Goal: Task Accomplishment & Management: Manage account settings

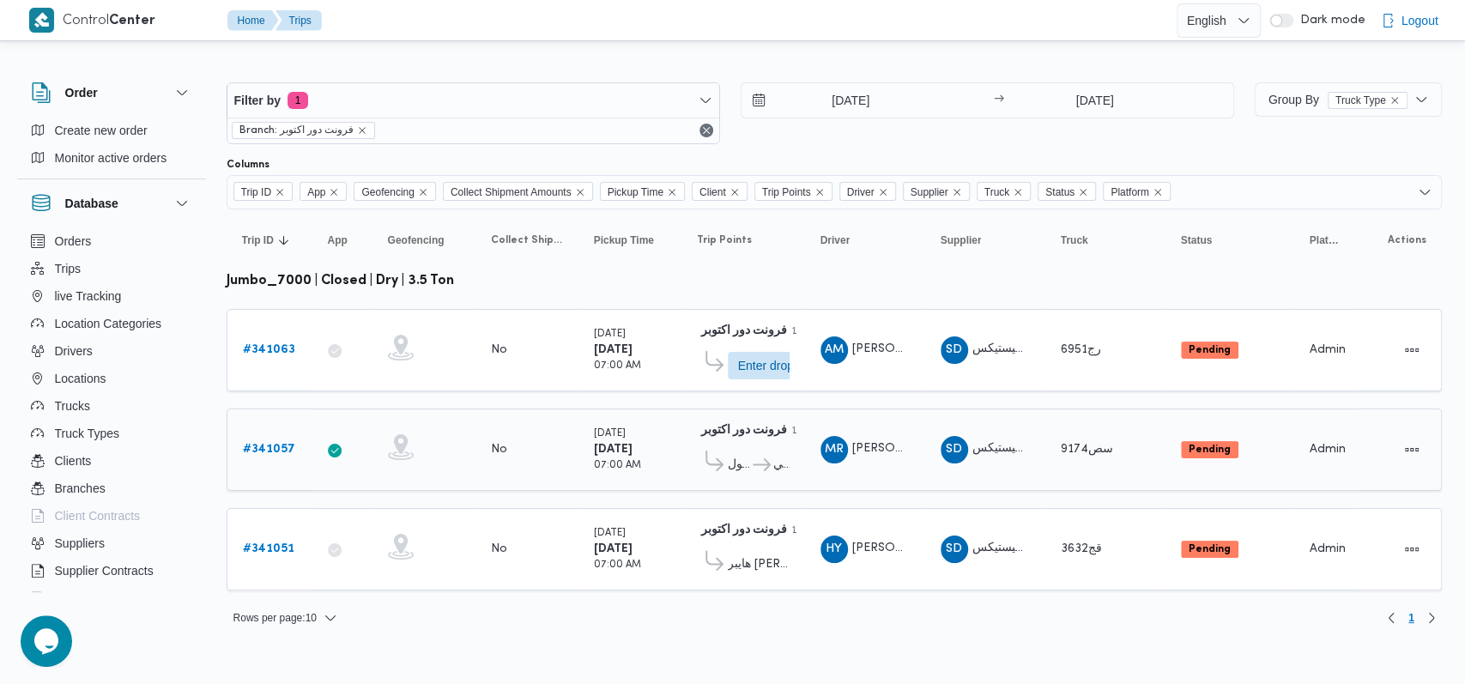
click at [274, 439] on link "# 341057" at bounding box center [269, 449] width 52 height 21
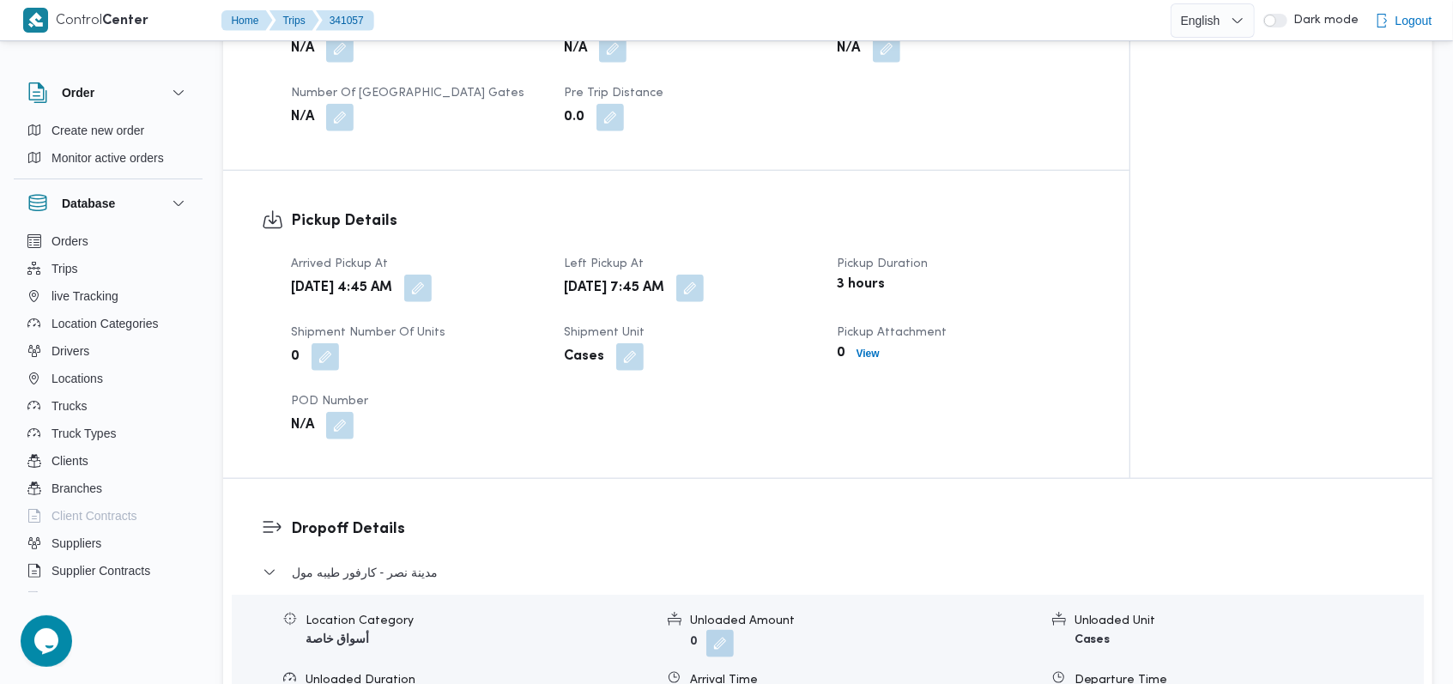
scroll to position [1030, 0]
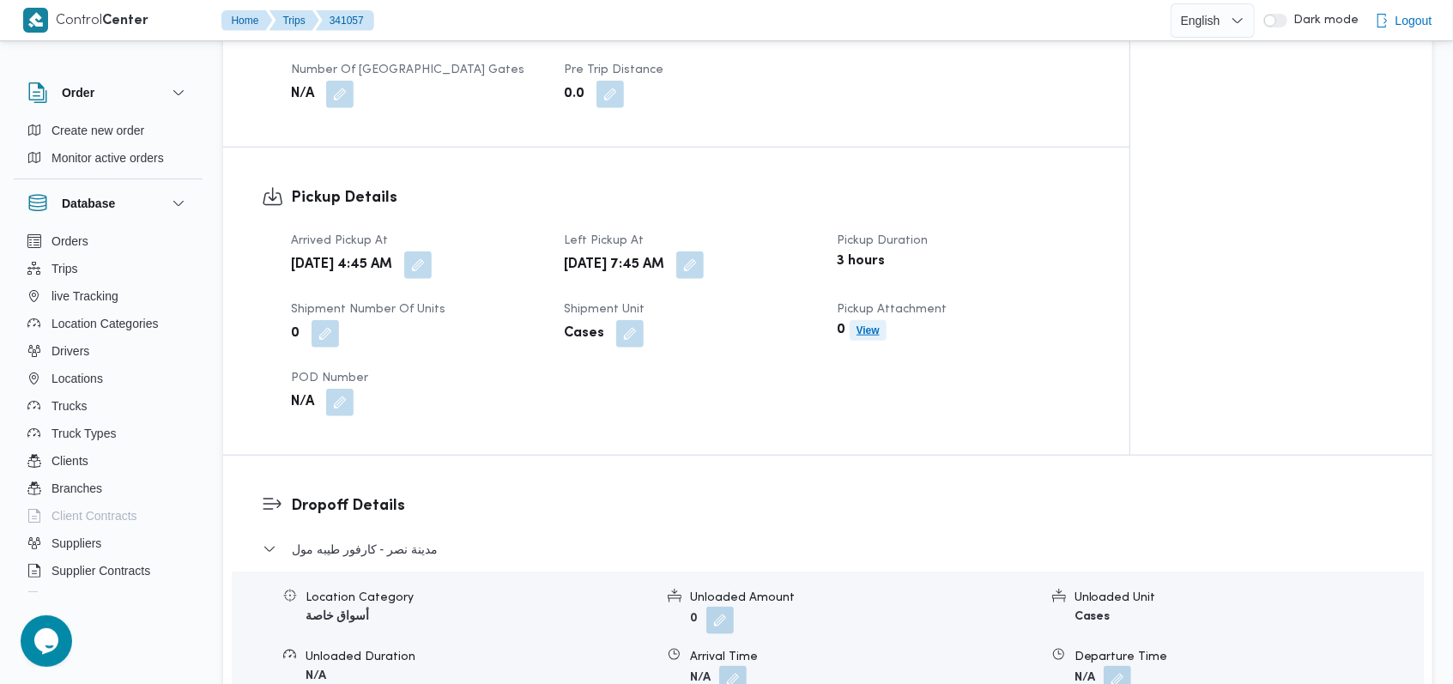
click at [863, 334] on b "View" at bounding box center [867, 330] width 23 height 12
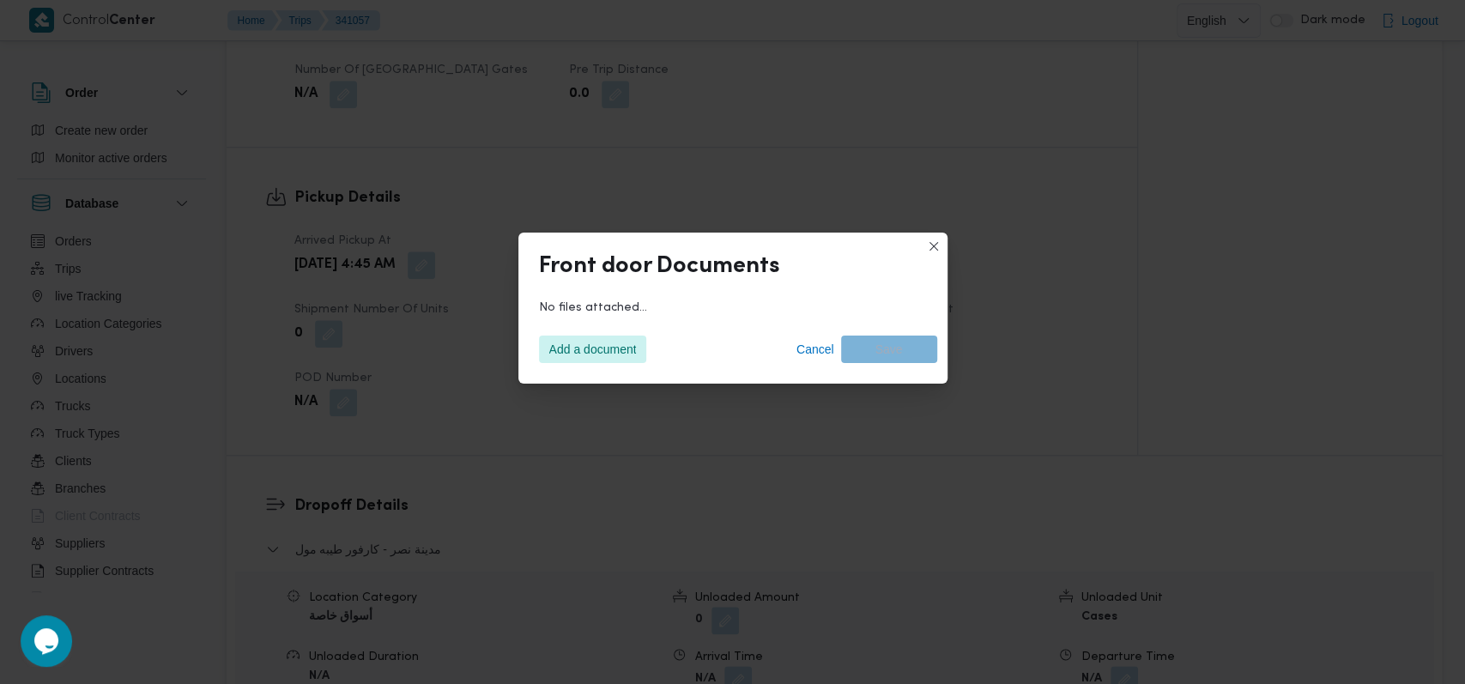
click at [570, 364] on div "Add a document Cancel Save" at bounding box center [733, 349] width 408 height 48
click at [586, 346] on span "Add a document" at bounding box center [593, 348] width 88 height 27
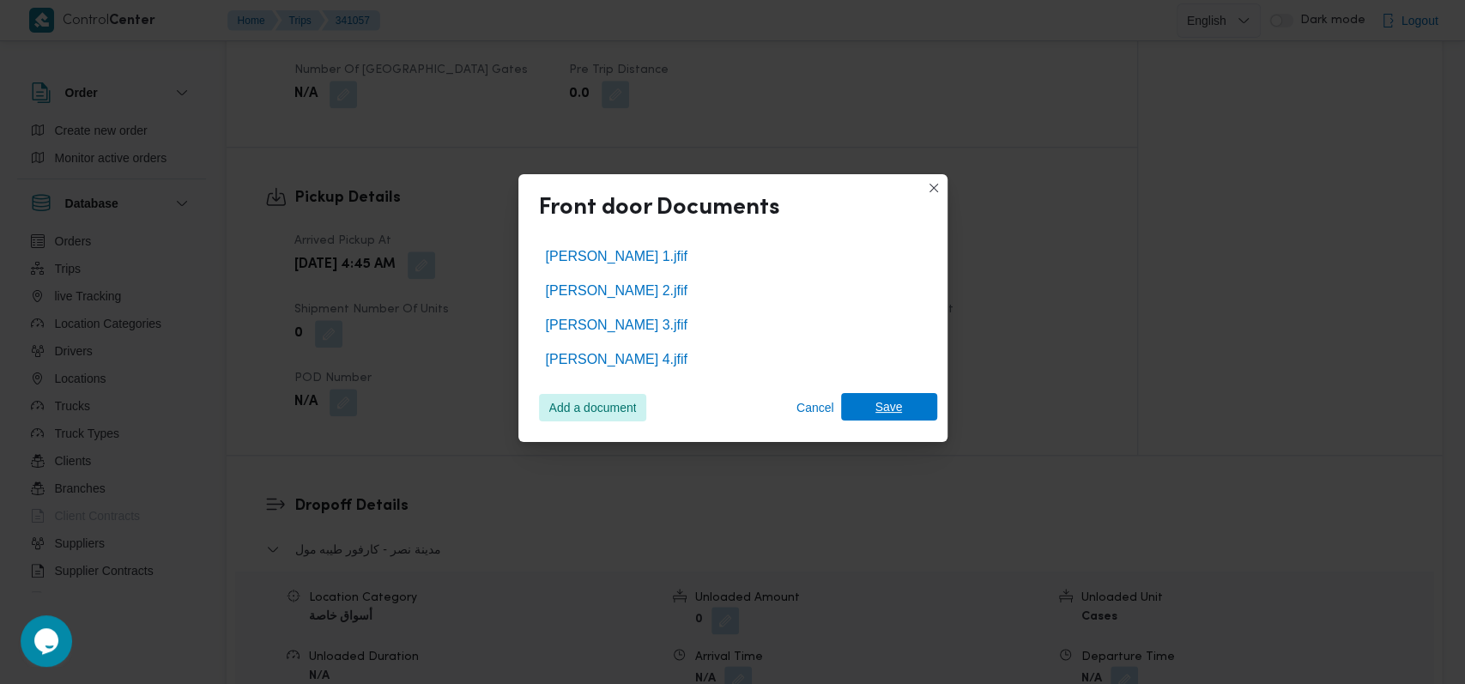
click at [916, 405] on span "Save" at bounding box center [889, 406] width 96 height 27
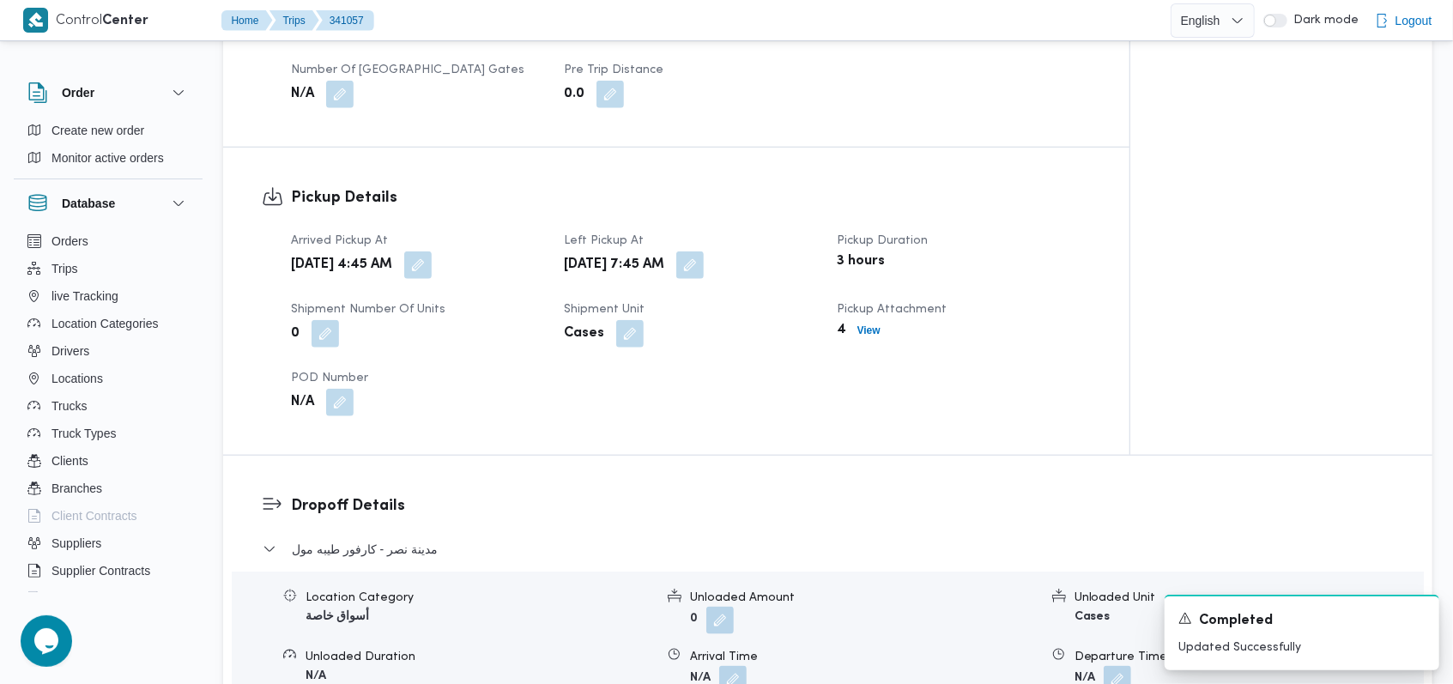
click at [791, 388] on div "Arrived Pickup At [DATE] 4:45 AM Left Pickup At [DATE] 7:45 AM Pickup Duration …" at bounding box center [691, 324] width 820 height 206
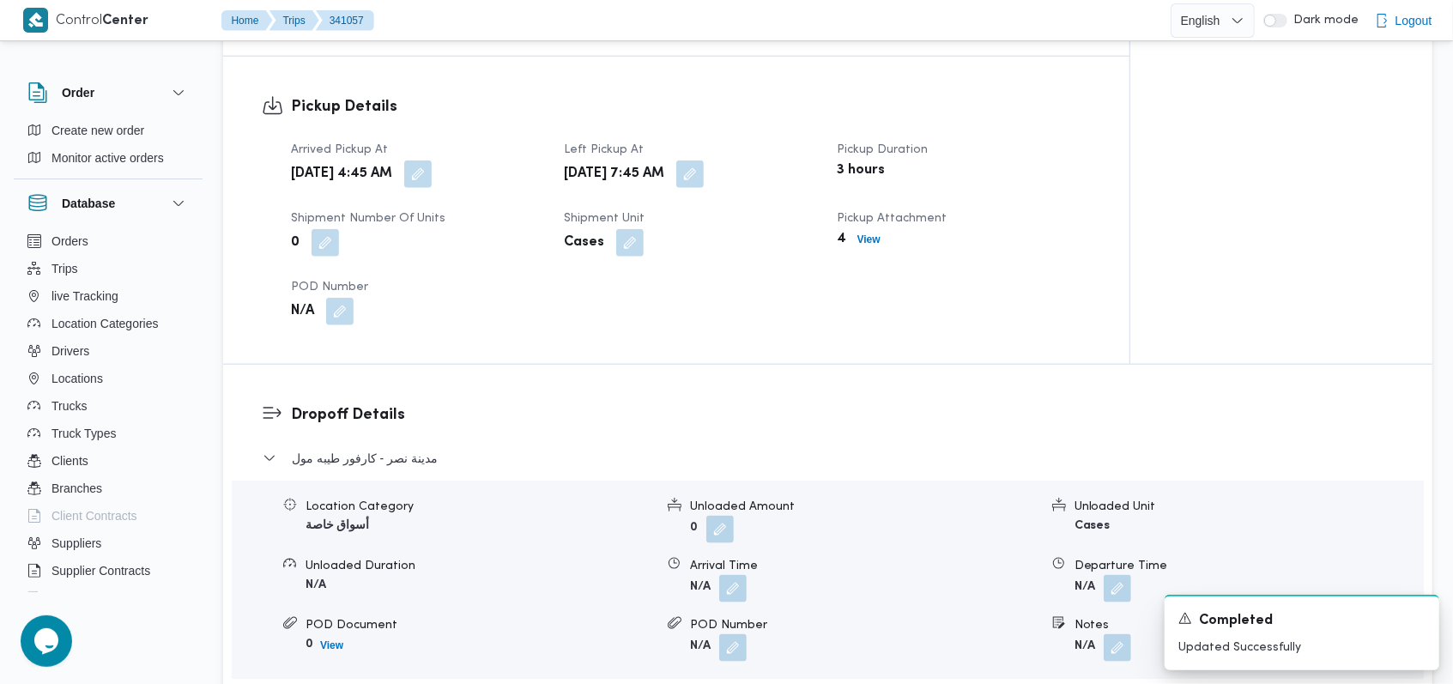
scroll to position [1258, 0]
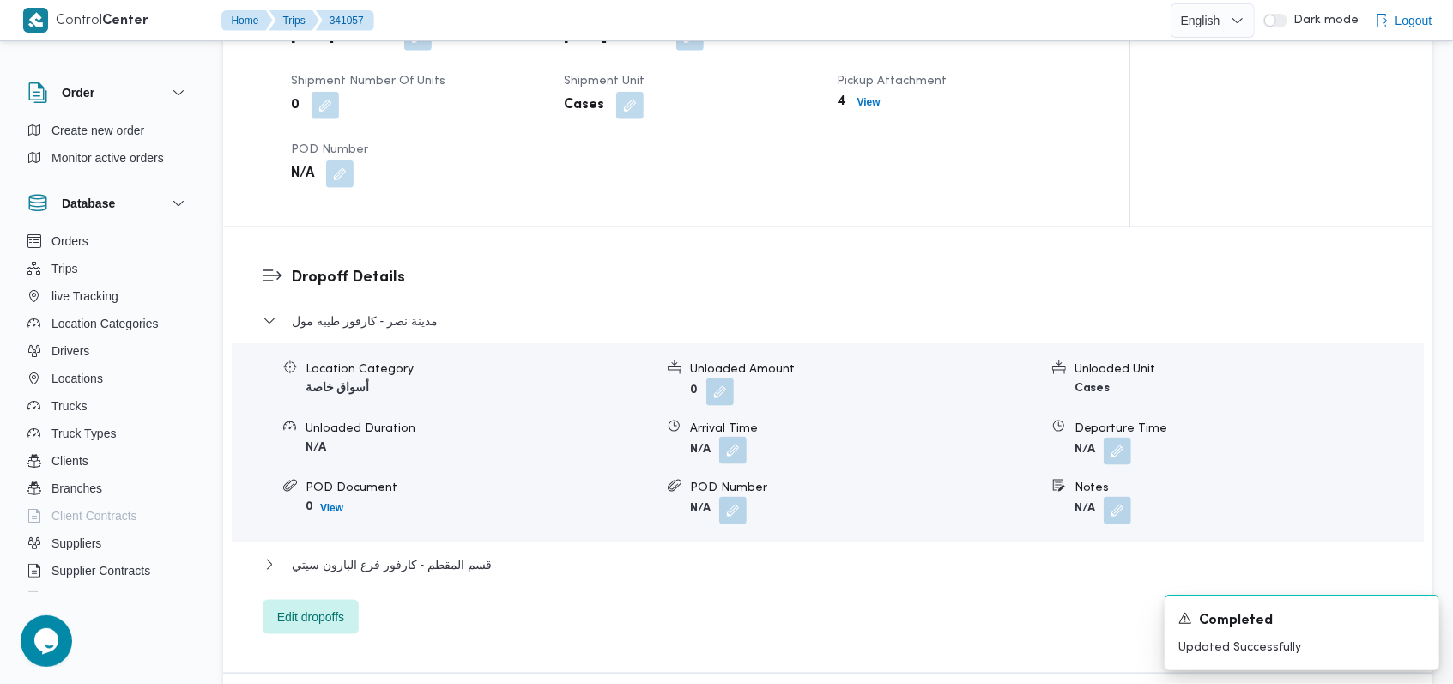
click at [746, 449] on button "button" at bounding box center [732, 450] width 27 height 27
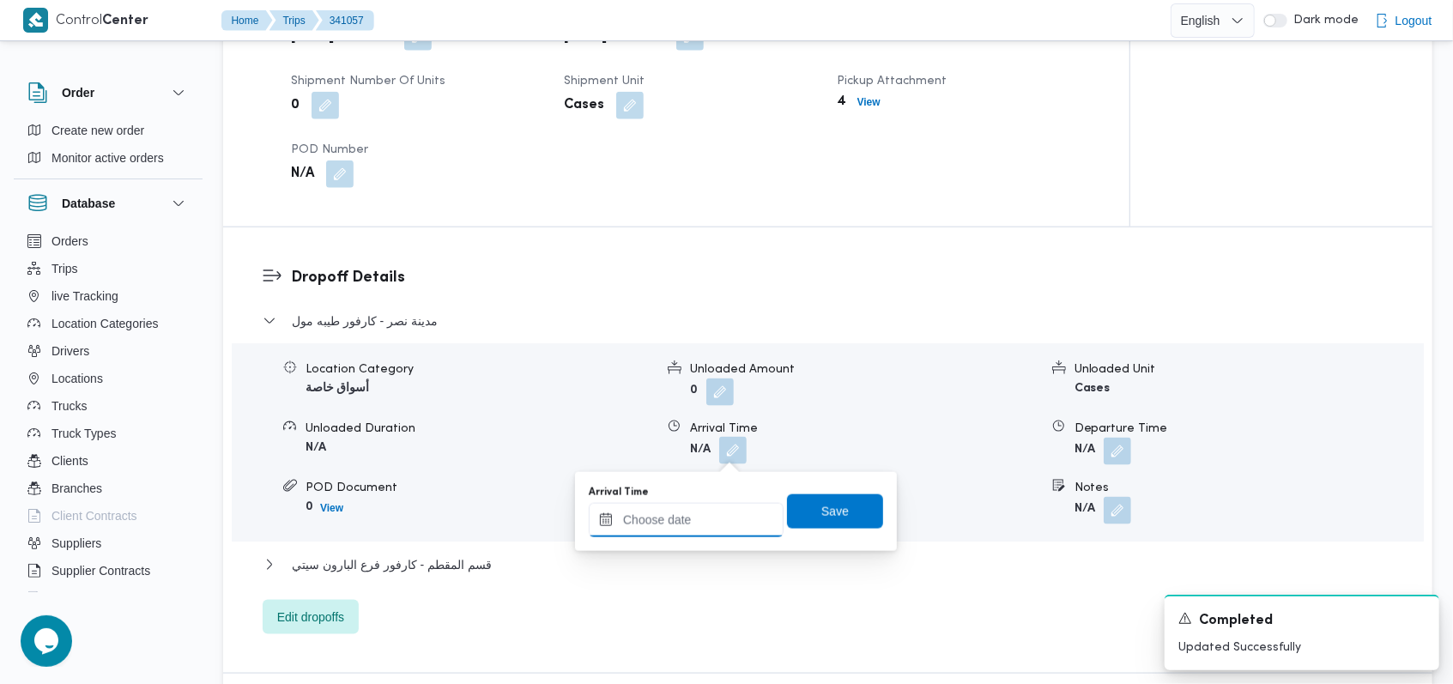
click at [697, 523] on input "Arrival Time" at bounding box center [686, 520] width 195 height 34
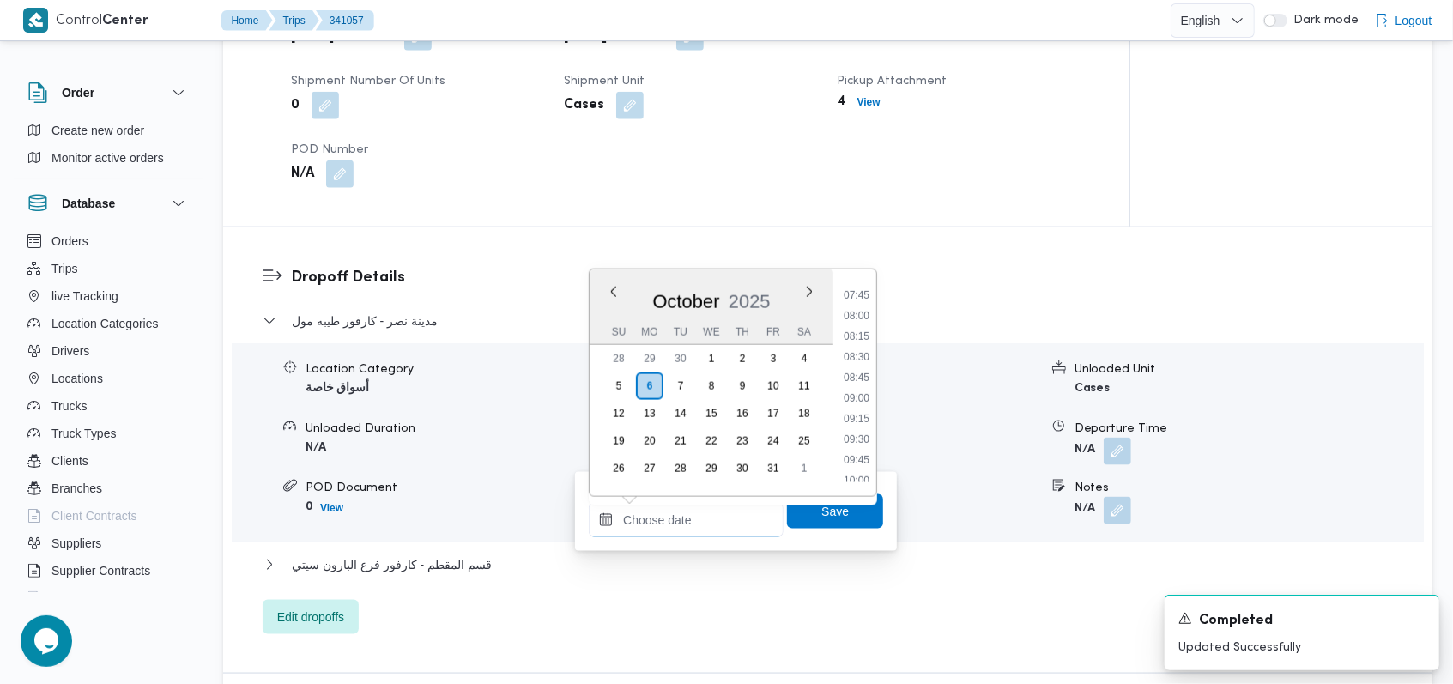
scroll to position [1144, 0]
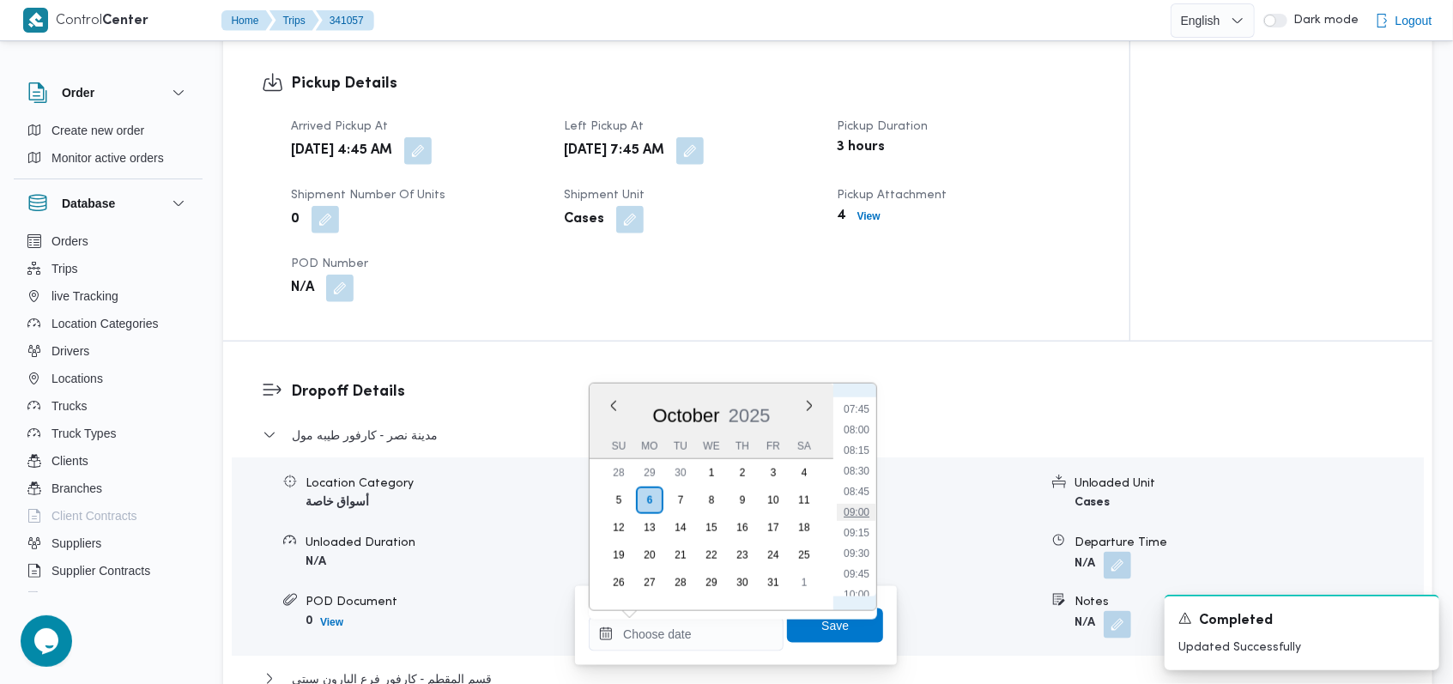
click at [865, 505] on li "09:00" at bounding box center [856, 512] width 39 height 17
type input "[DATE] 09:00"
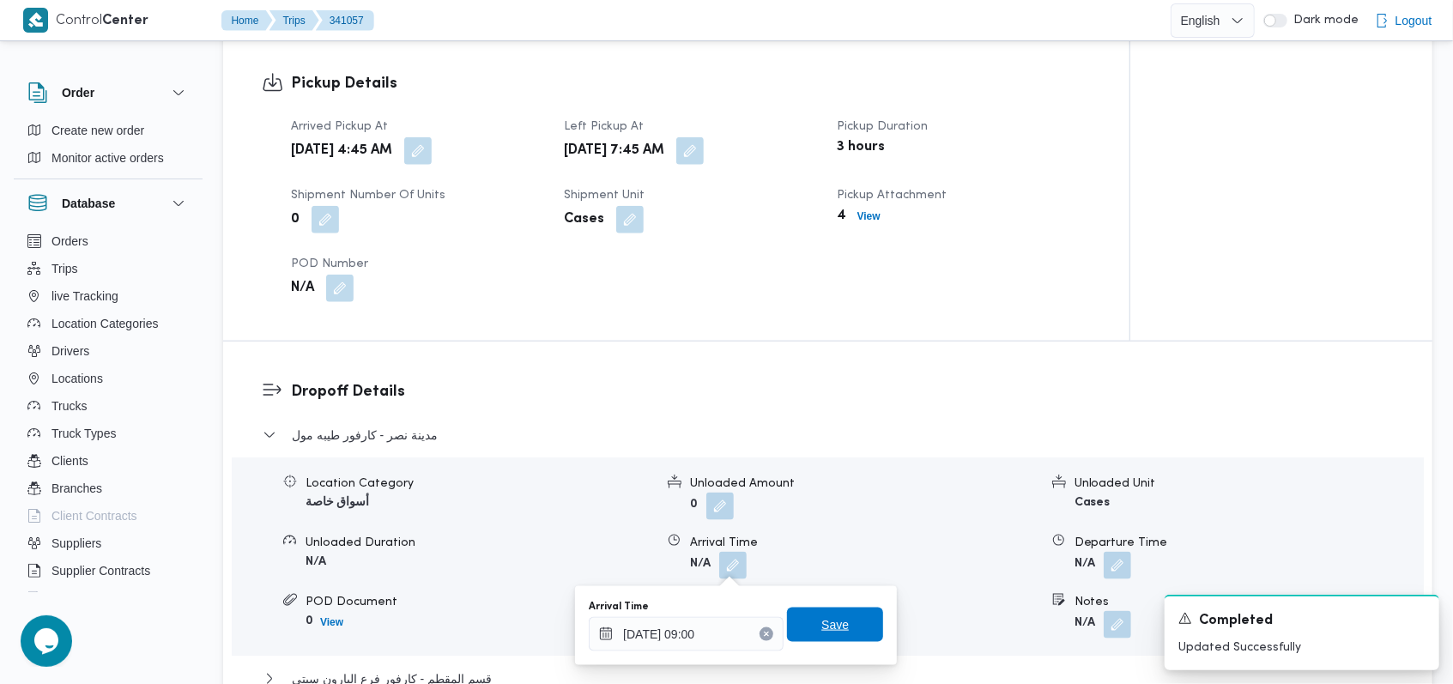
click at [845, 614] on span "Save" at bounding box center [835, 625] width 96 height 34
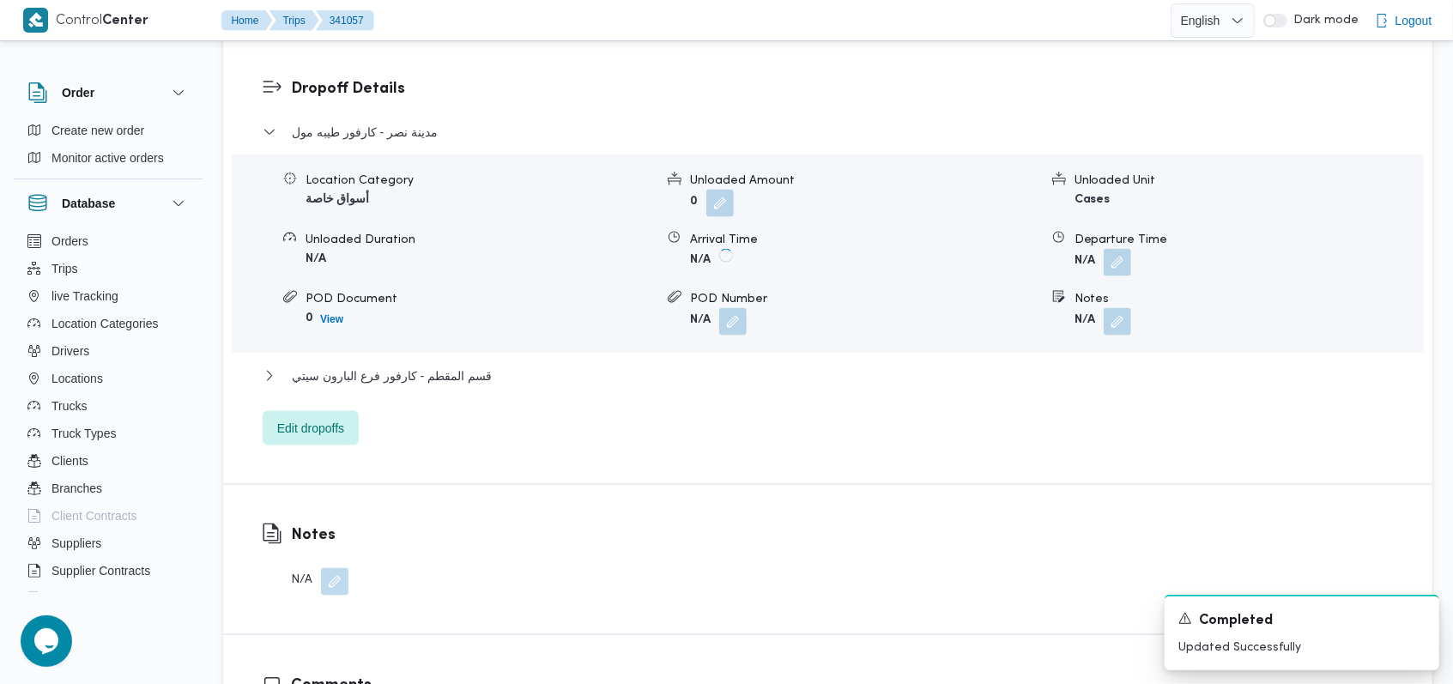
scroll to position [1487, 0]
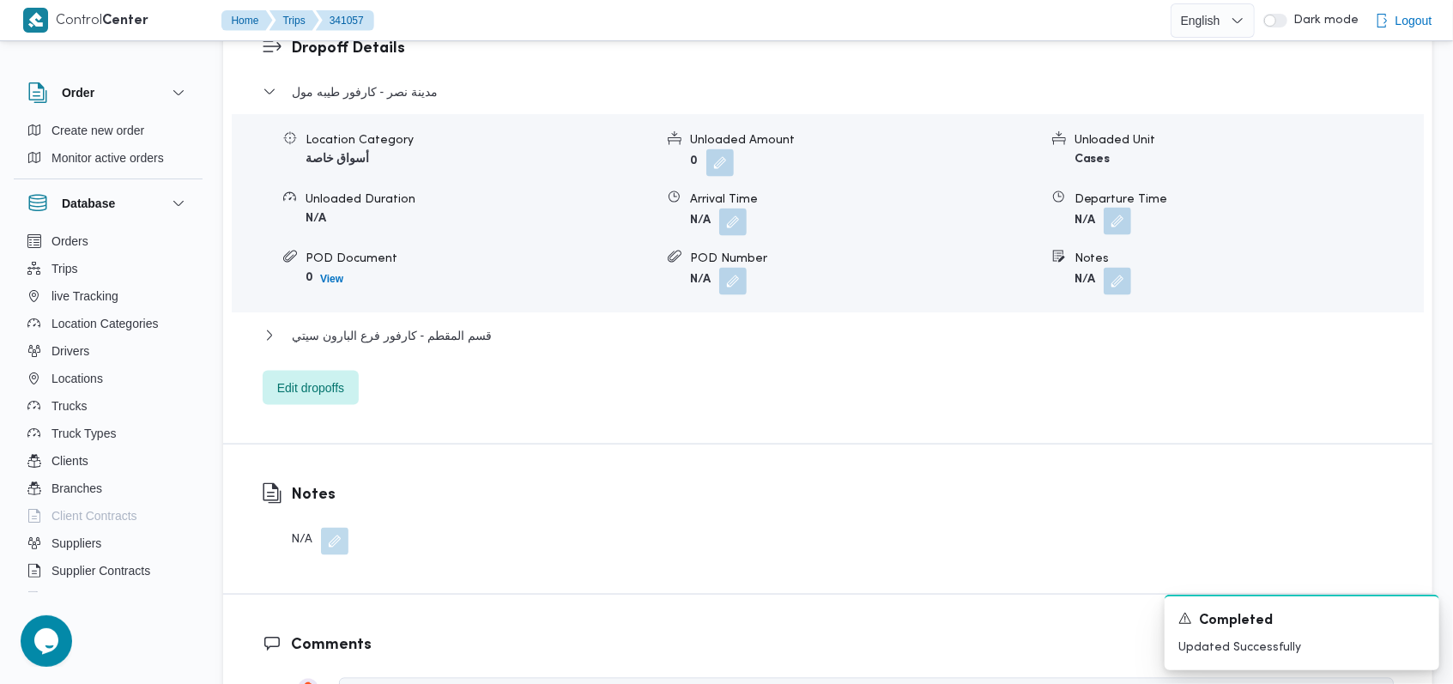
click at [1107, 218] on button "button" at bounding box center [1117, 221] width 27 height 27
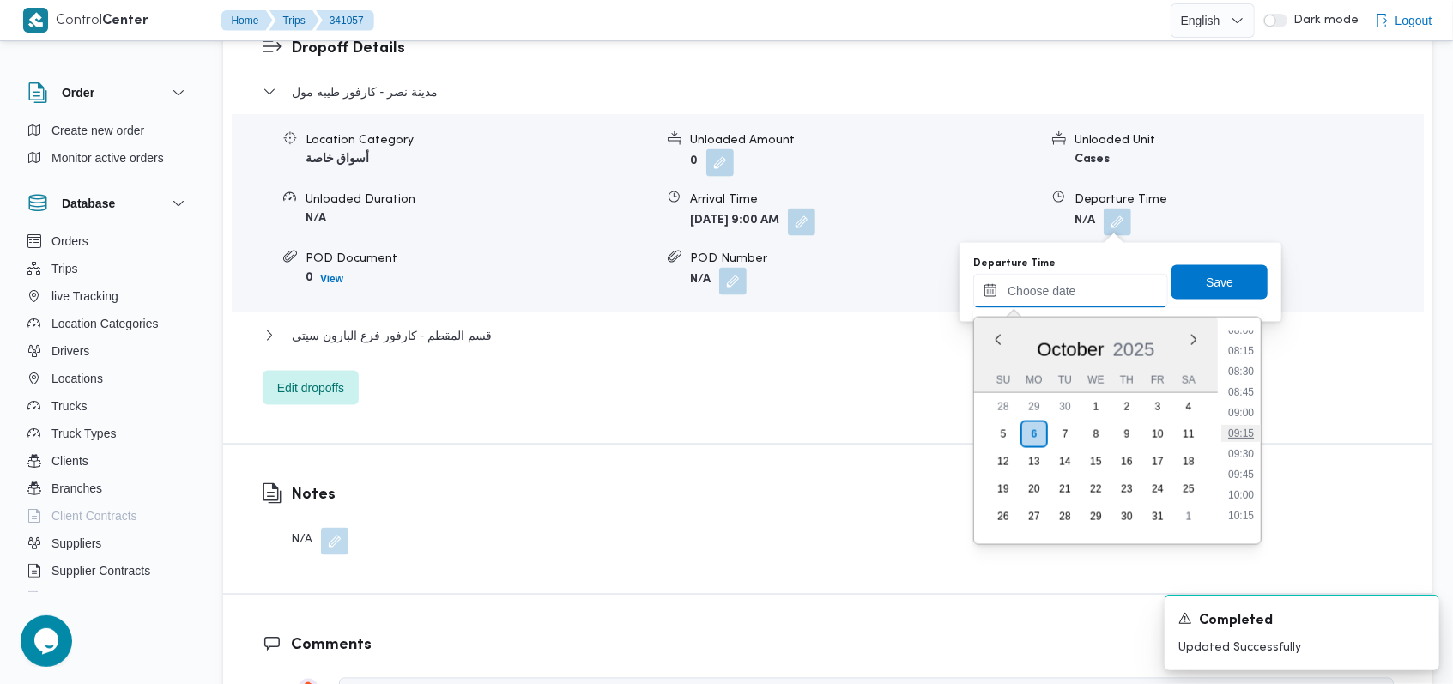
scroll to position [635, 0]
click at [1251, 479] on li "09:30" at bounding box center [1240, 487] width 39 height 17
type input "[DATE] 09:30"
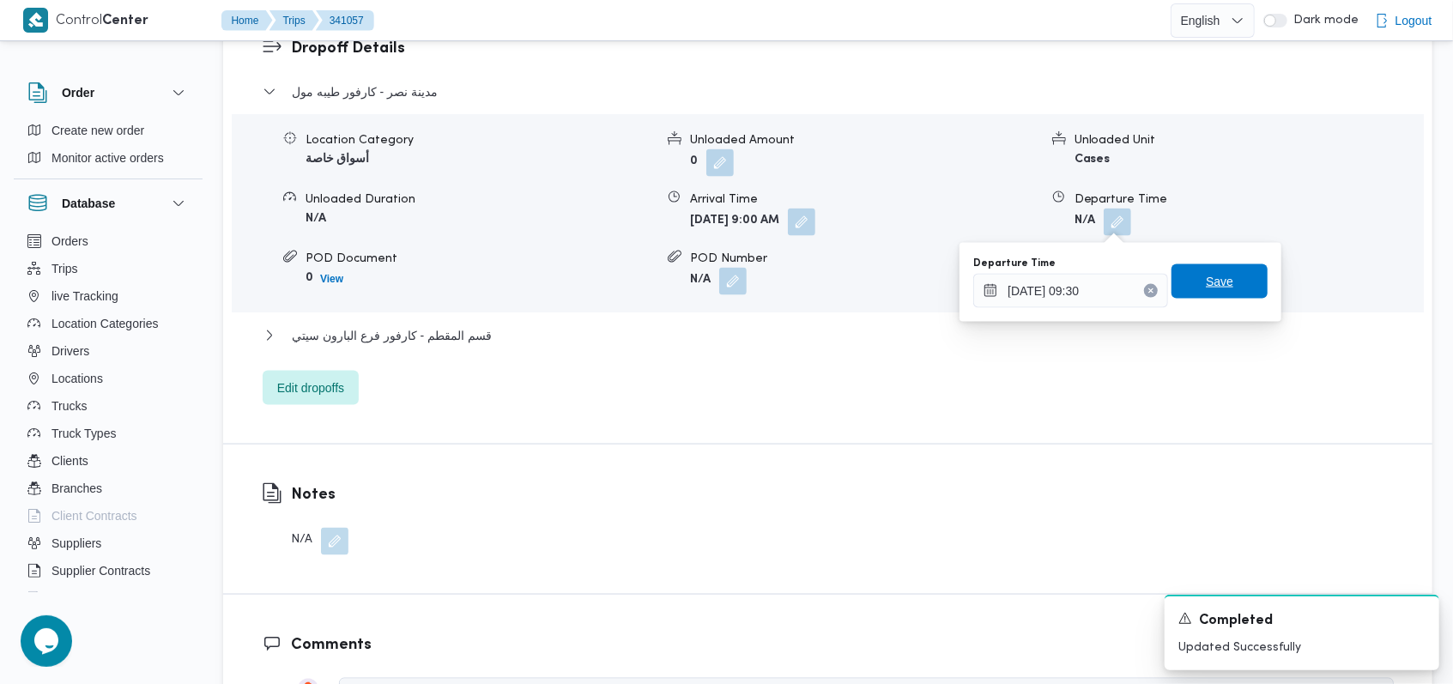
click at [1215, 281] on span "Save" at bounding box center [1219, 281] width 27 height 21
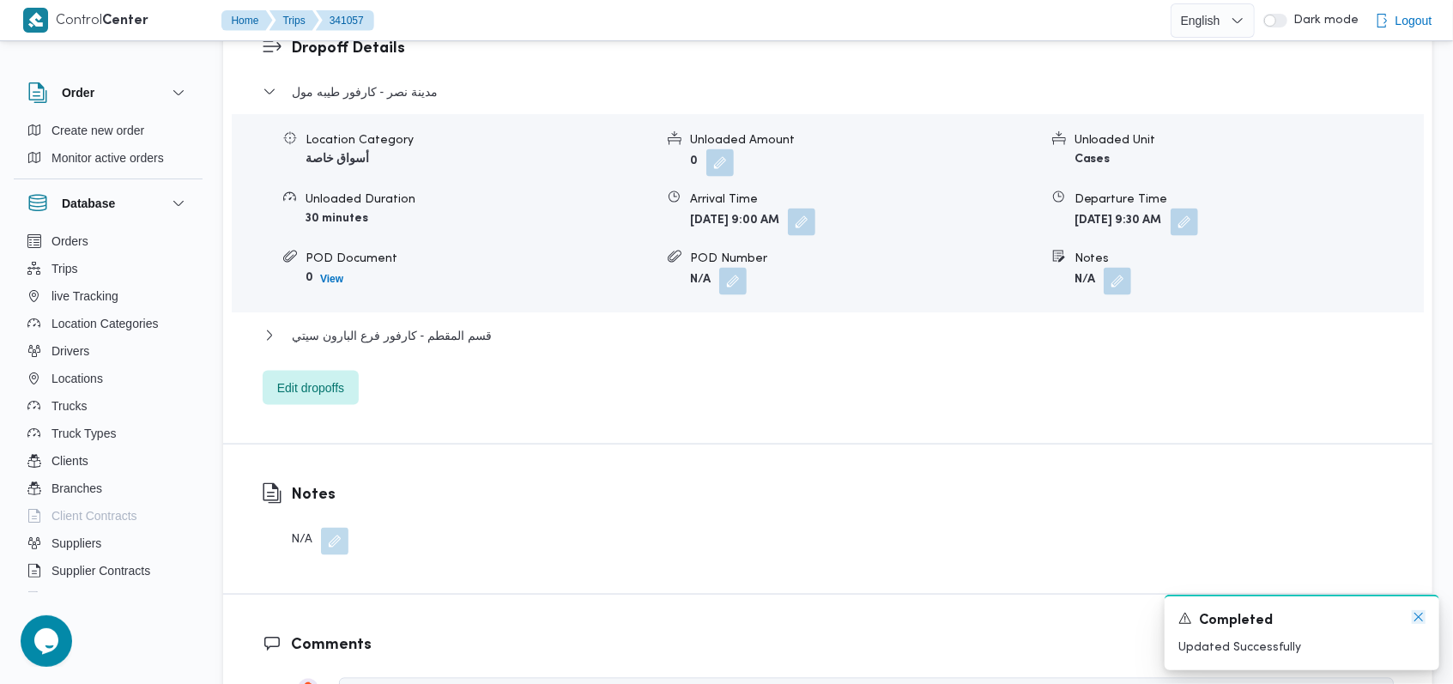
click at [1415, 623] on icon "Dismiss toast" at bounding box center [1419, 617] width 14 height 14
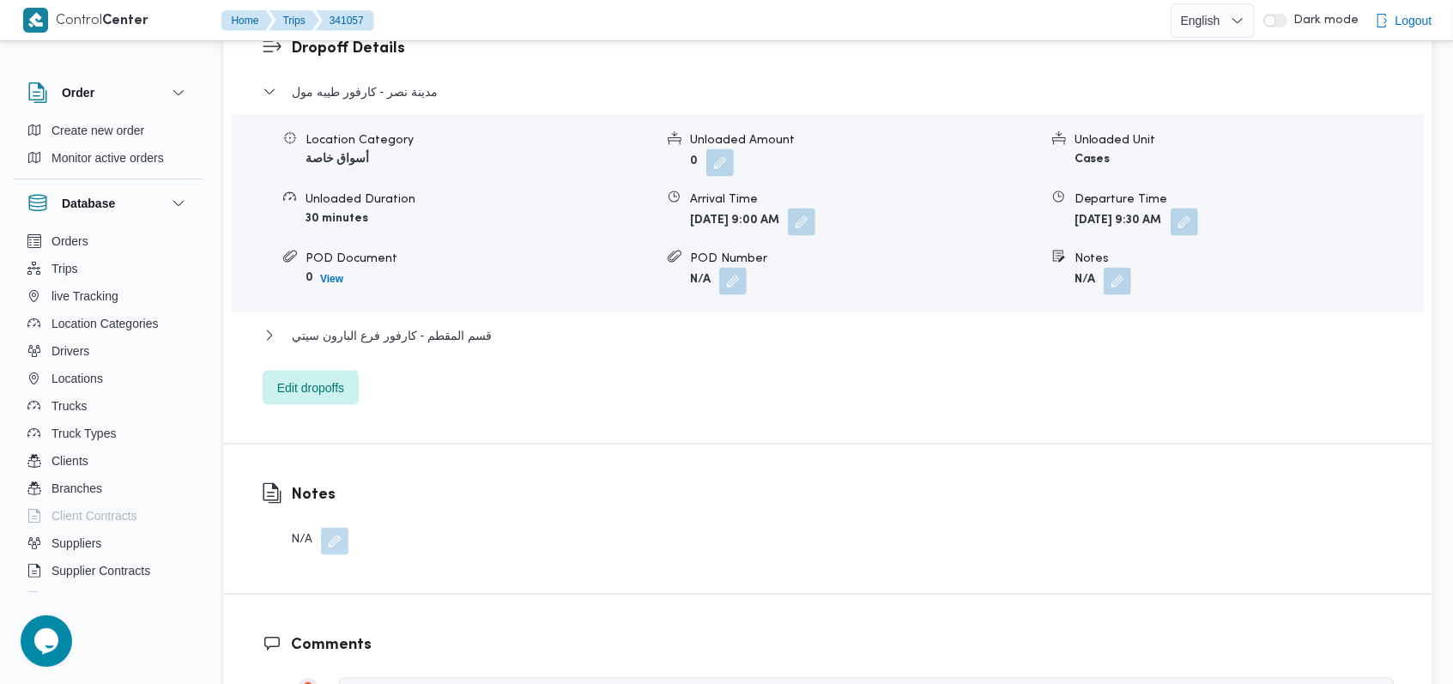
click at [428, 318] on div "مدينة نصر - كارفور طيبه مول Location Category أسواق خاصة Unloaded Amount 0 Unlo…" at bounding box center [828, 244] width 1131 height 324
click at [434, 335] on span "قسم المقطم - كارفور فرع البارون سيتي" at bounding box center [392, 335] width 200 height 21
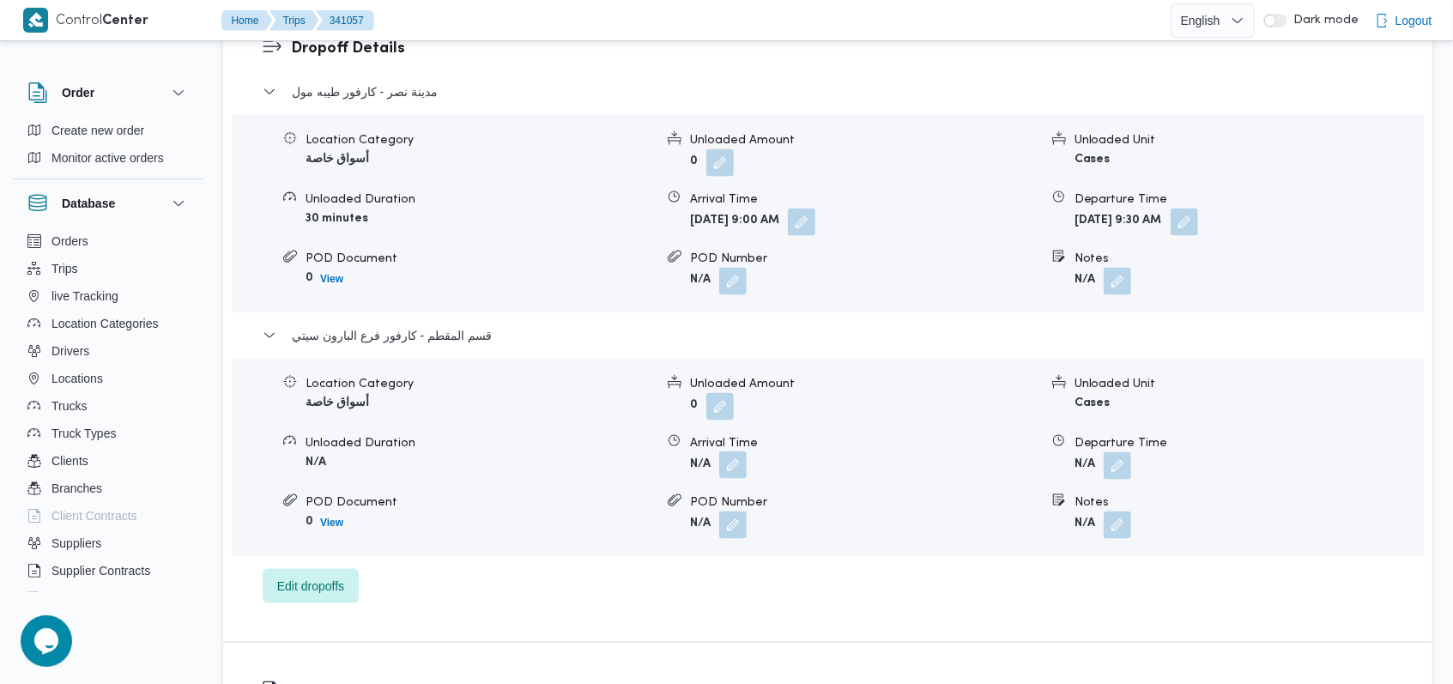
click at [739, 473] on button "button" at bounding box center [732, 464] width 27 height 27
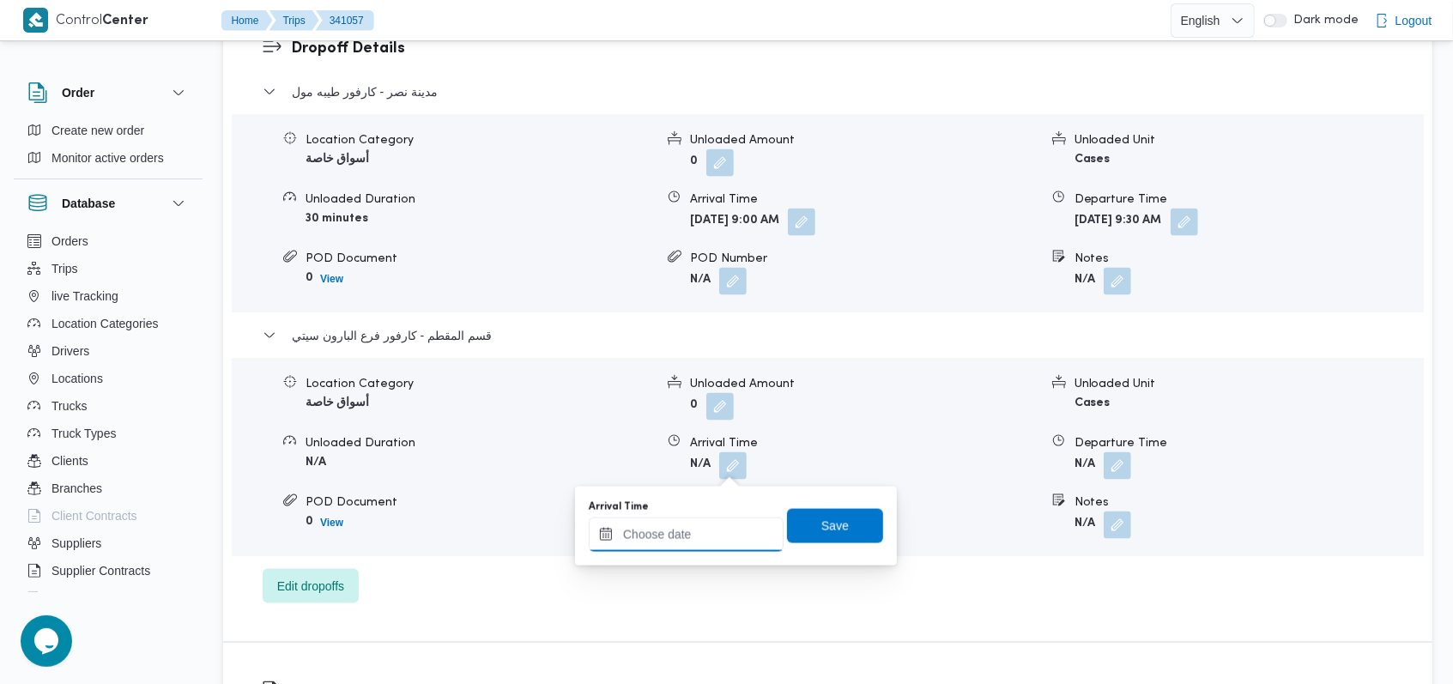
click at [716, 525] on div at bounding box center [686, 534] width 195 height 34
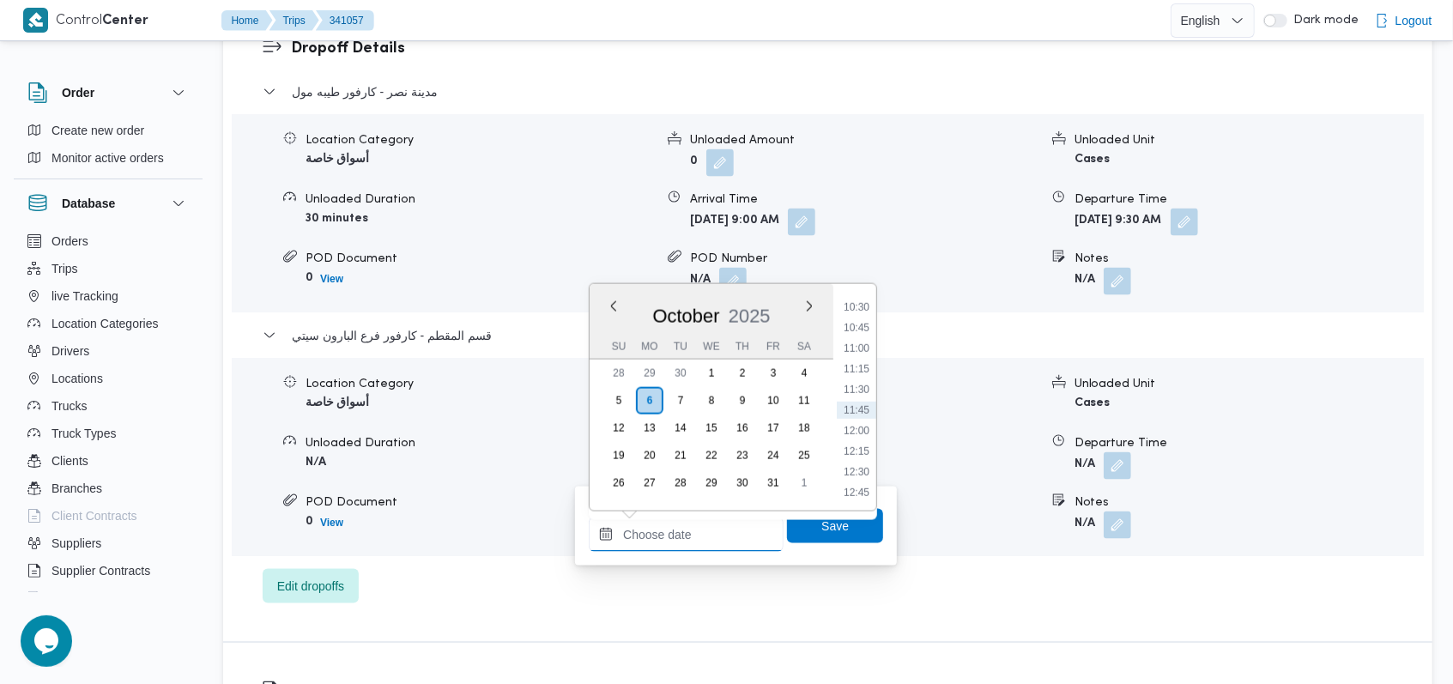
scroll to position [749, 0]
click at [866, 402] on li "10:15" at bounding box center [856, 401] width 39 height 17
type input "[DATE] 10:15"
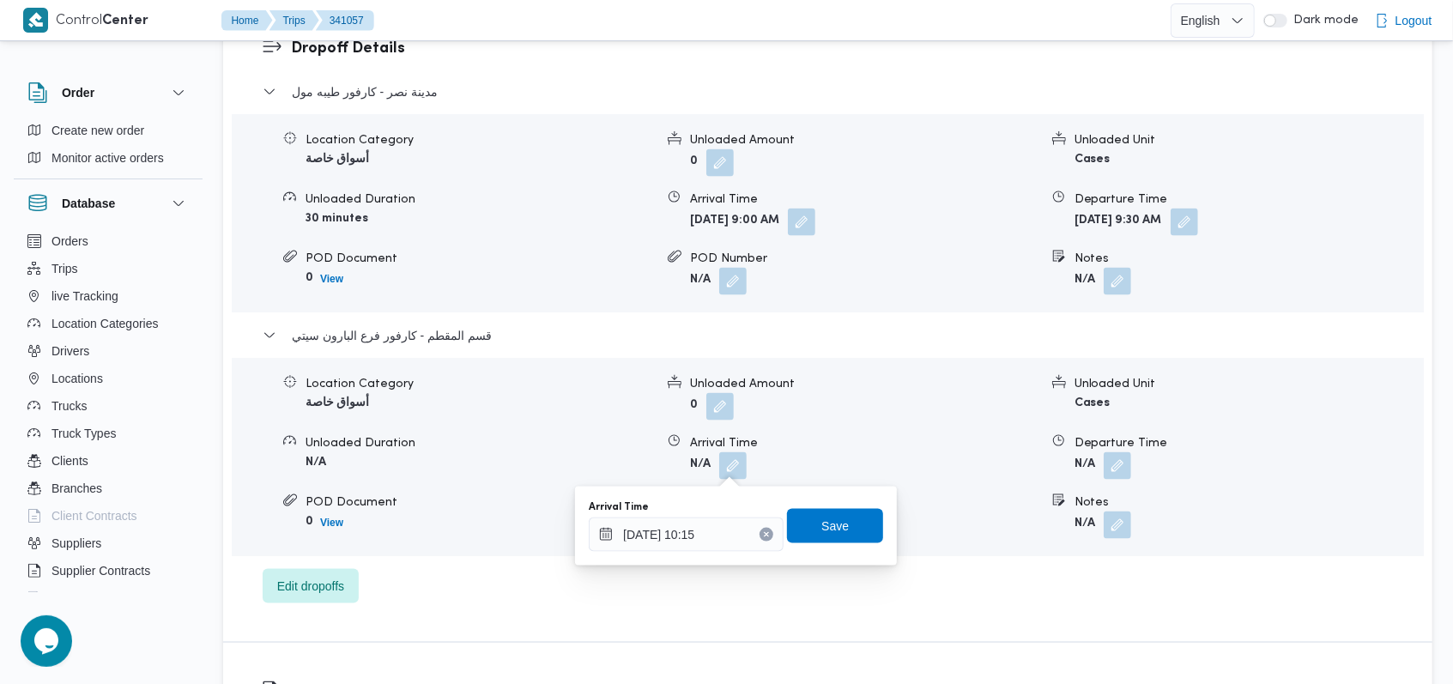
click at [844, 499] on div "Arrival Time [DATE] 10:15 Save" at bounding box center [736, 526] width 298 height 55
click at [839, 525] on span "Save" at bounding box center [835, 525] width 96 height 34
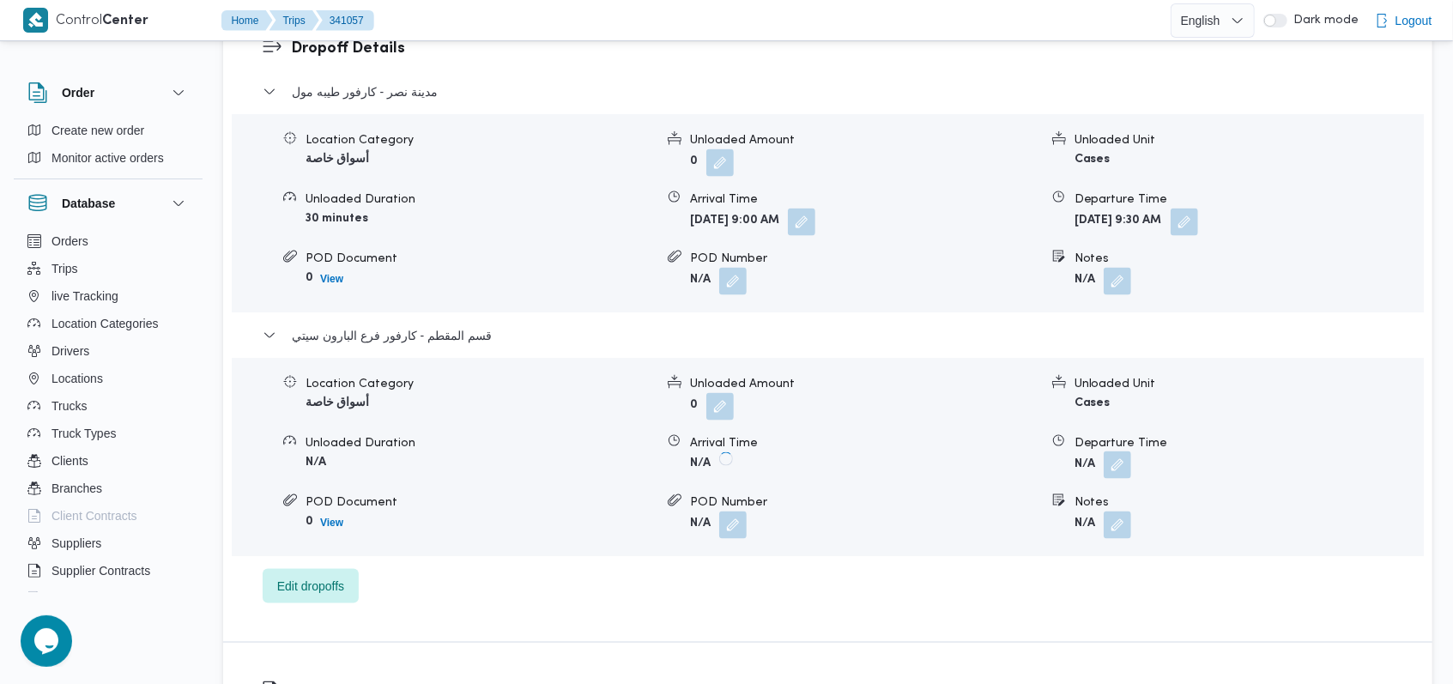
click at [1109, 464] on button "button" at bounding box center [1117, 464] width 27 height 27
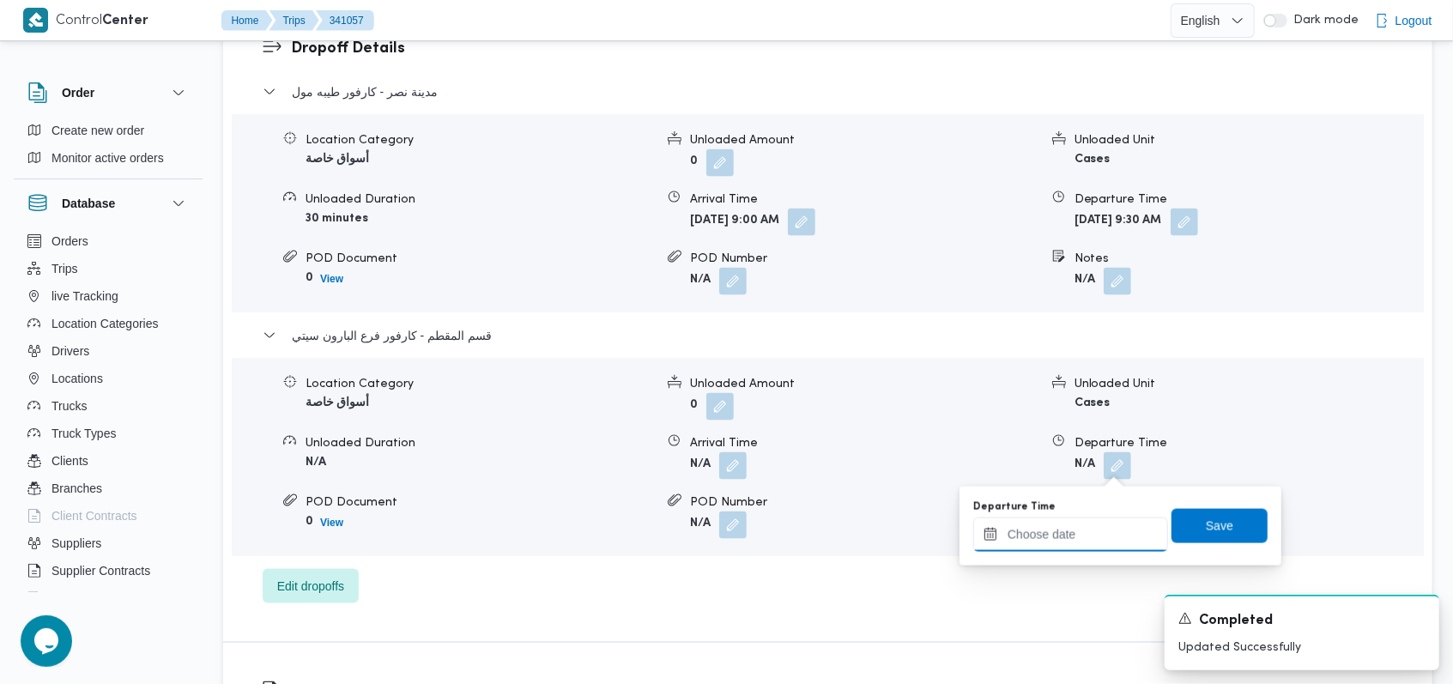
click at [1071, 545] on input "Departure Time" at bounding box center [1070, 534] width 195 height 34
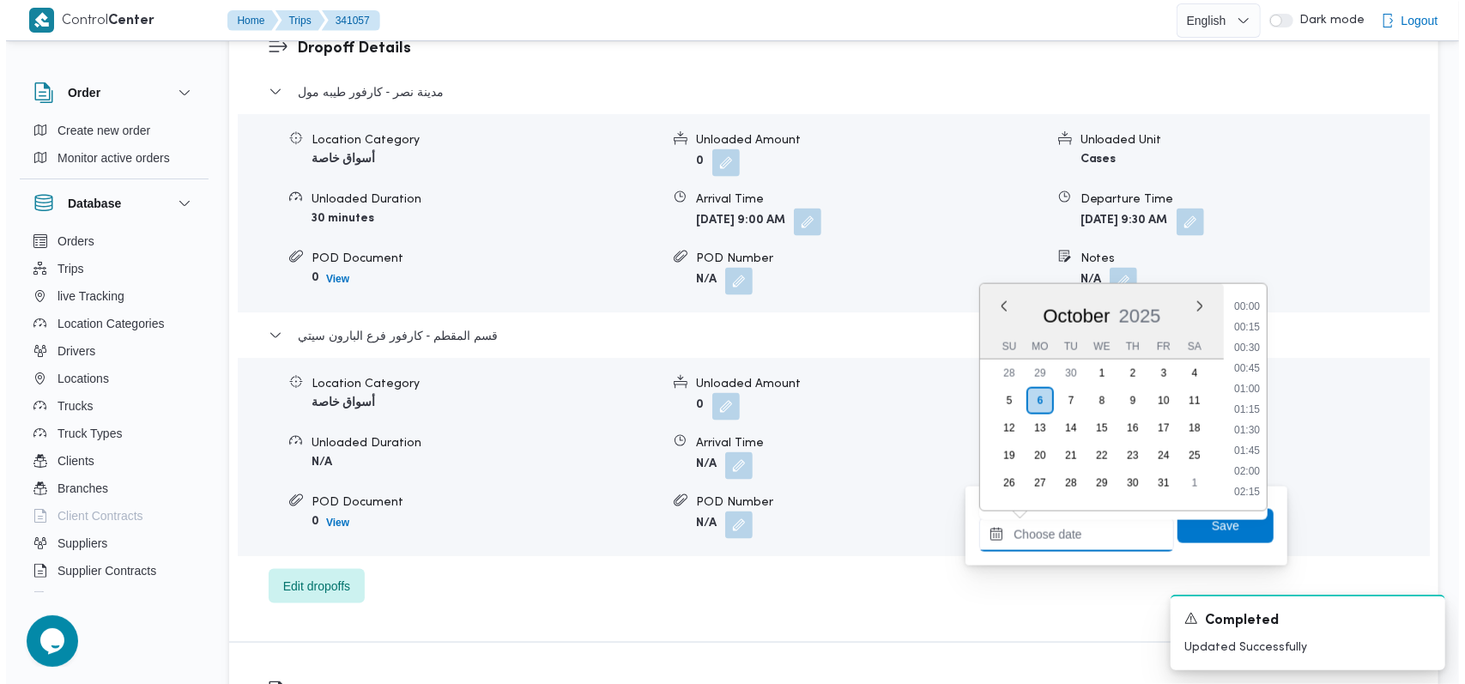
scroll to position [864, 0]
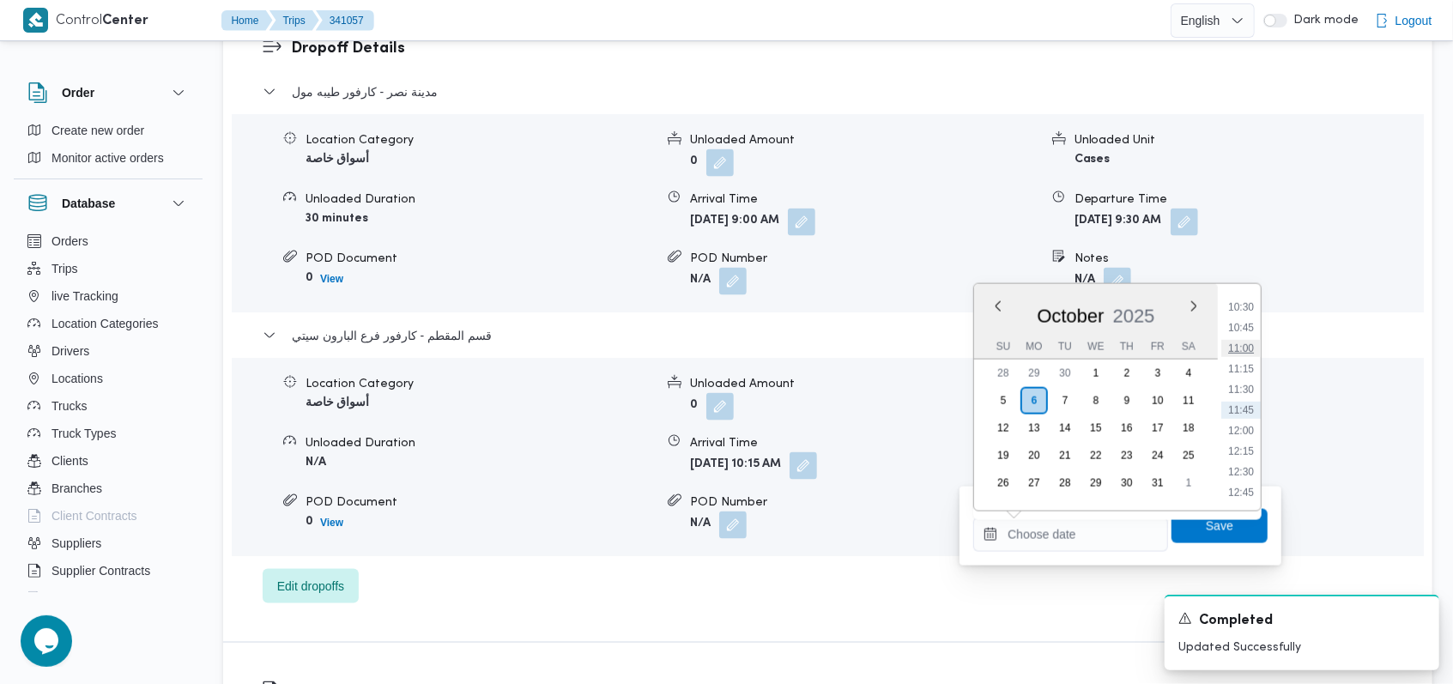
click at [1252, 353] on li "11:00" at bounding box center [1240, 348] width 39 height 17
type input "[DATE] 11:00"
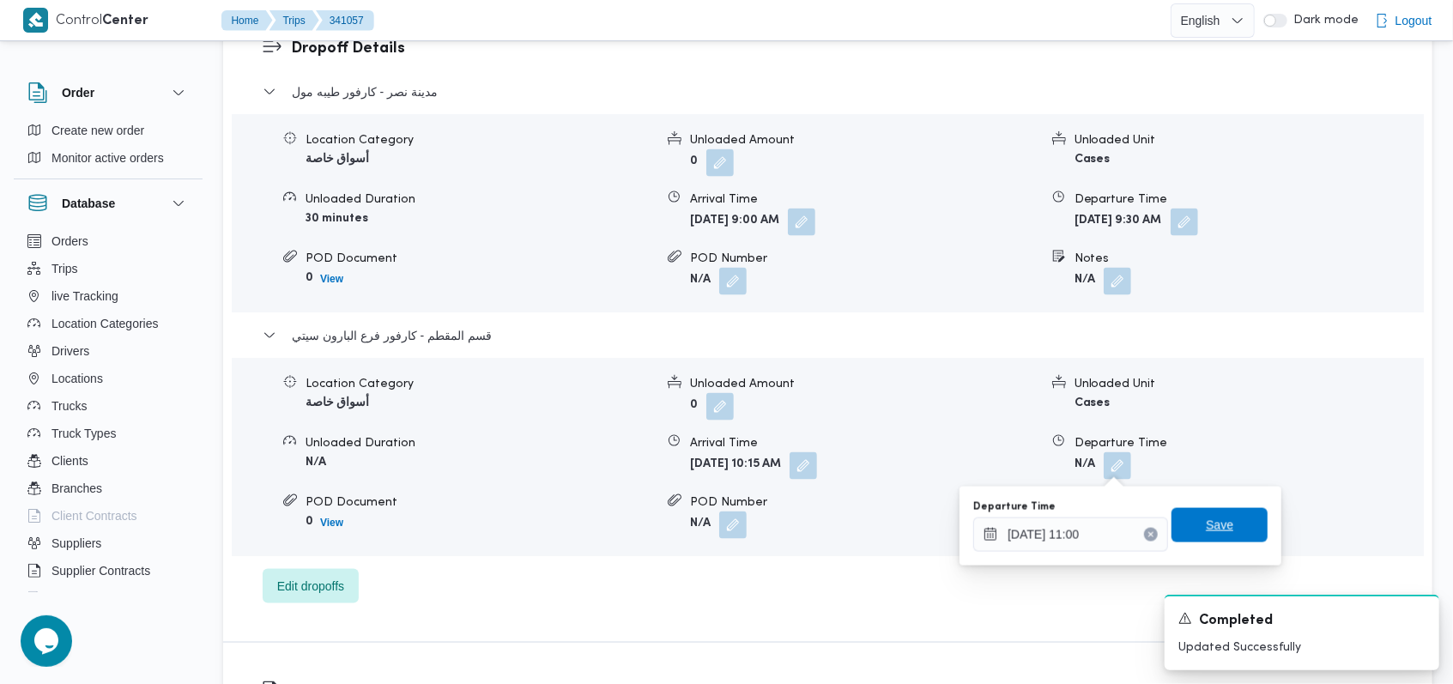
click at [1205, 537] on span "Save" at bounding box center [1219, 525] width 96 height 34
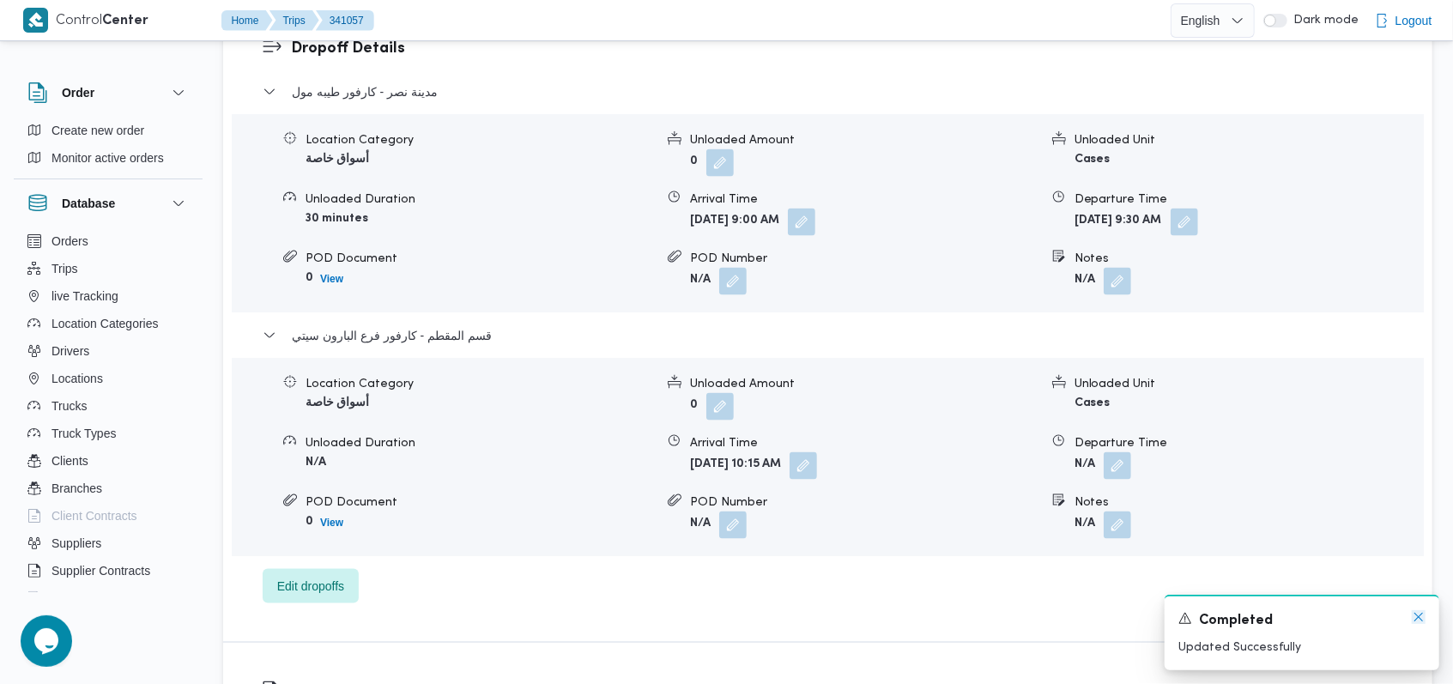
click at [1417, 621] on icon "Dismiss toast" at bounding box center [1419, 617] width 14 height 14
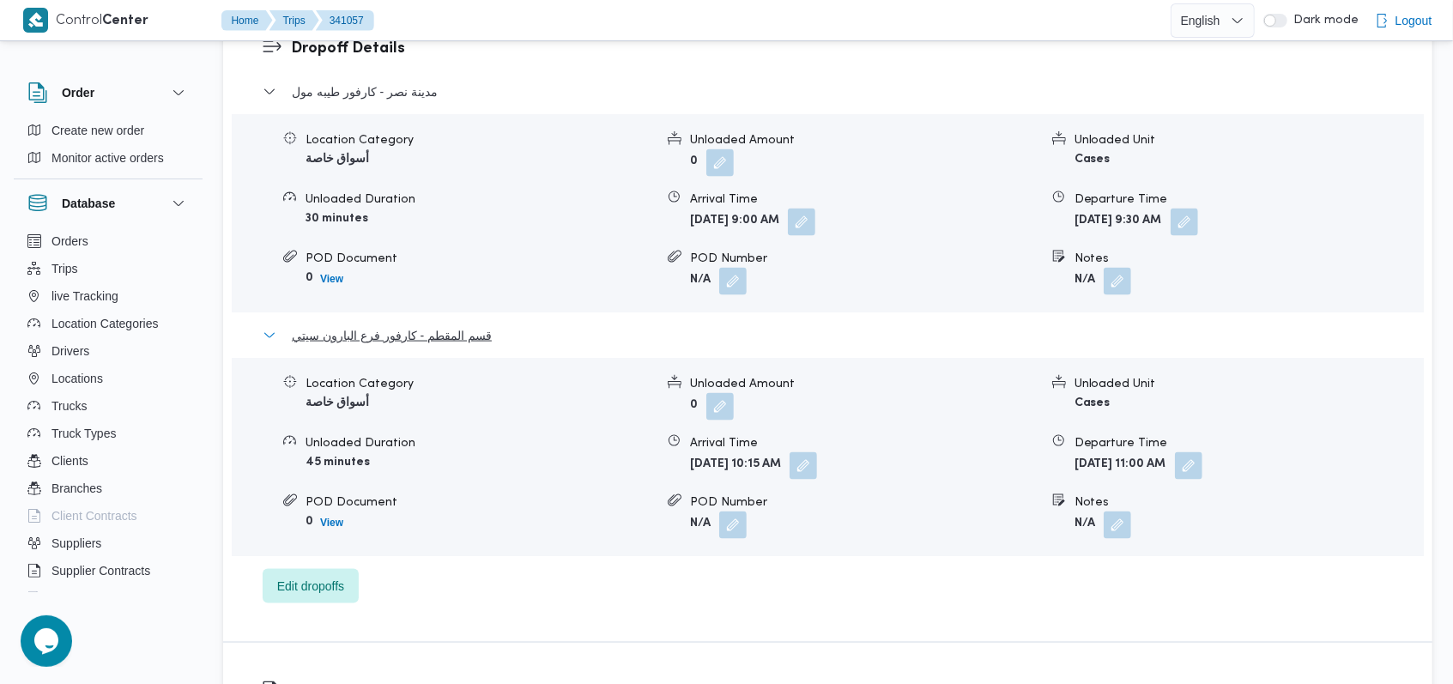
click at [493, 334] on button "قسم المقطم - كارفور فرع البارون سيتي" at bounding box center [828, 335] width 1131 height 21
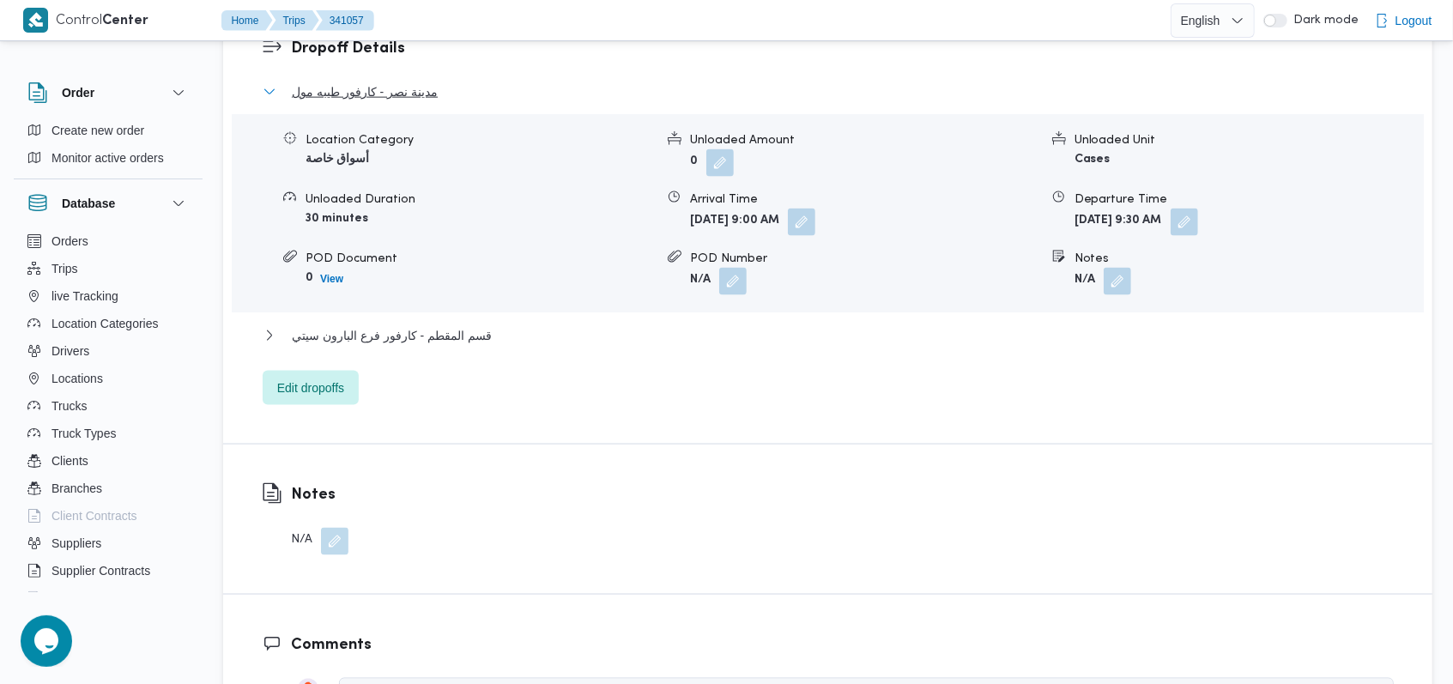
click at [419, 94] on span "مدينة نصر - كارفور طيبه مول" at bounding box center [365, 92] width 146 height 21
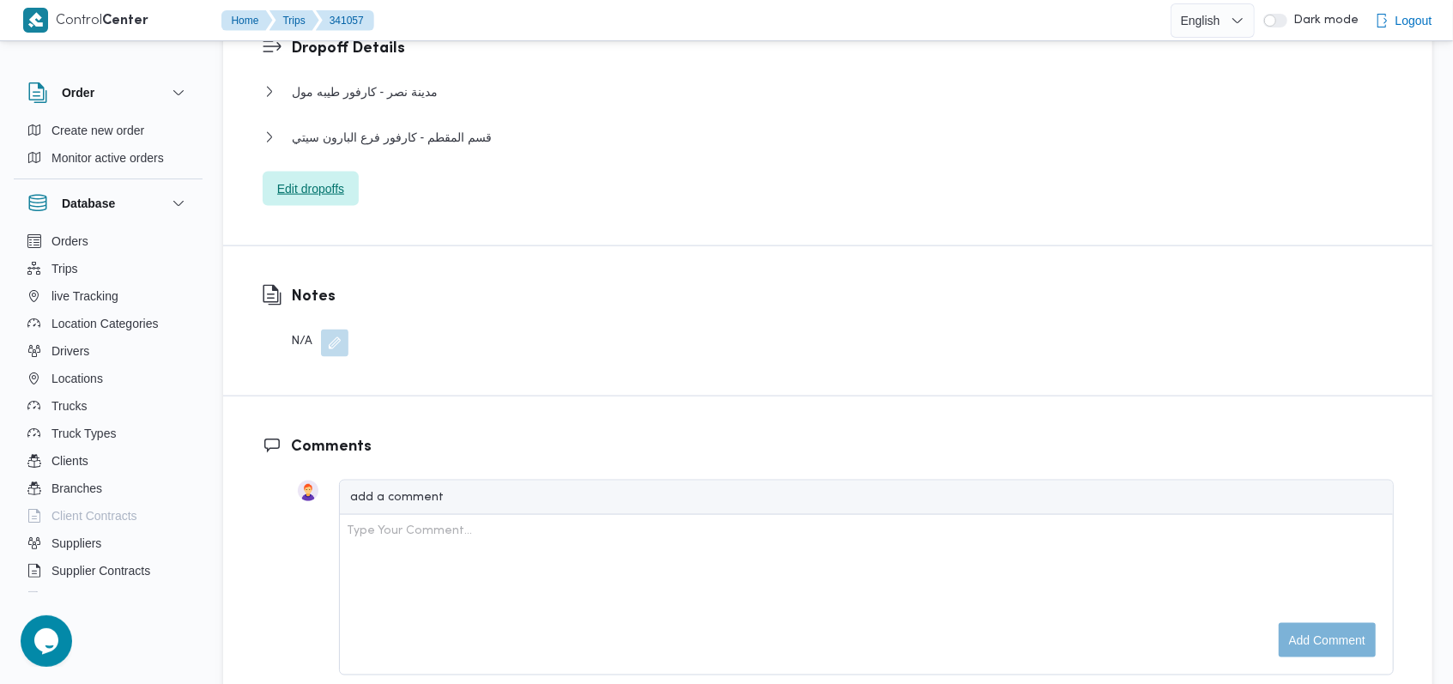
click at [349, 184] on span "Edit dropoffs" at bounding box center [311, 189] width 96 height 34
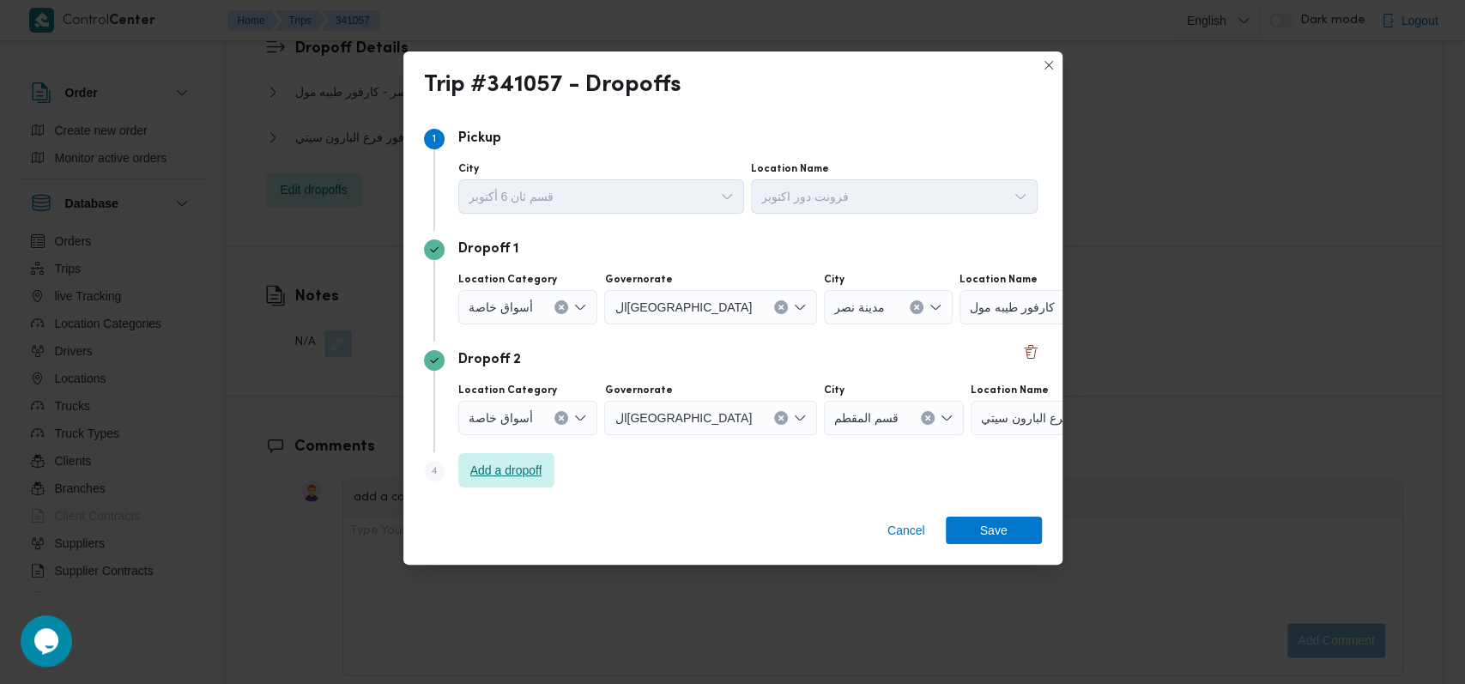
click at [535, 464] on span "Add a dropoff" at bounding box center [506, 470] width 72 height 21
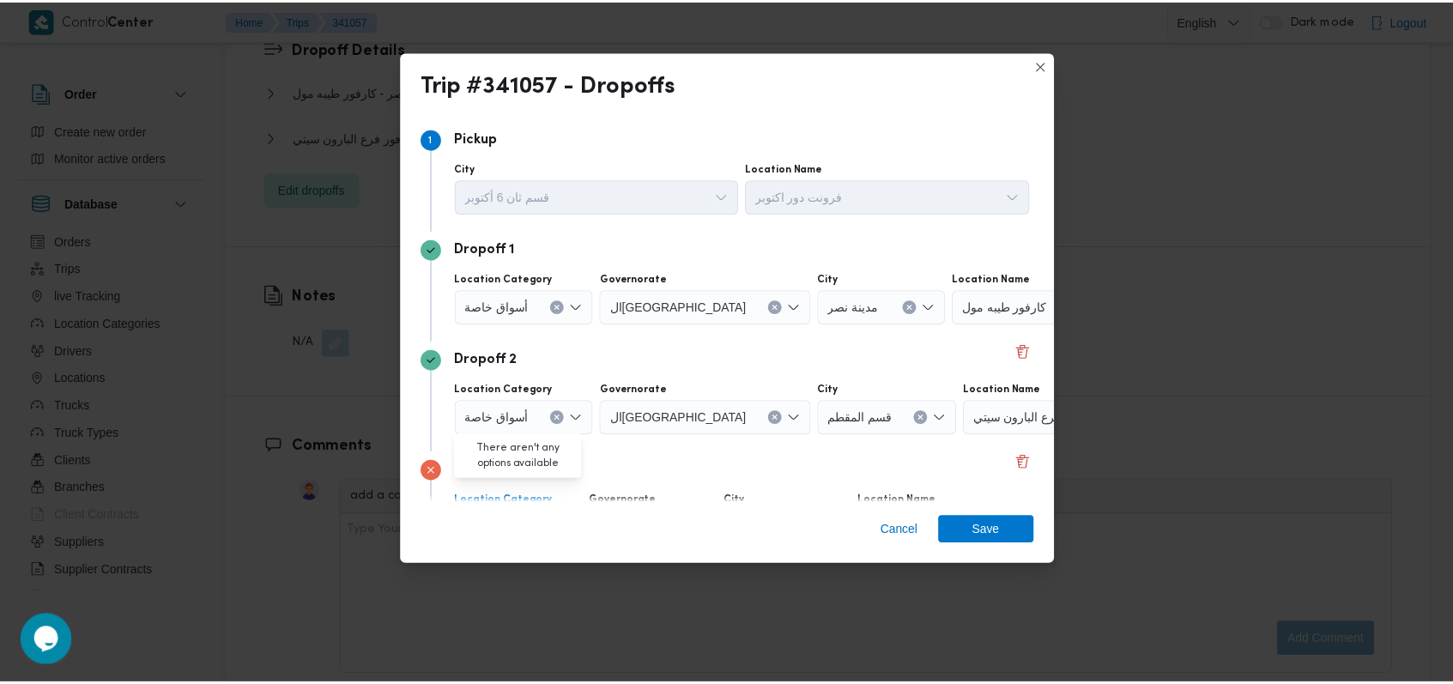
scroll to position [111, 0]
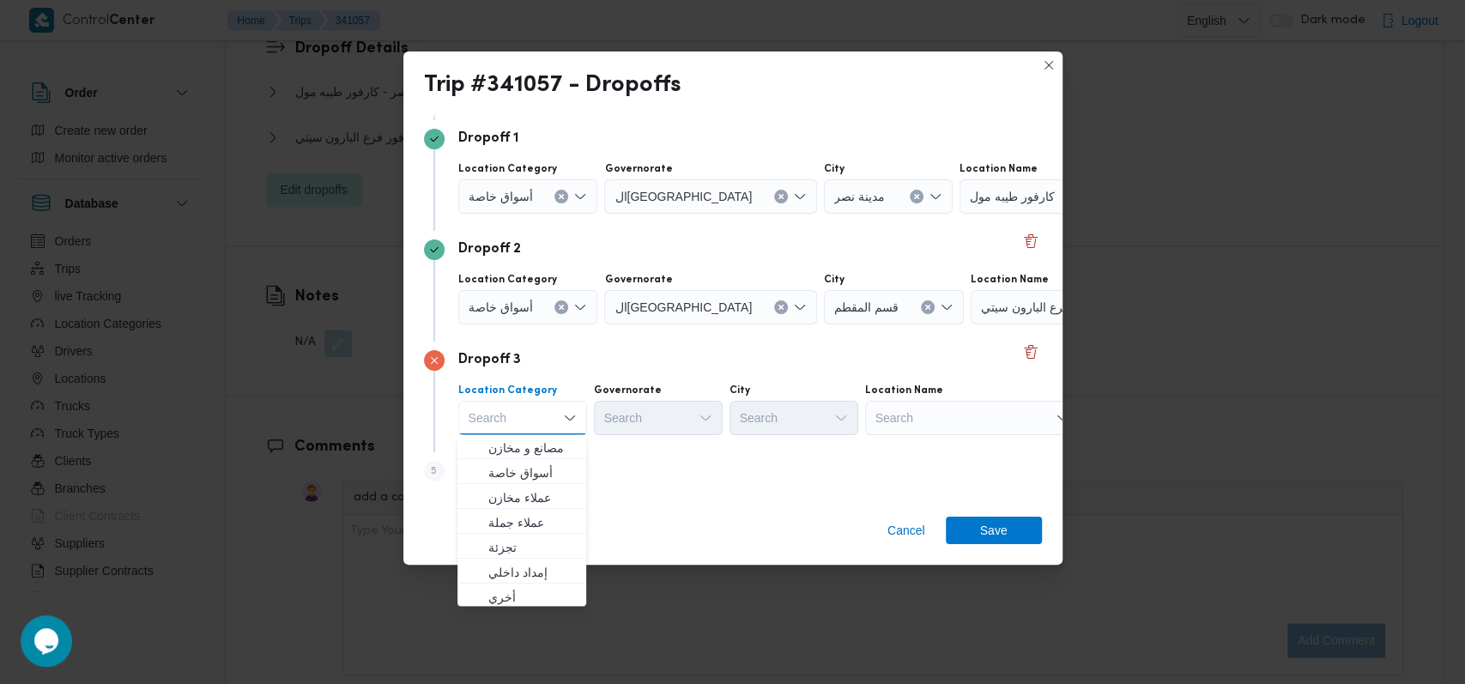
click at [914, 413] on div "Search" at bounding box center [972, 418] width 215 height 34
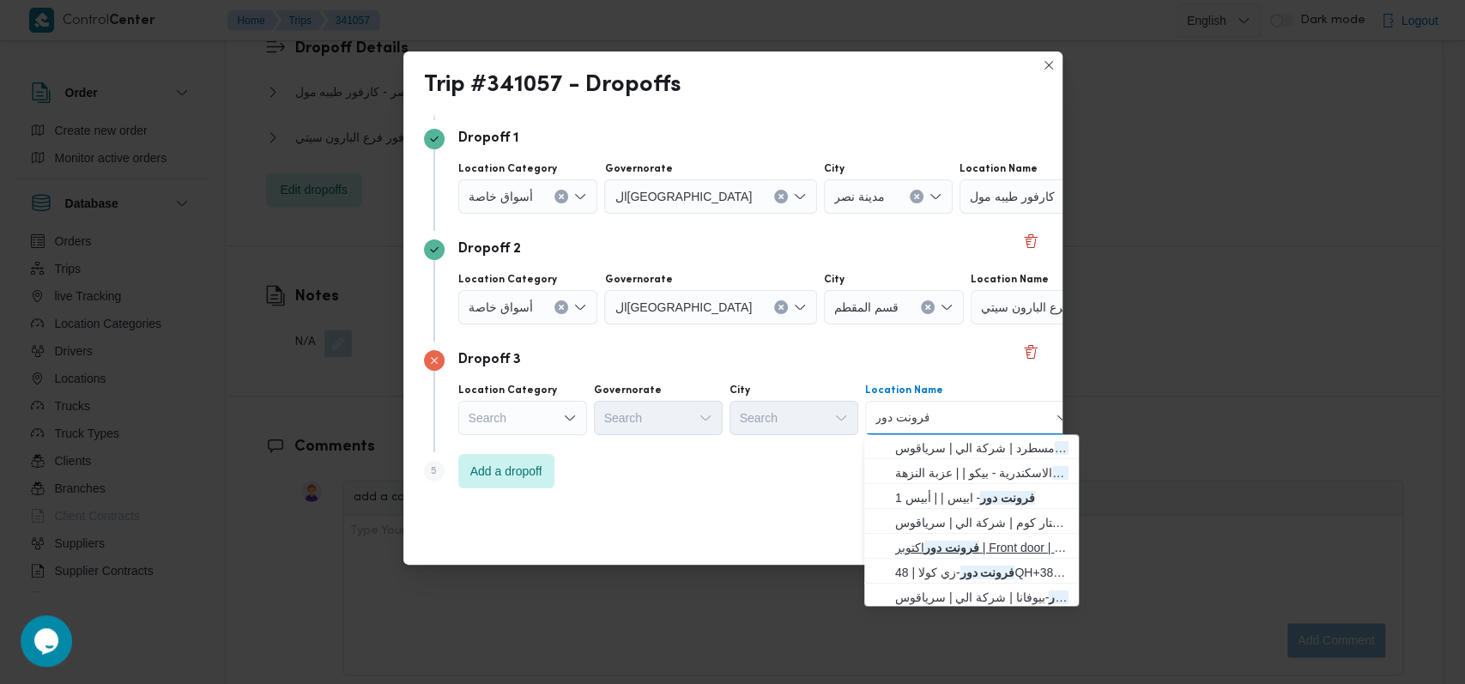
type input "فرونت دور"
click at [922, 547] on span "فرونت دور اكتوبر | Front door | null" at bounding box center [981, 547] width 173 height 21
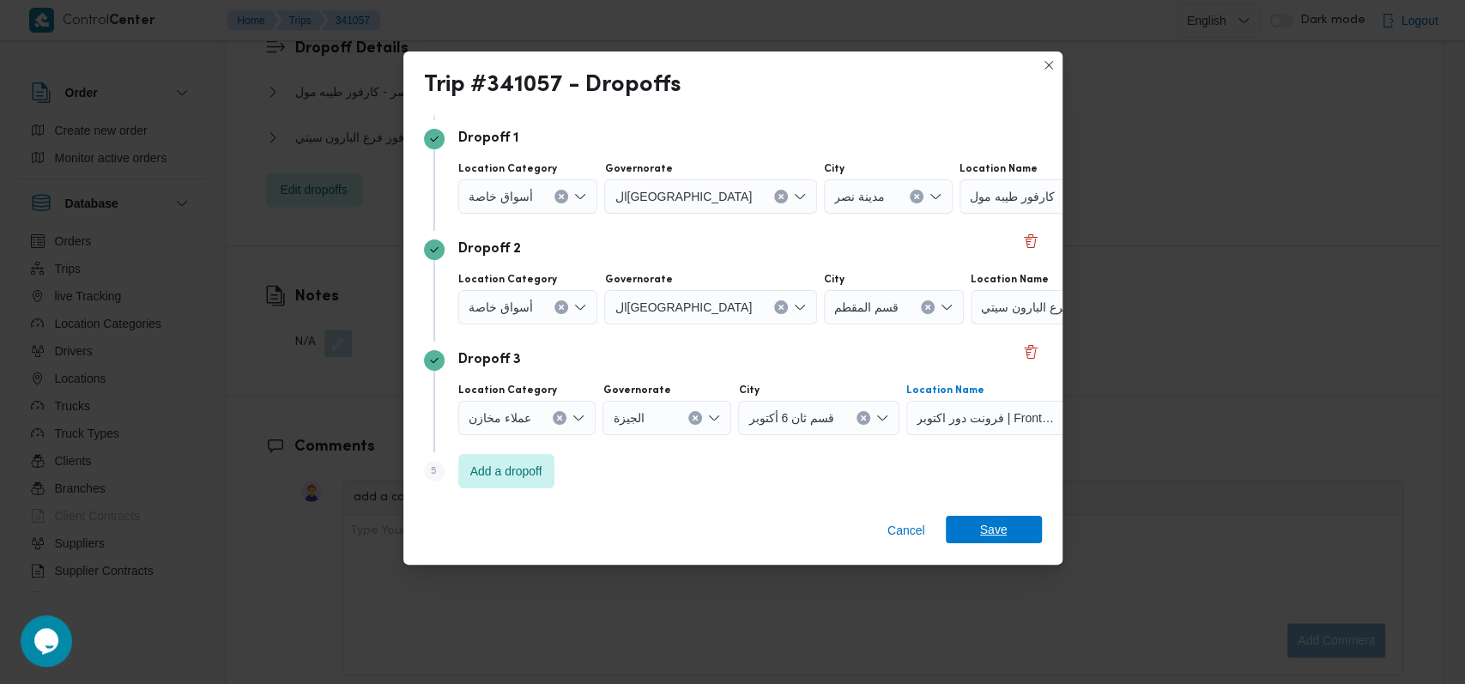
click at [1010, 531] on span "Save" at bounding box center [994, 529] width 96 height 27
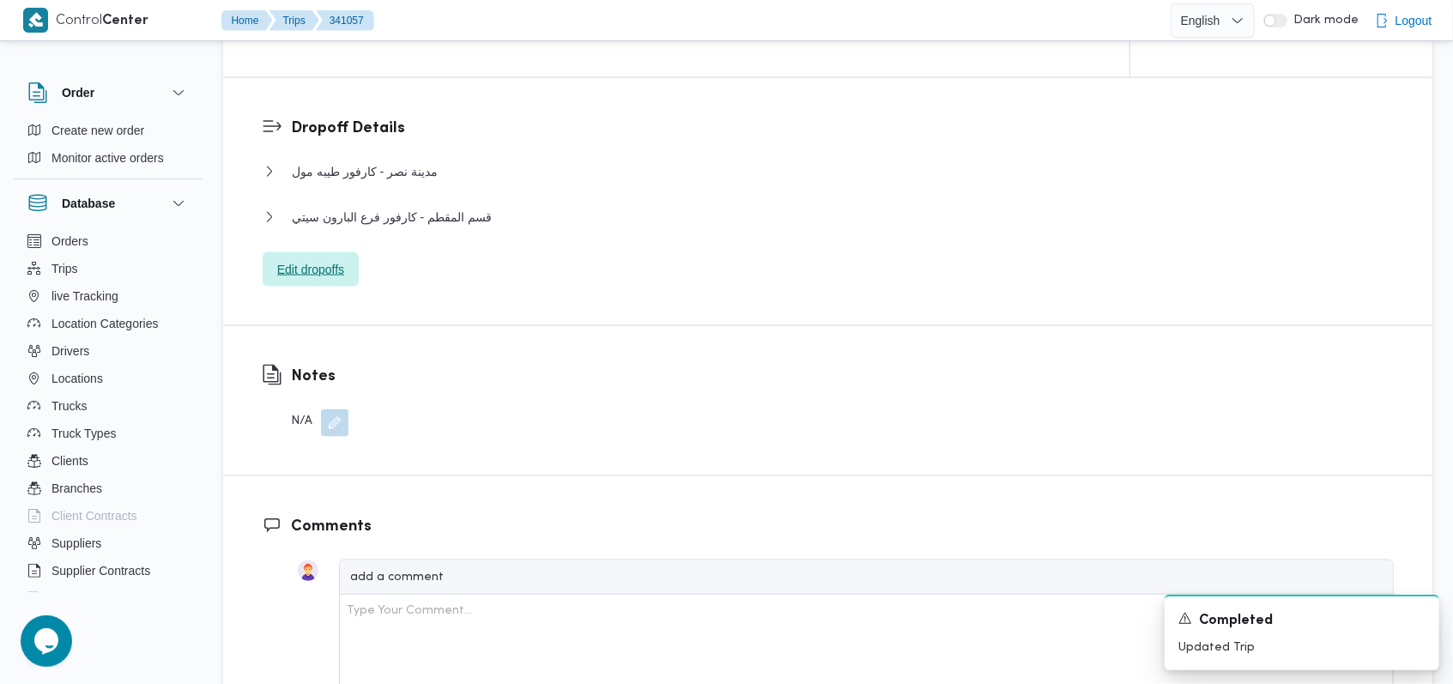
scroll to position [1487, 0]
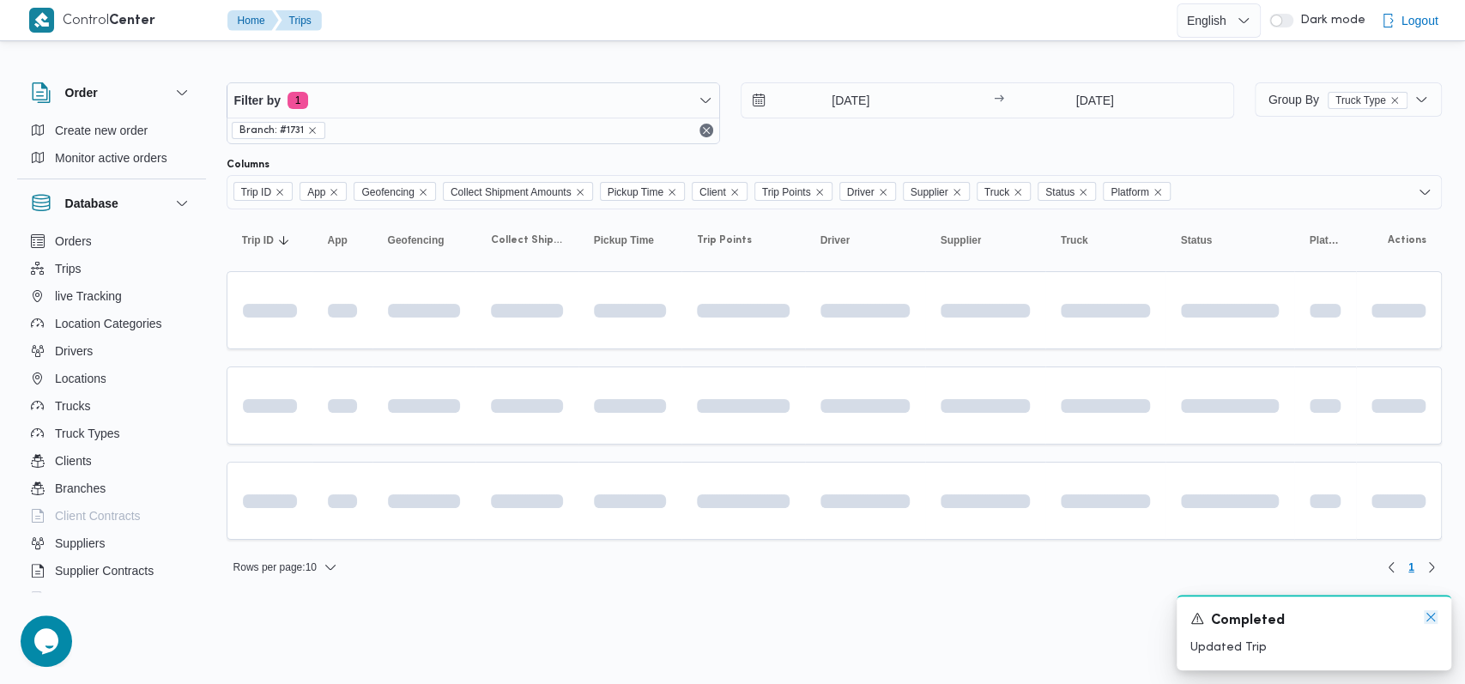
click at [1435, 622] on icon "Dismiss toast" at bounding box center [1431, 617] width 14 height 14
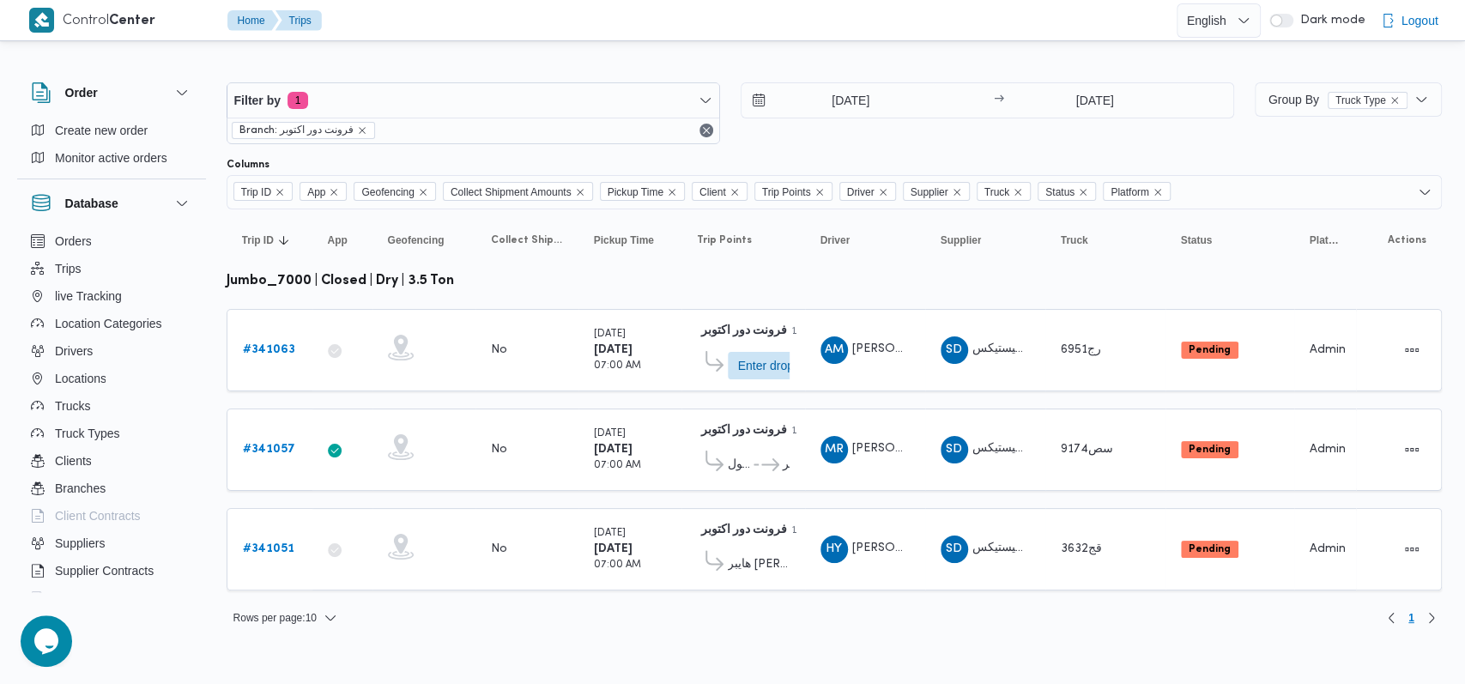
click at [846, 604] on div "Rows per page : 10 1" at bounding box center [834, 617] width 1236 height 41
click at [271, 451] on b "# 341057" at bounding box center [269, 449] width 52 height 11
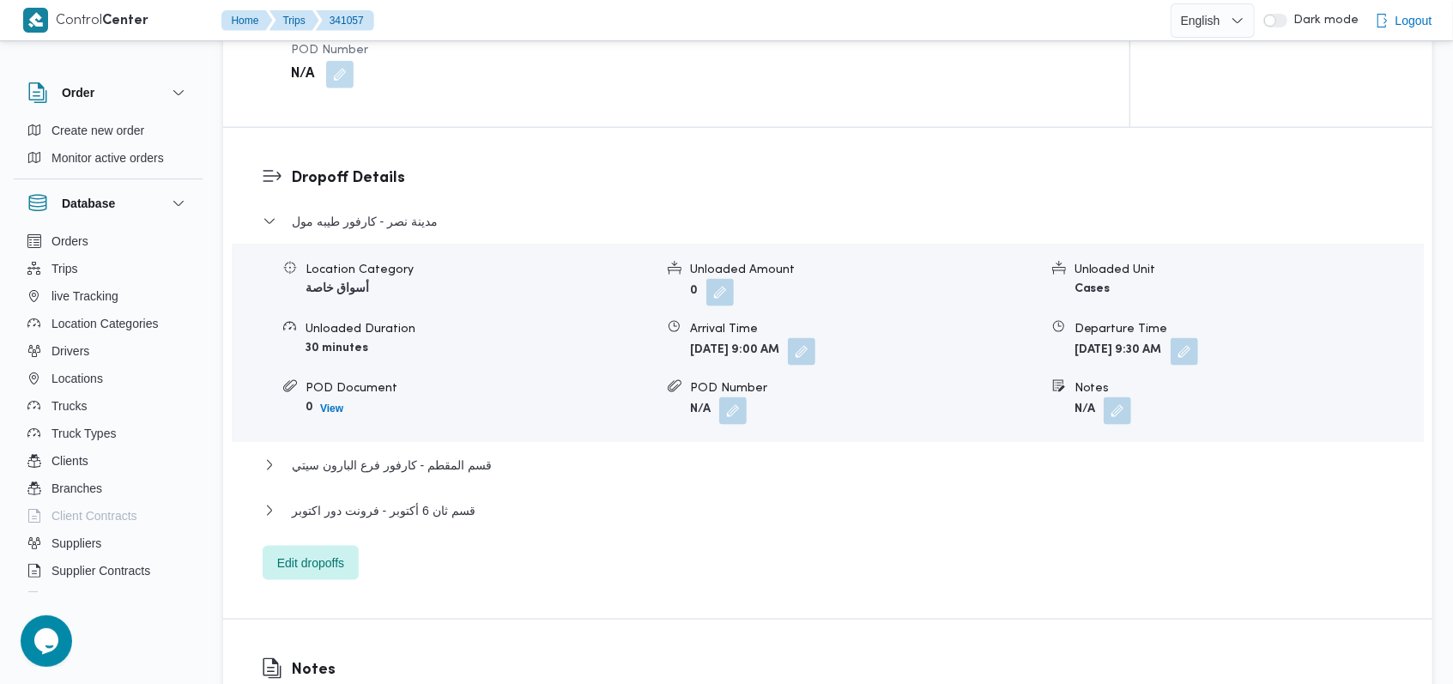
scroll to position [1487, 0]
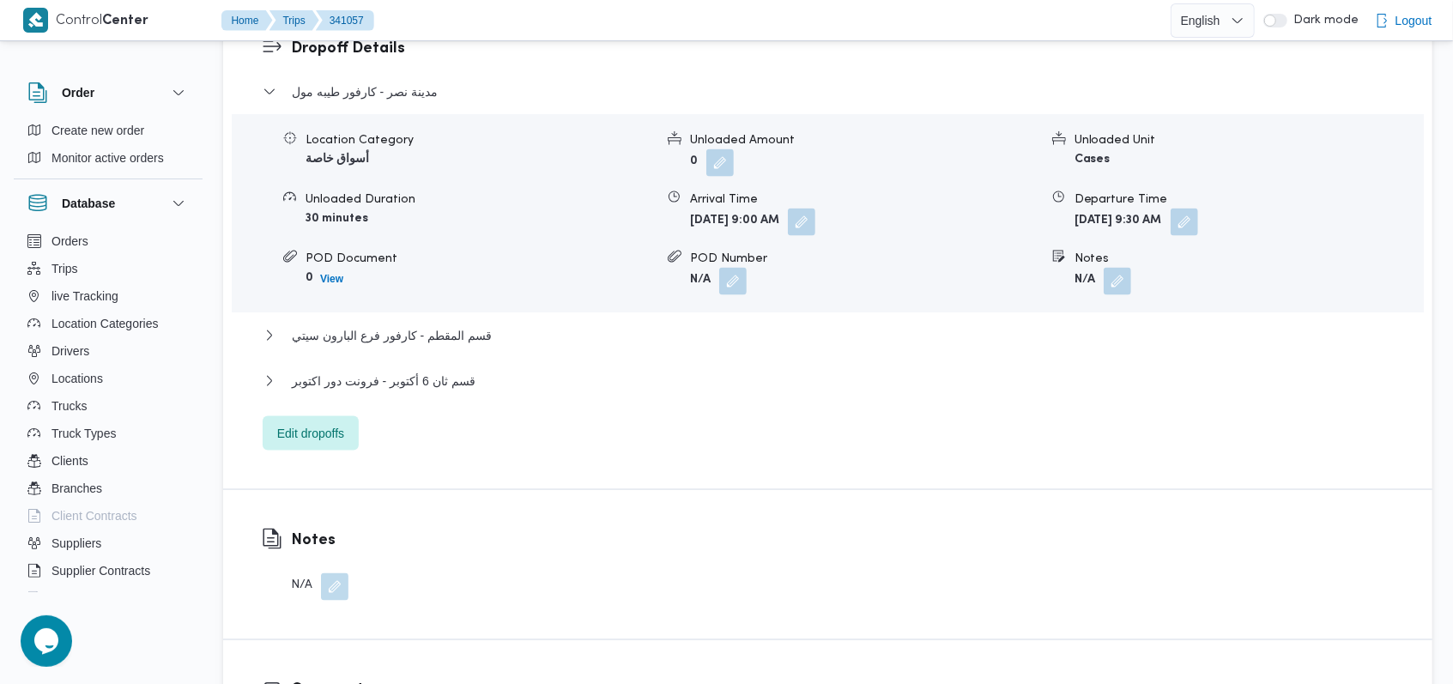
click at [453, 396] on div "قسم ثان 6 أكتوبر - فرونت دور اكتوبر" at bounding box center [828, 387] width 1131 height 33
click at [453, 387] on span "قسم ثان 6 أكتوبر - فرونت دور اكتوبر" at bounding box center [384, 381] width 184 height 21
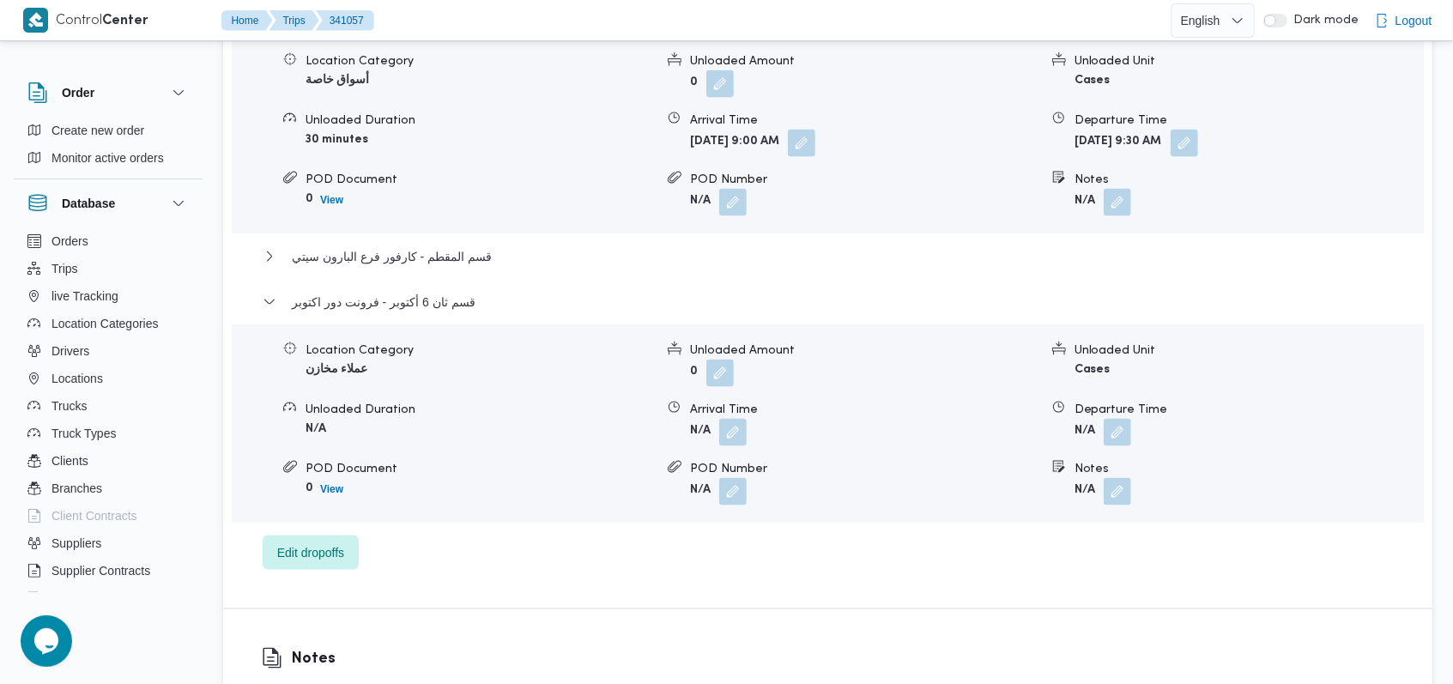
scroll to position [1601, 0]
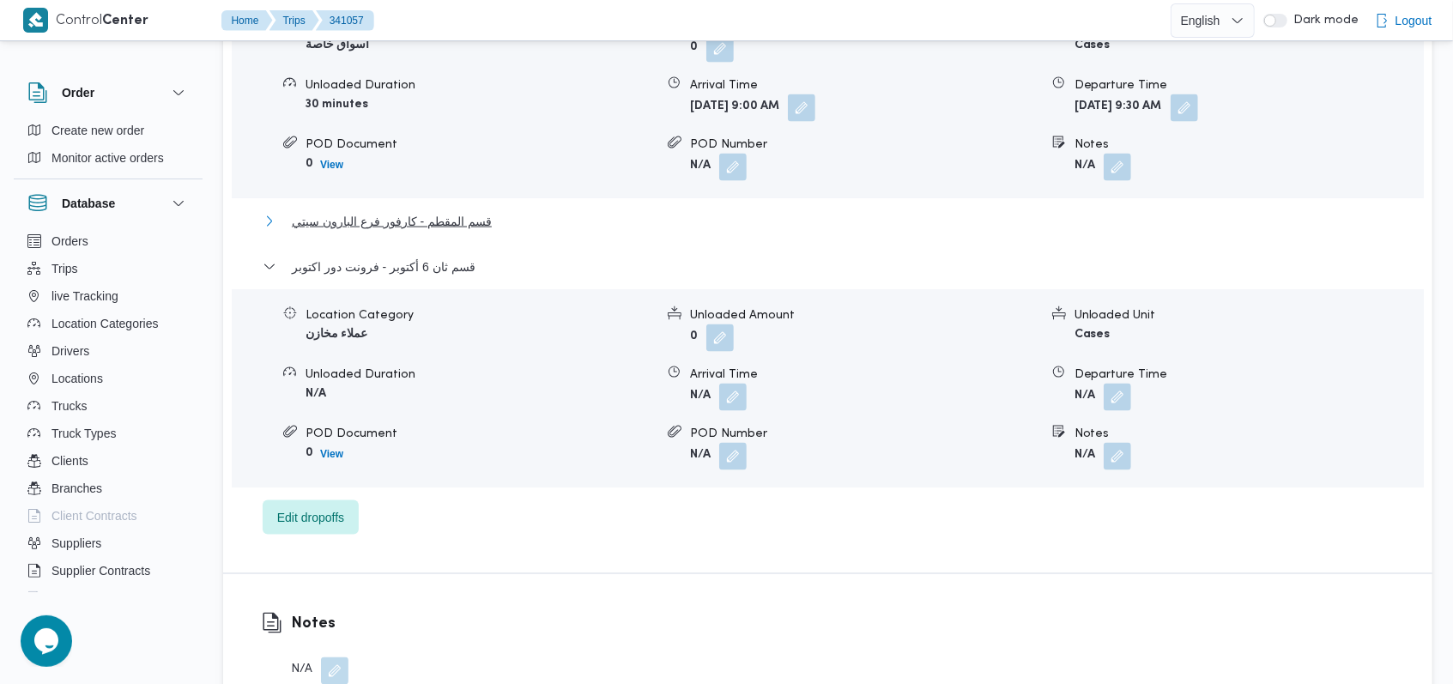
click at [565, 225] on button "قسم المقطم - كارفور فرع البارون سيتي" at bounding box center [828, 221] width 1131 height 21
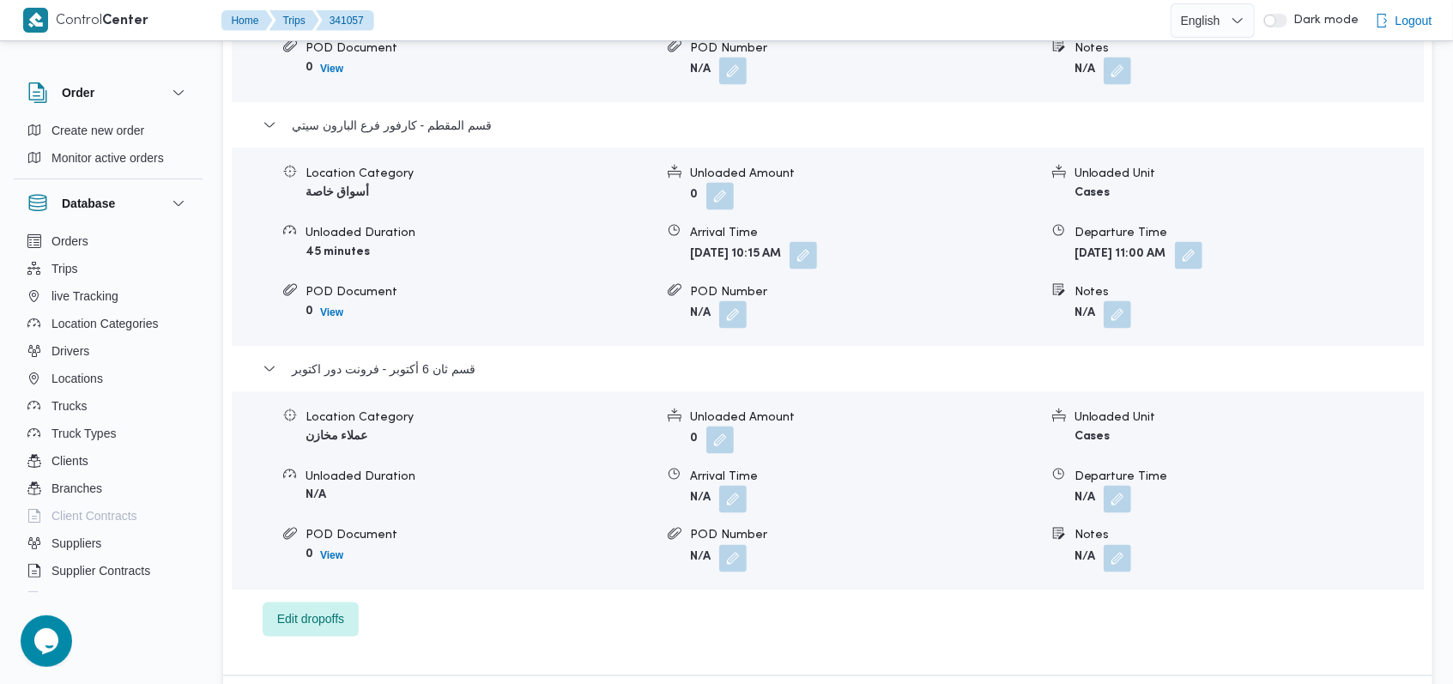
scroll to position [1716, 0]
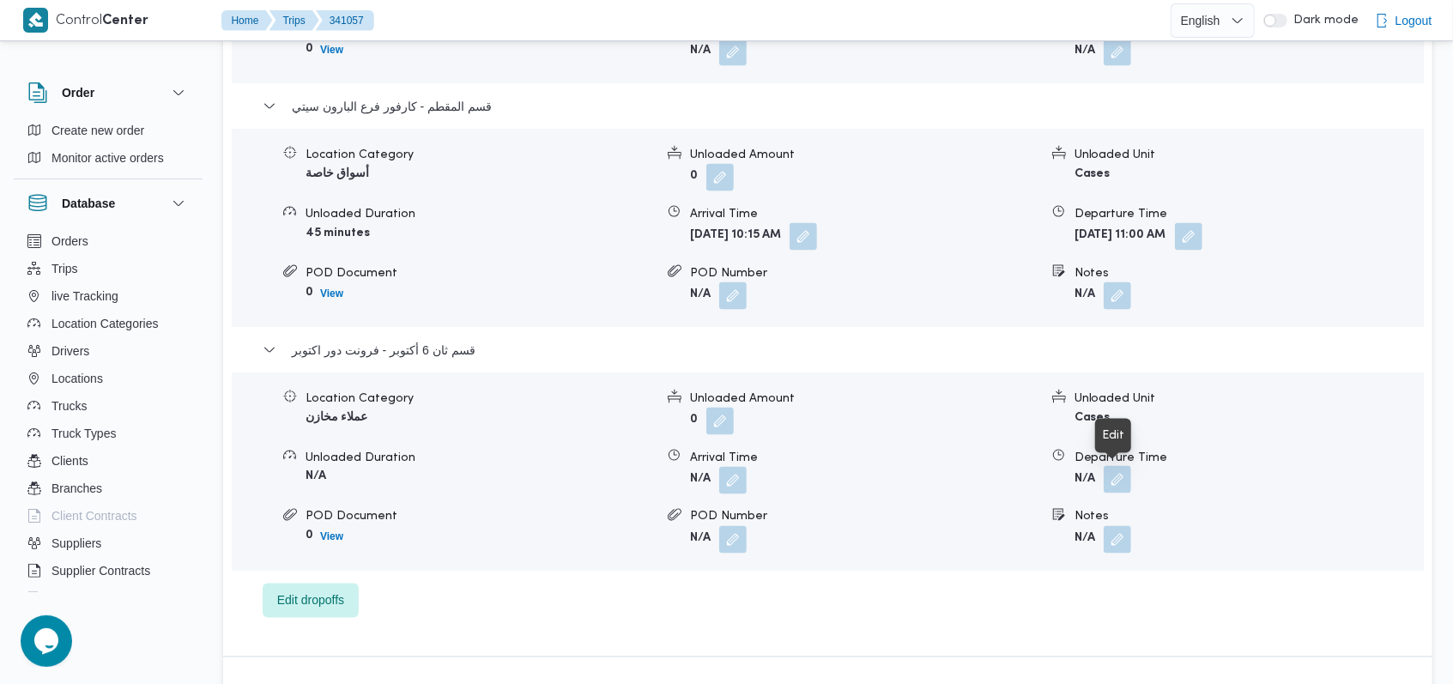
click at [1119, 482] on button "button" at bounding box center [1117, 479] width 27 height 27
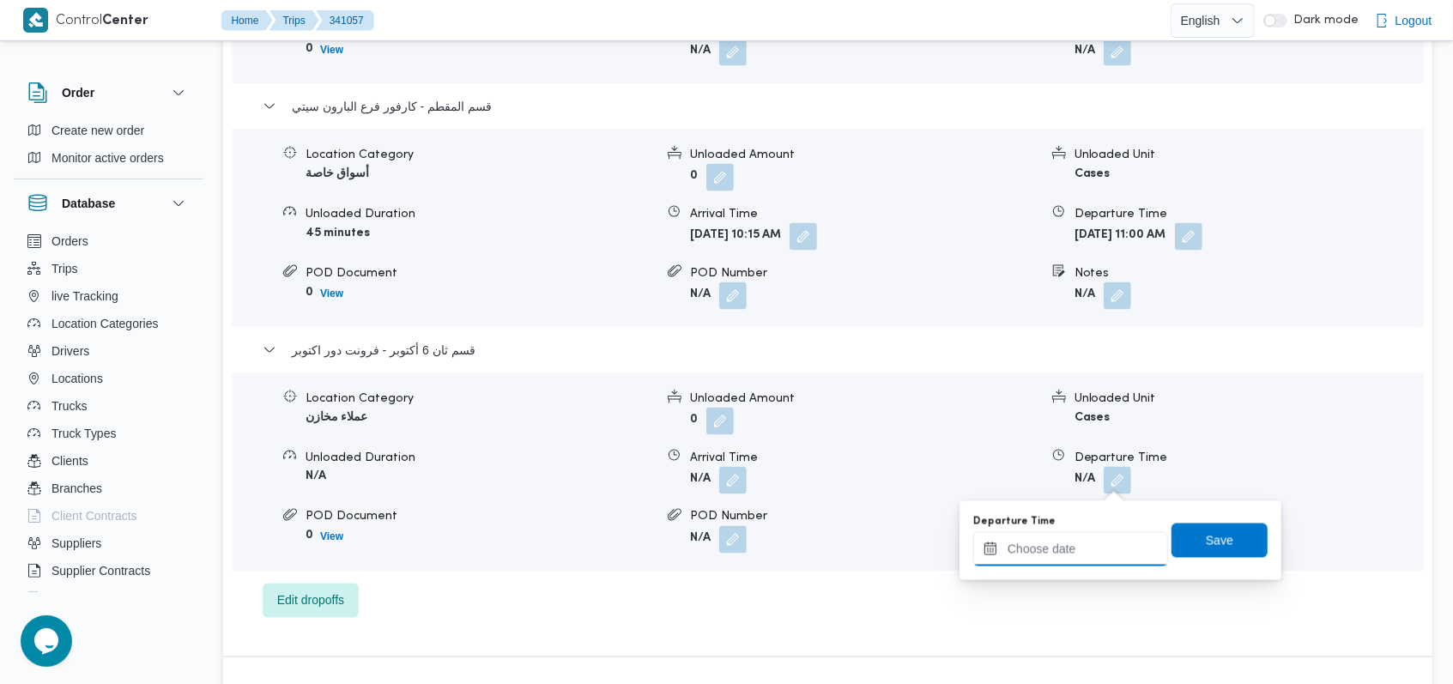
click at [1080, 545] on input "Departure Time" at bounding box center [1070, 549] width 195 height 34
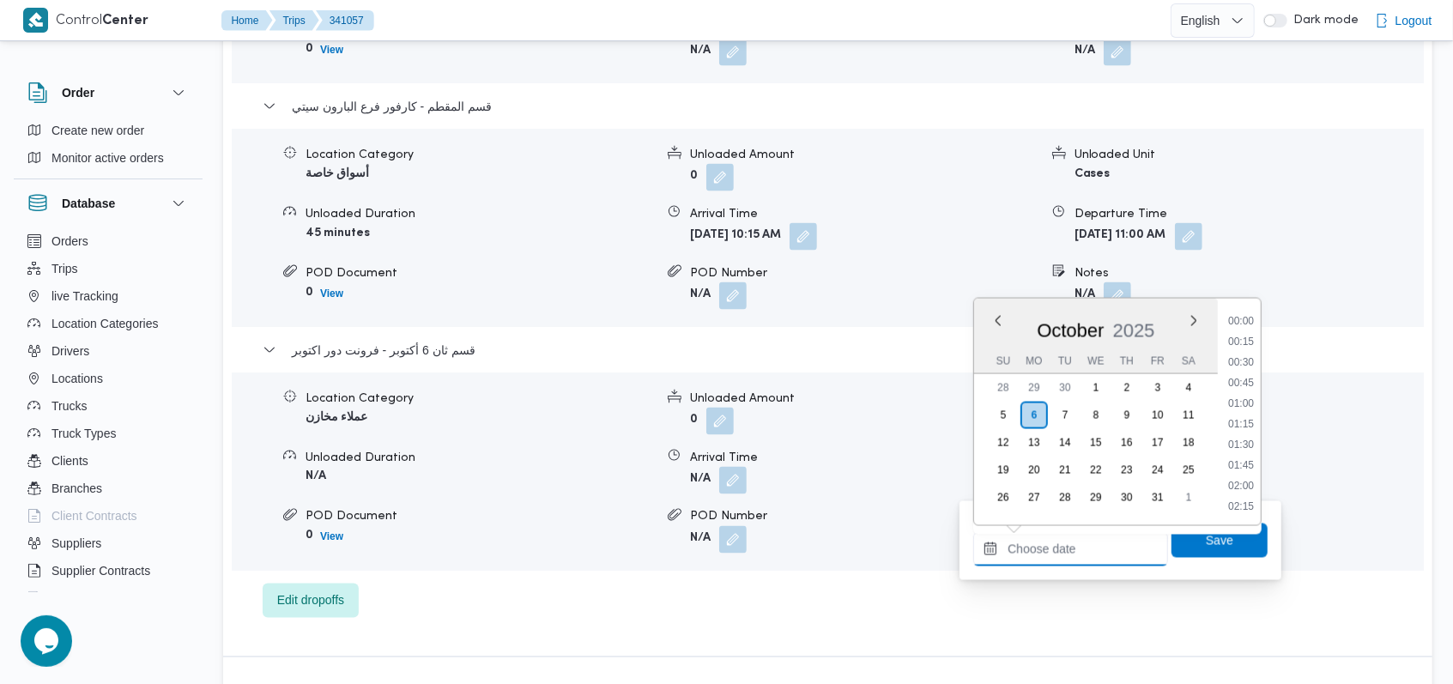
scroll to position [905, 0]
click at [1250, 403] on li "12:00" at bounding box center [1240, 404] width 39 height 17
type input "[DATE] 12:00"
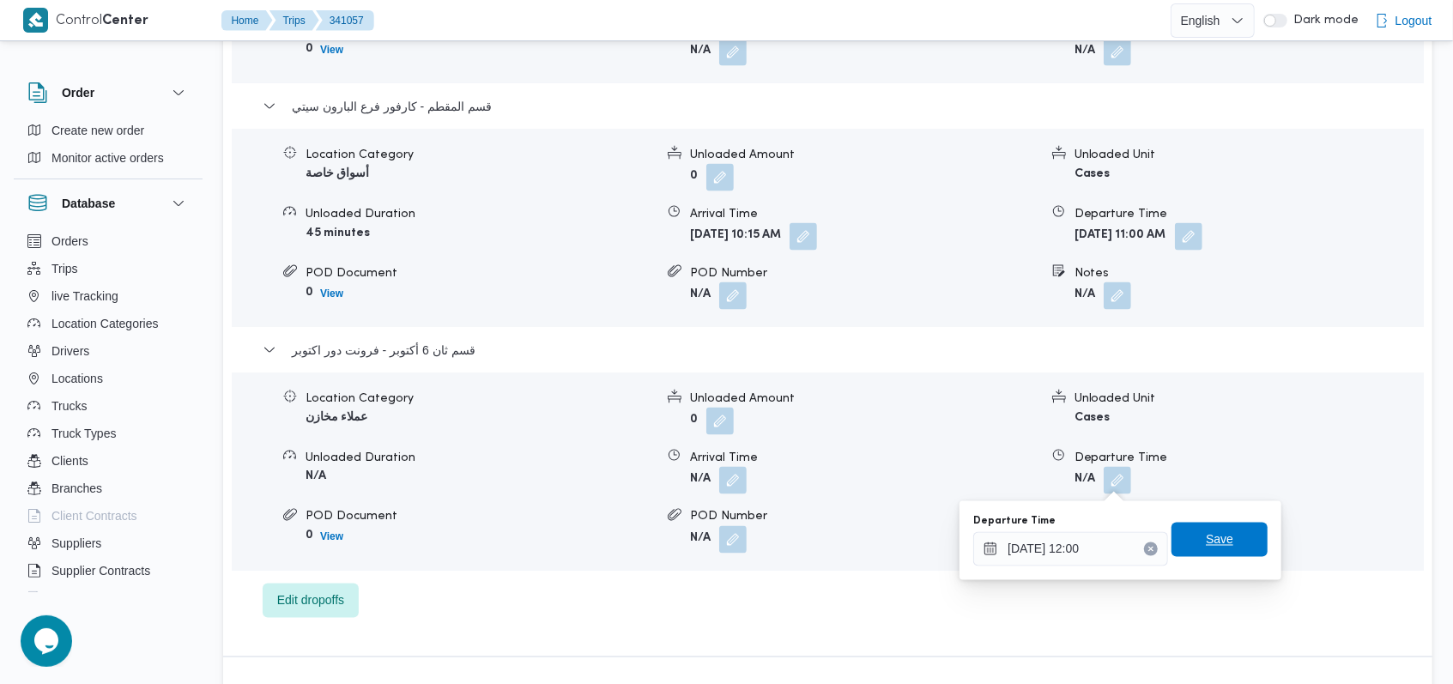
click at [1226, 532] on span "Save" at bounding box center [1219, 540] width 96 height 34
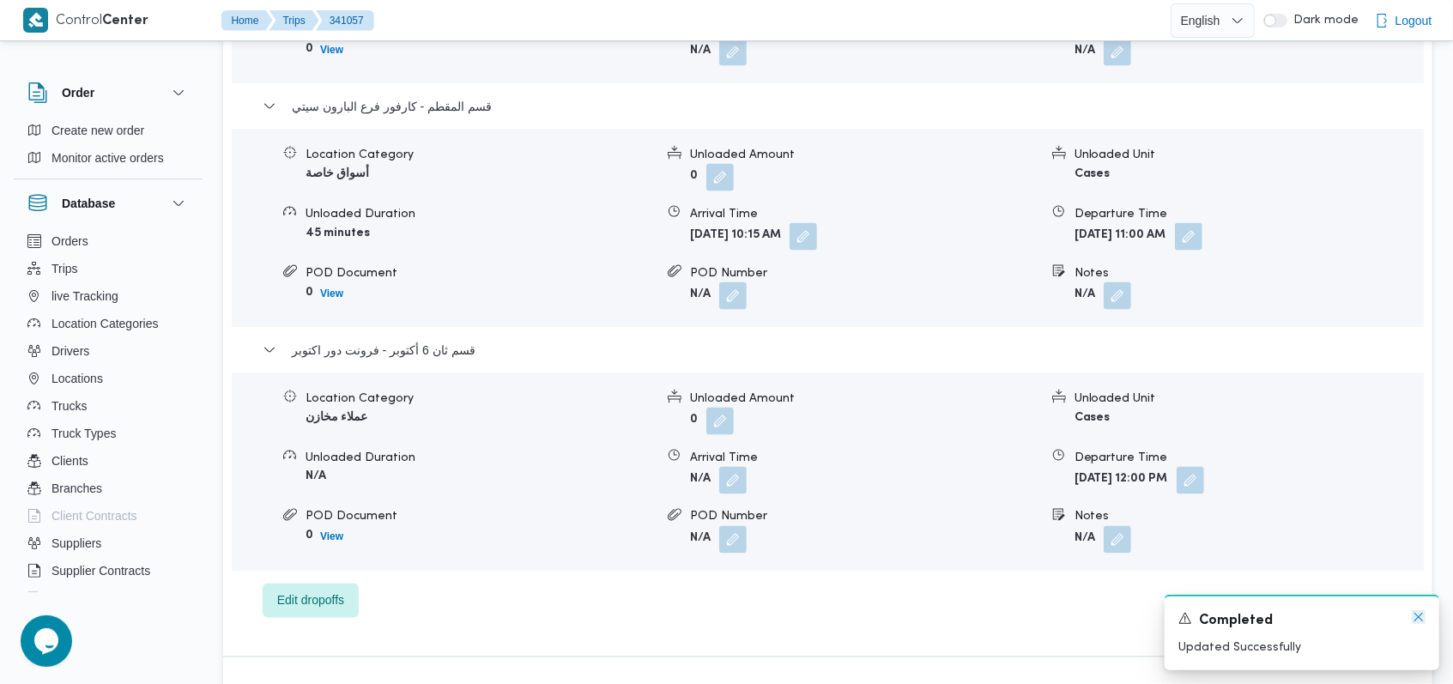
click at [1423, 620] on icon "Dismiss toast" at bounding box center [1419, 617] width 14 height 14
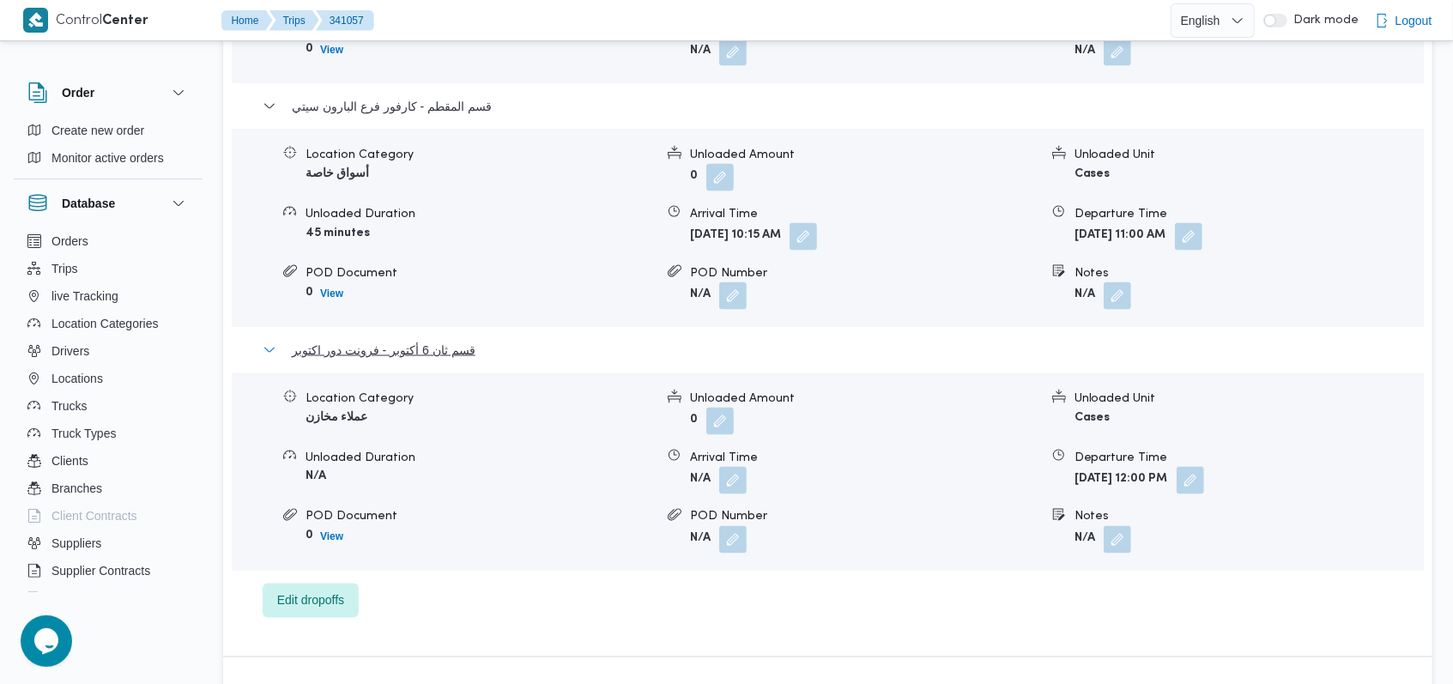
click at [412, 354] on span "قسم ثان 6 أكتوبر - فرونت دور اكتوبر" at bounding box center [384, 350] width 184 height 21
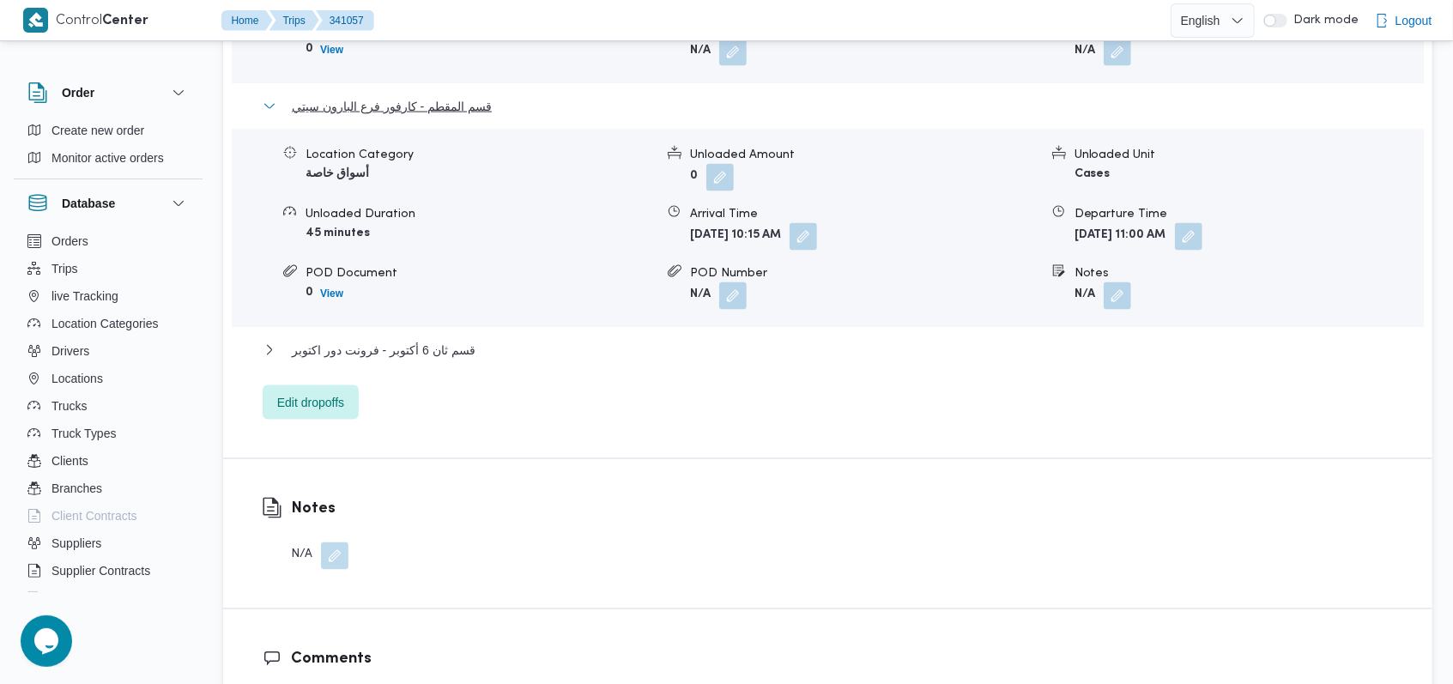
click at [447, 109] on span "قسم المقطم - كارفور فرع البارون سيتي" at bounding box center [392, 106] width 200 height 21
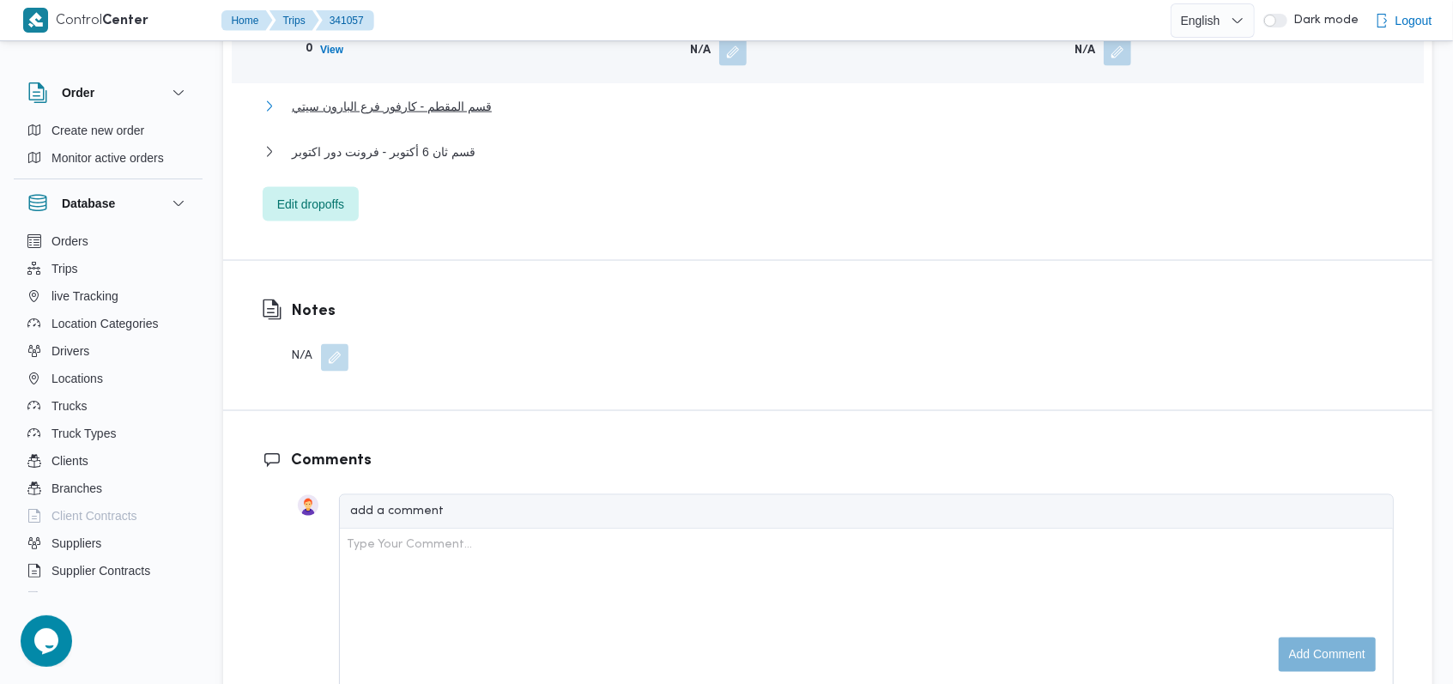
scroll to position [1373, 0]
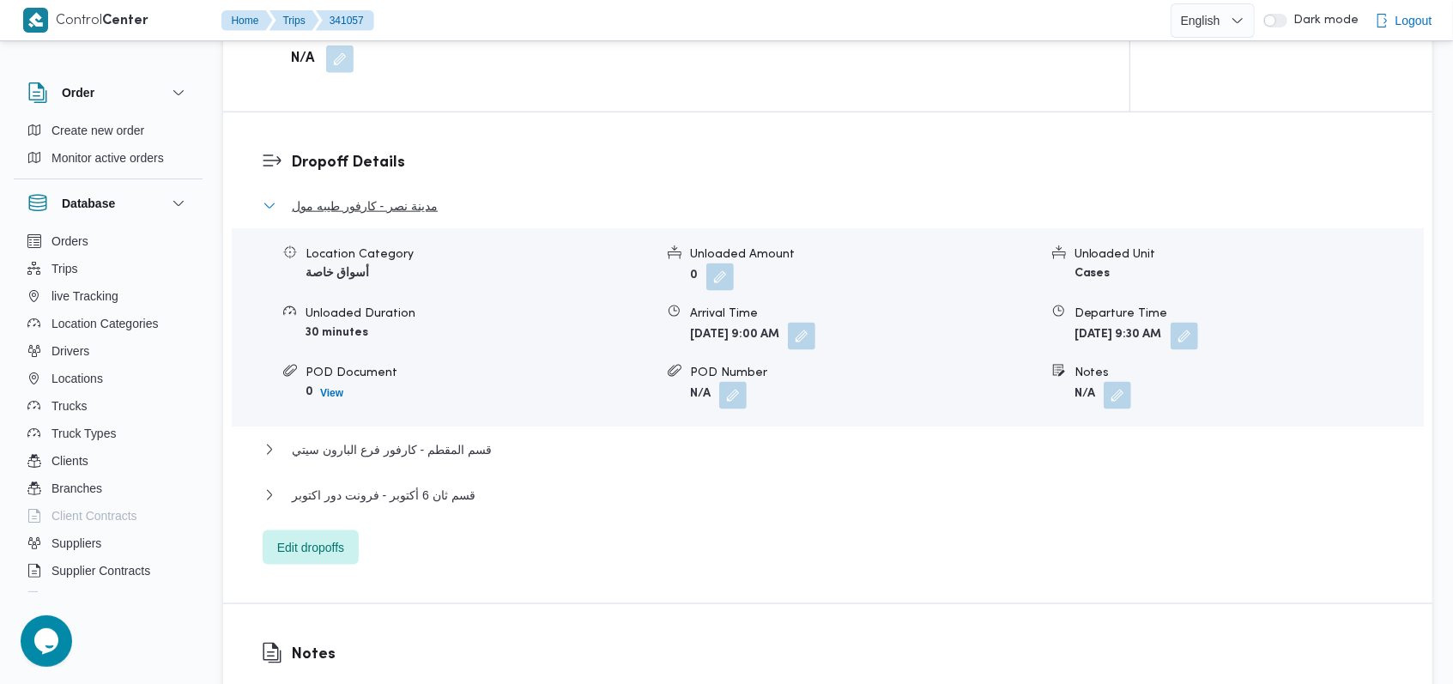
click at [407, 209] on span "مدينة نصر - كارفور طيبه مول" at bounding box center [365, 206] width 146 height 21
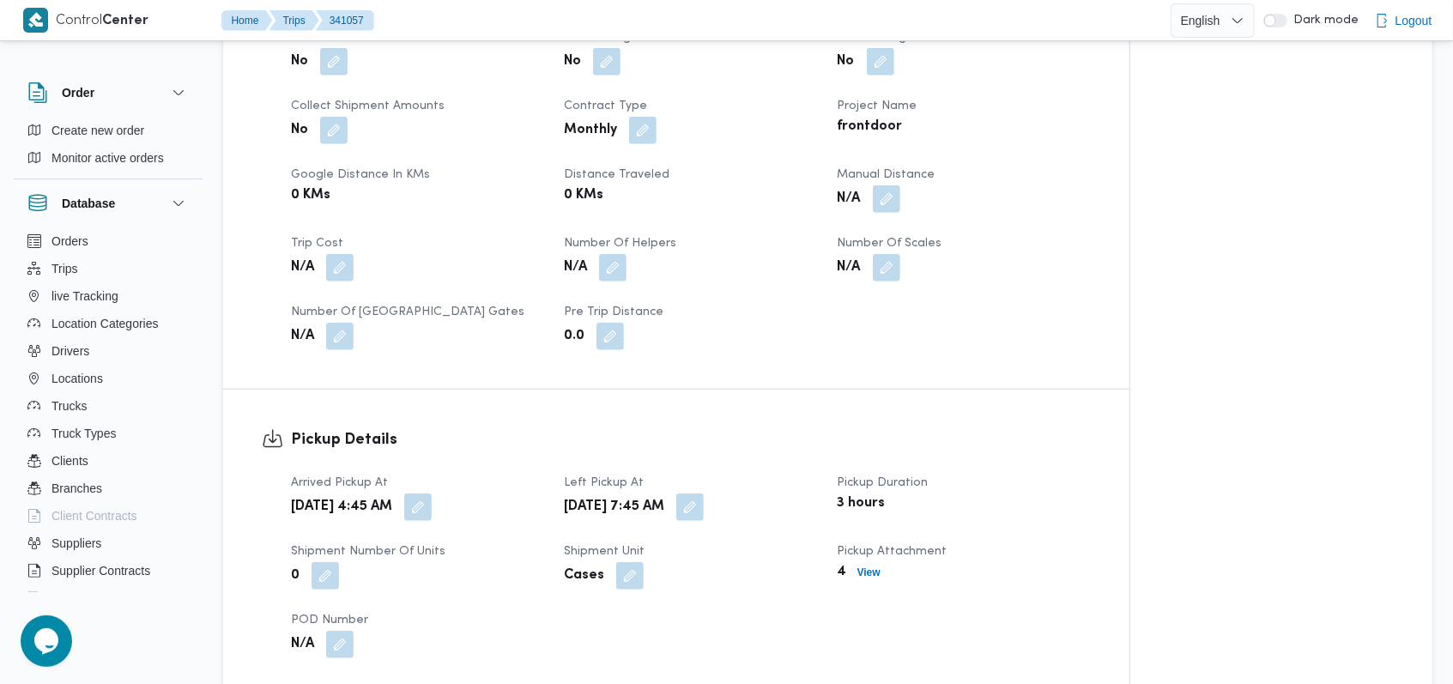
scroll to position [686, 0]
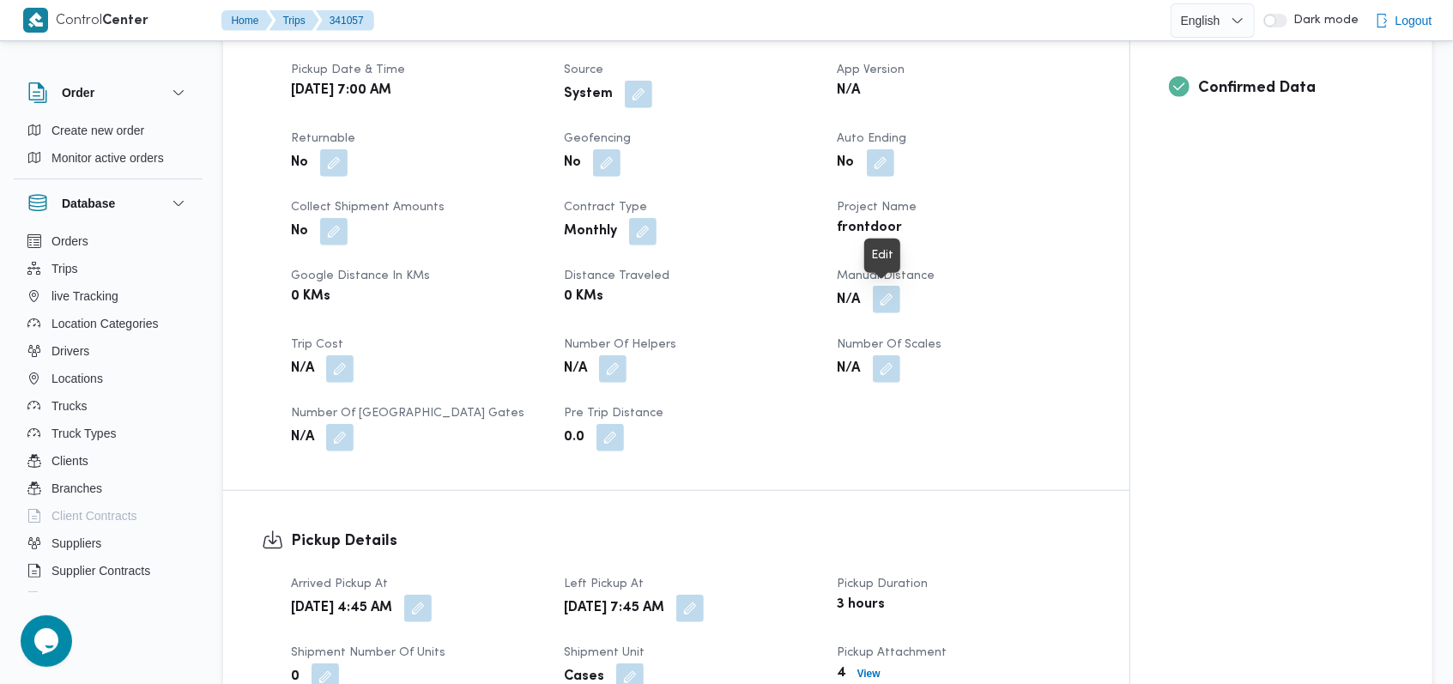
click at [898, 306] on button "button" at bounding box center [886, 299] width 27 height 27
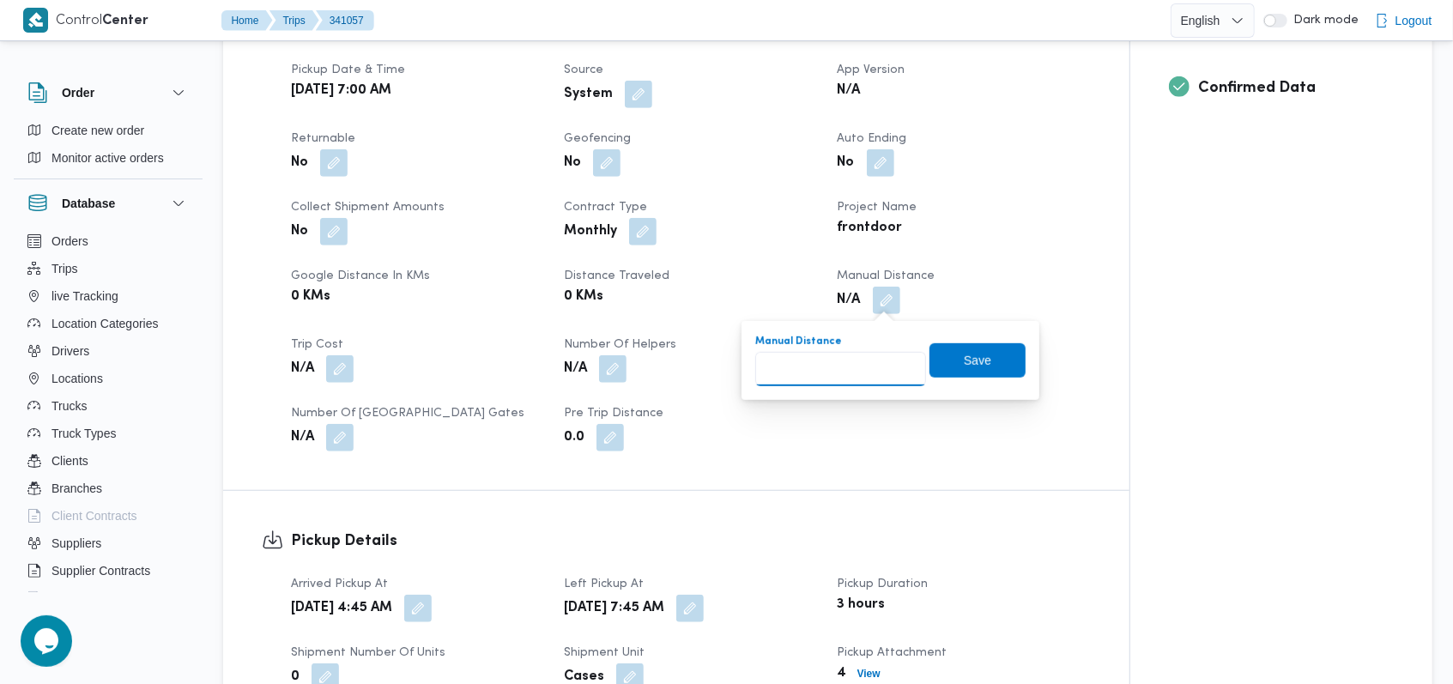
click at [838, 363] on input "Manual Distance" at bounding box center [840, 369] width 171 height 34
type input "141"
click at [940, 352] on span "Save" at bounding box center [977, 359] width 96 height 34
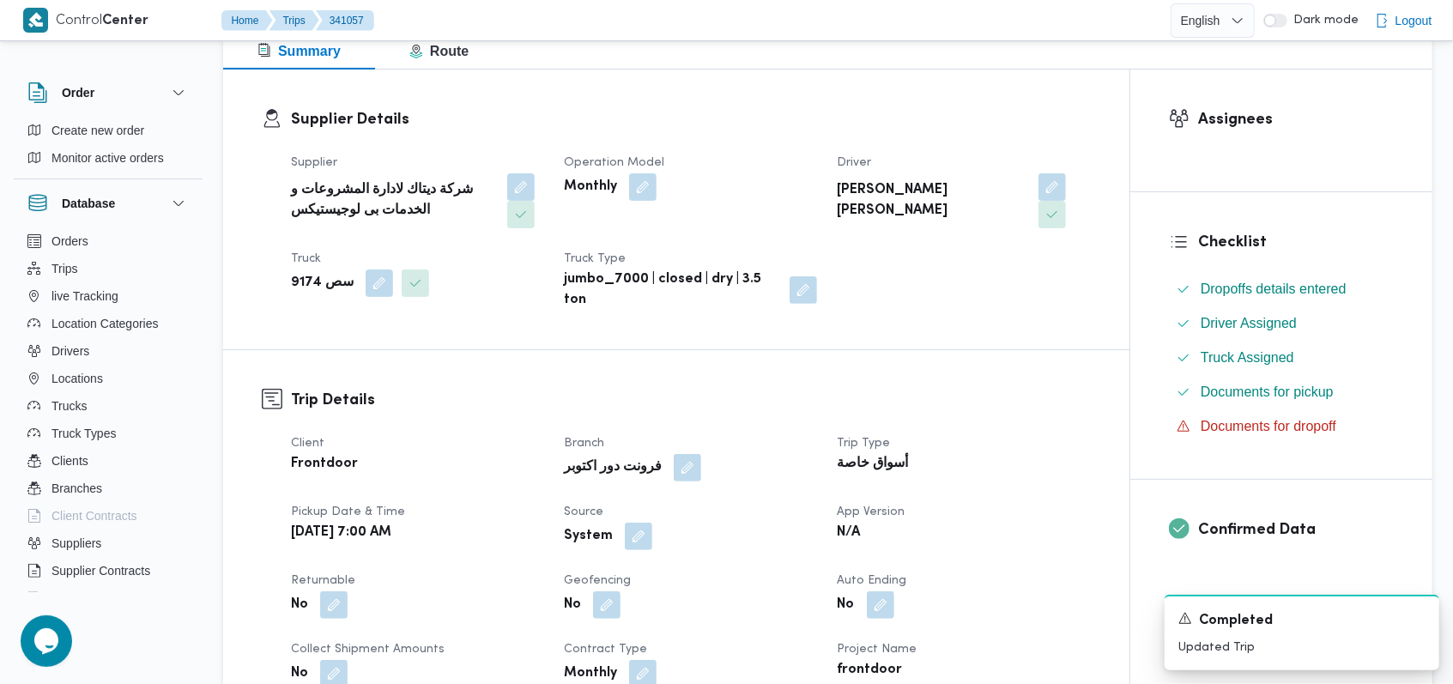
scroll to position [0, 0]
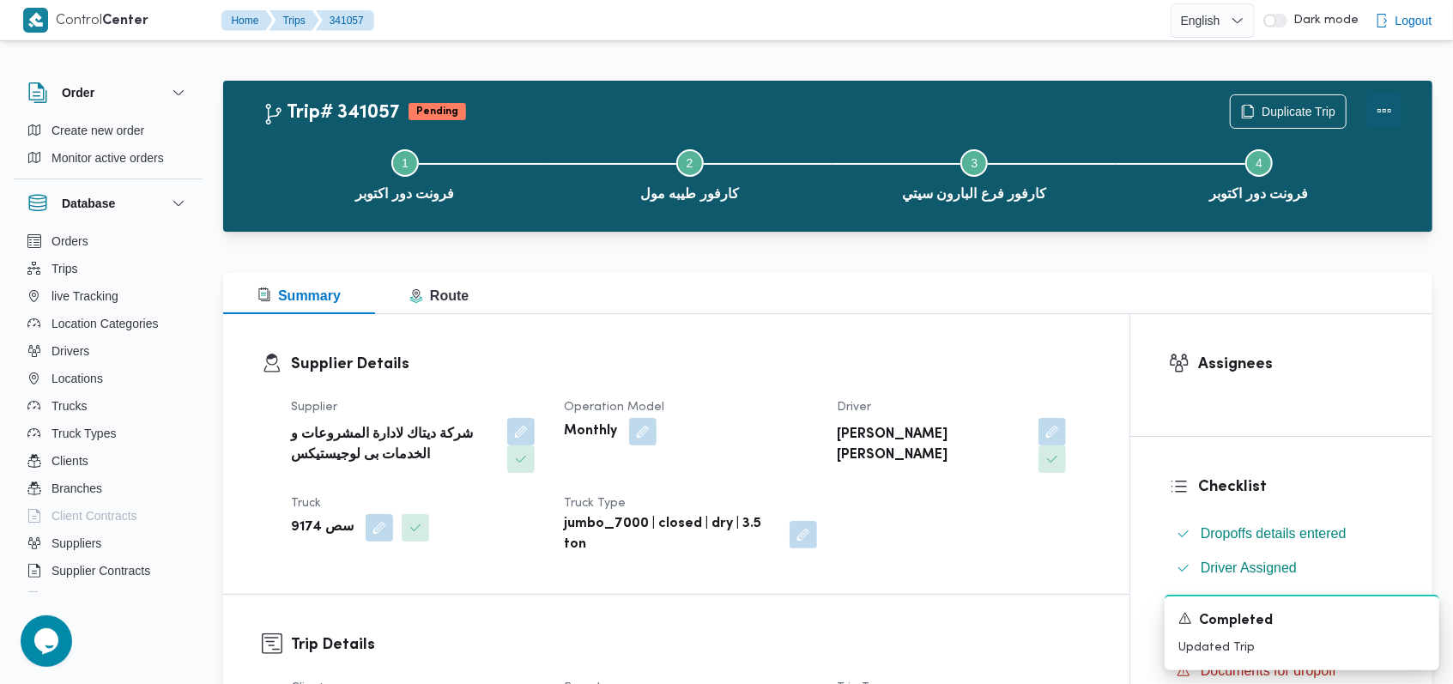
click at [1387, 113] on button "Actions" at bounding box center [1384, 111] width 34 height 34
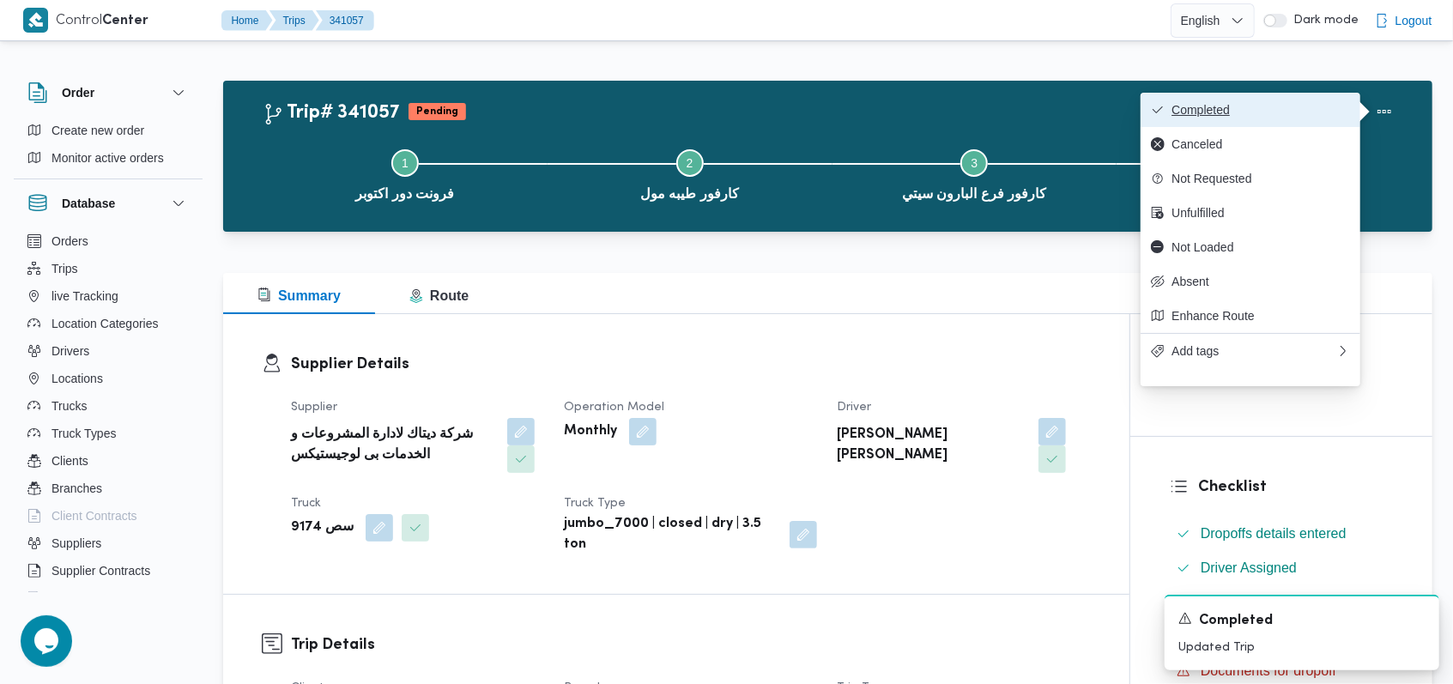
click at [1232, 122] on button "Completed" at bounding box center [1250, 110] width 220 height 34
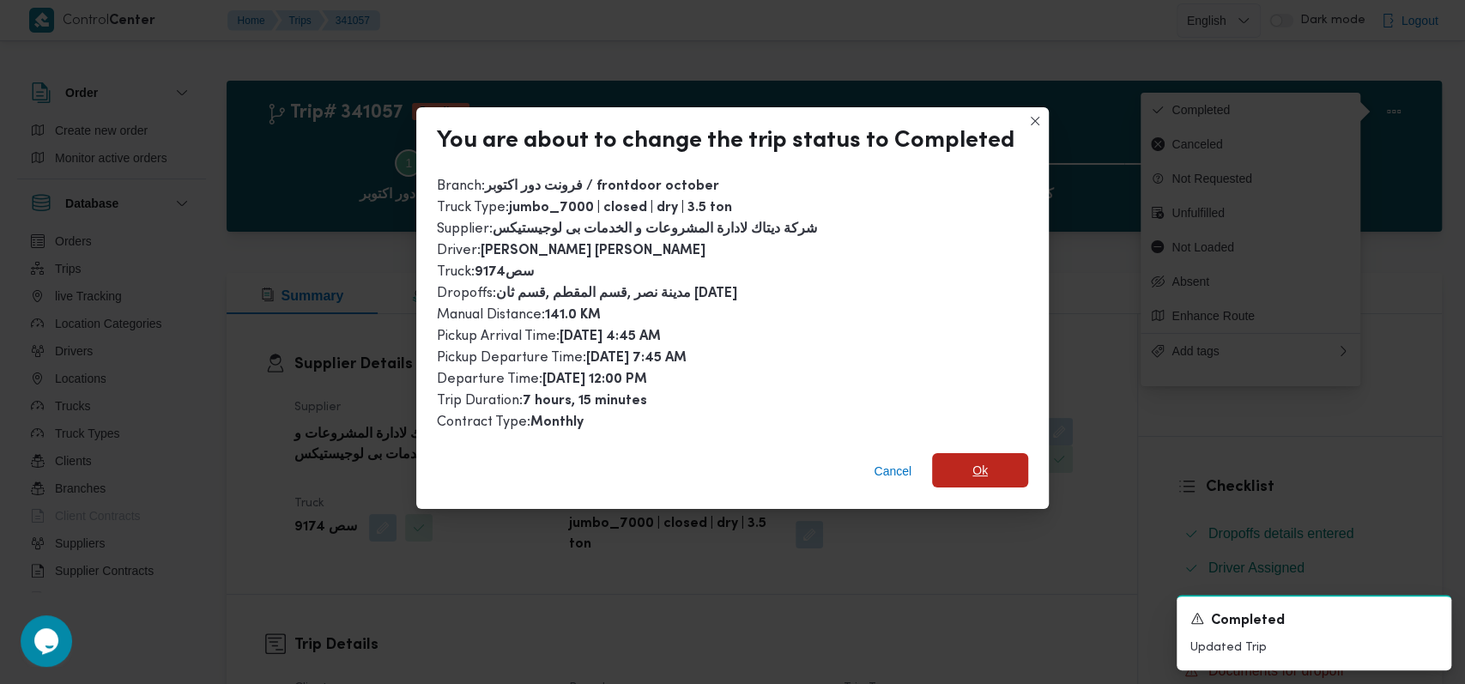
click at [951, 463] on span "Ok" at bounding box center [980, 470] width 96 height 34
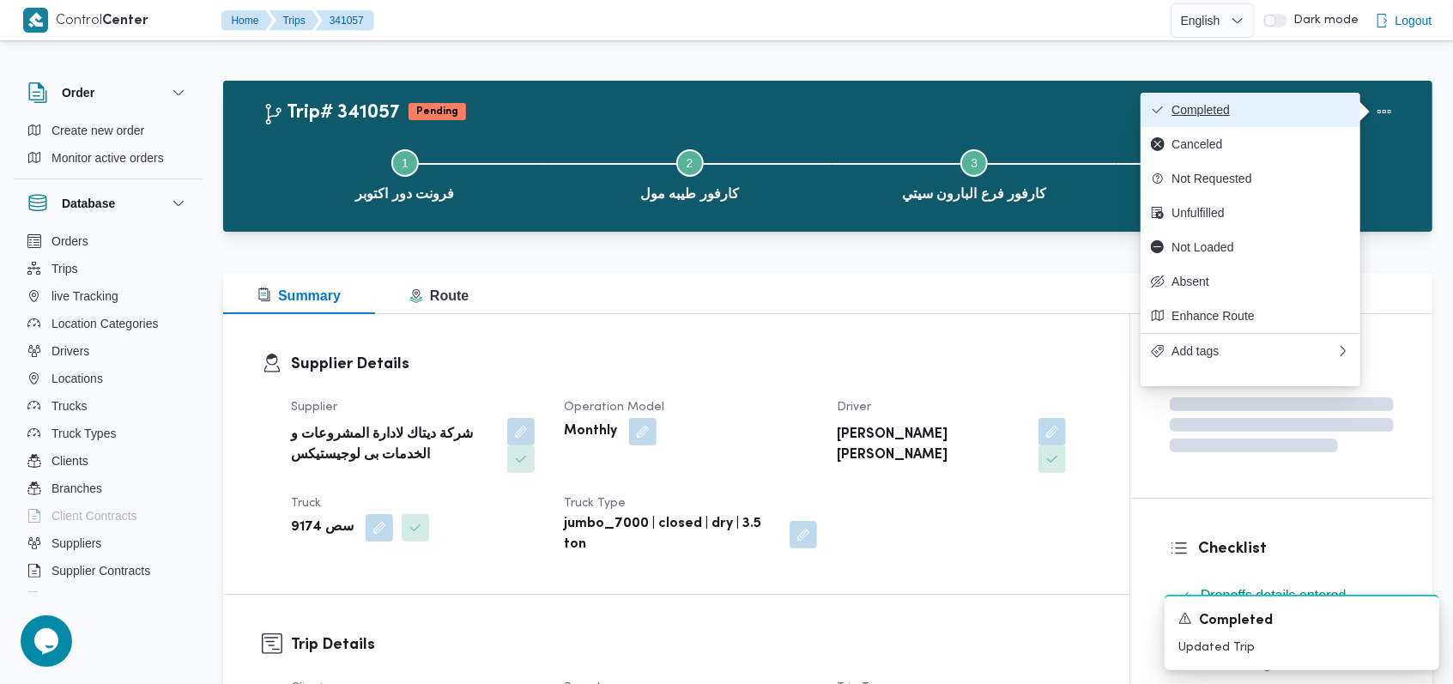
scroll to position [343, 0]
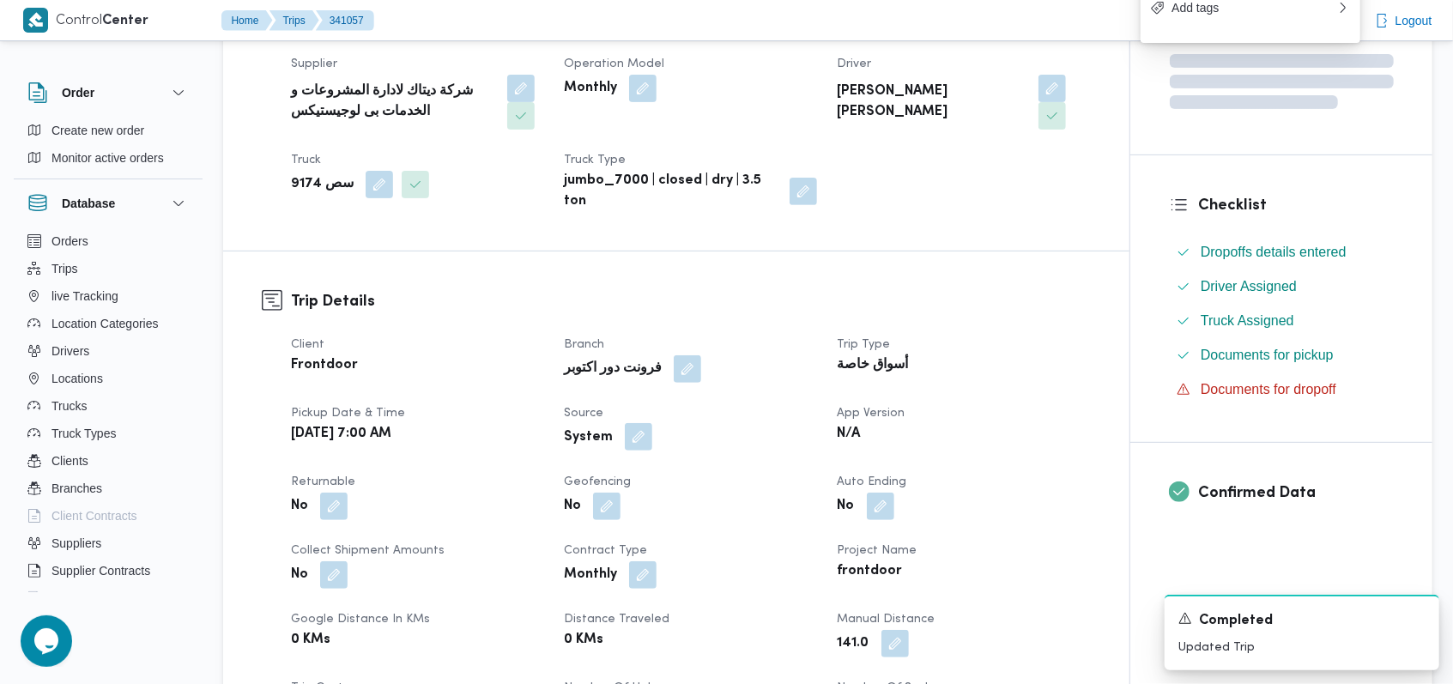
click at [645, 434] on button "button" at bounding box center [638, 436] width 27 height 27
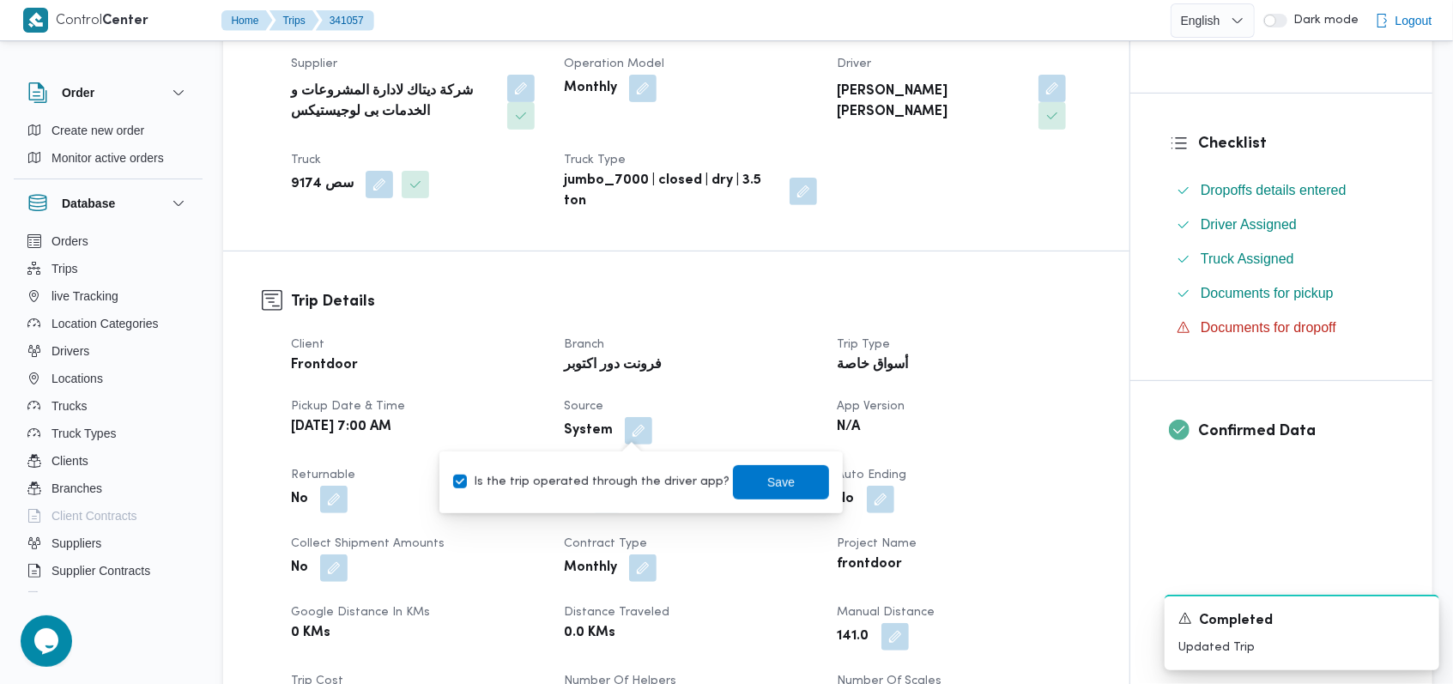
click at [659, 478] on label "Is the trip operated through the driver app?" at bounding box center [591, 482] width 276 height 21
checkbox input "false"
click at [792, 478] on span "Save" at bounding box center [781, 481] width 96 height 34
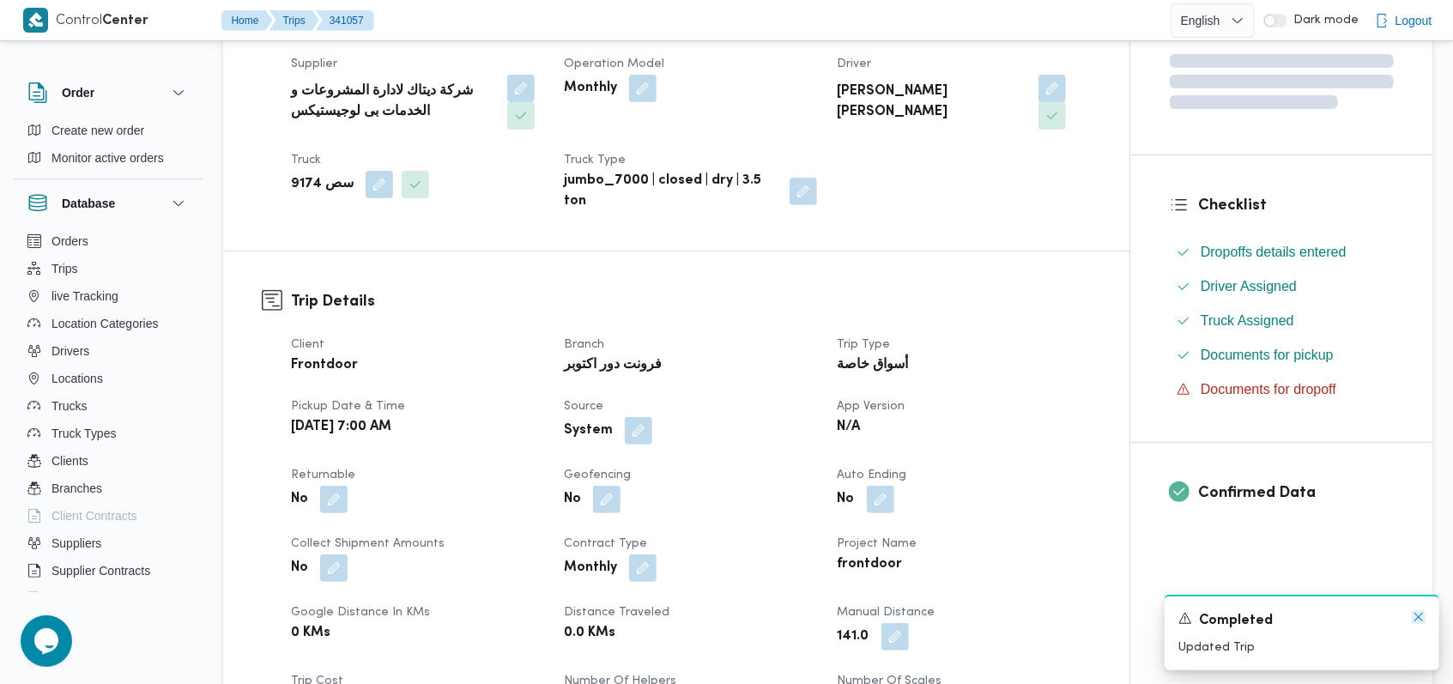
click at [1418, 620] on icon "Dismiss toast" at bounding box center [1419, 617] width 14 height 14
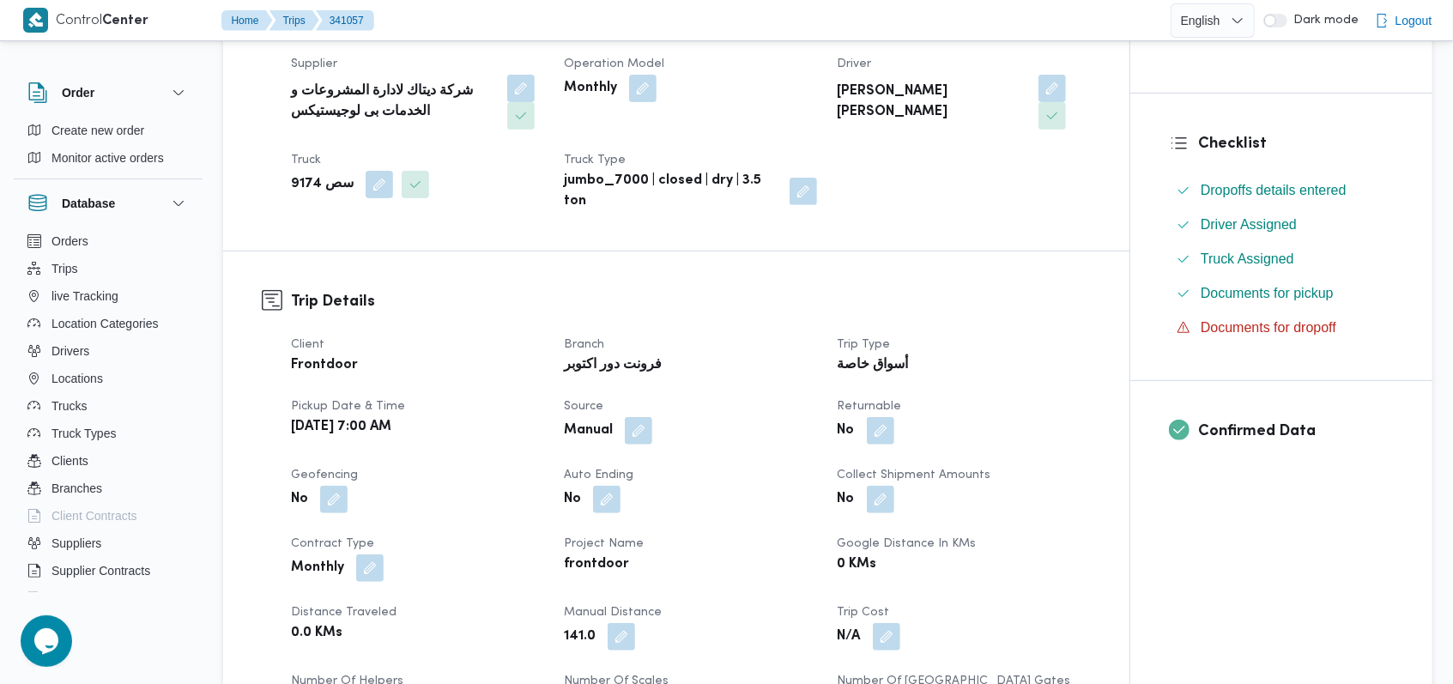
click at [1055, 558] on div "0 KMs" at bounding box center [964, 565] width 256 height 24
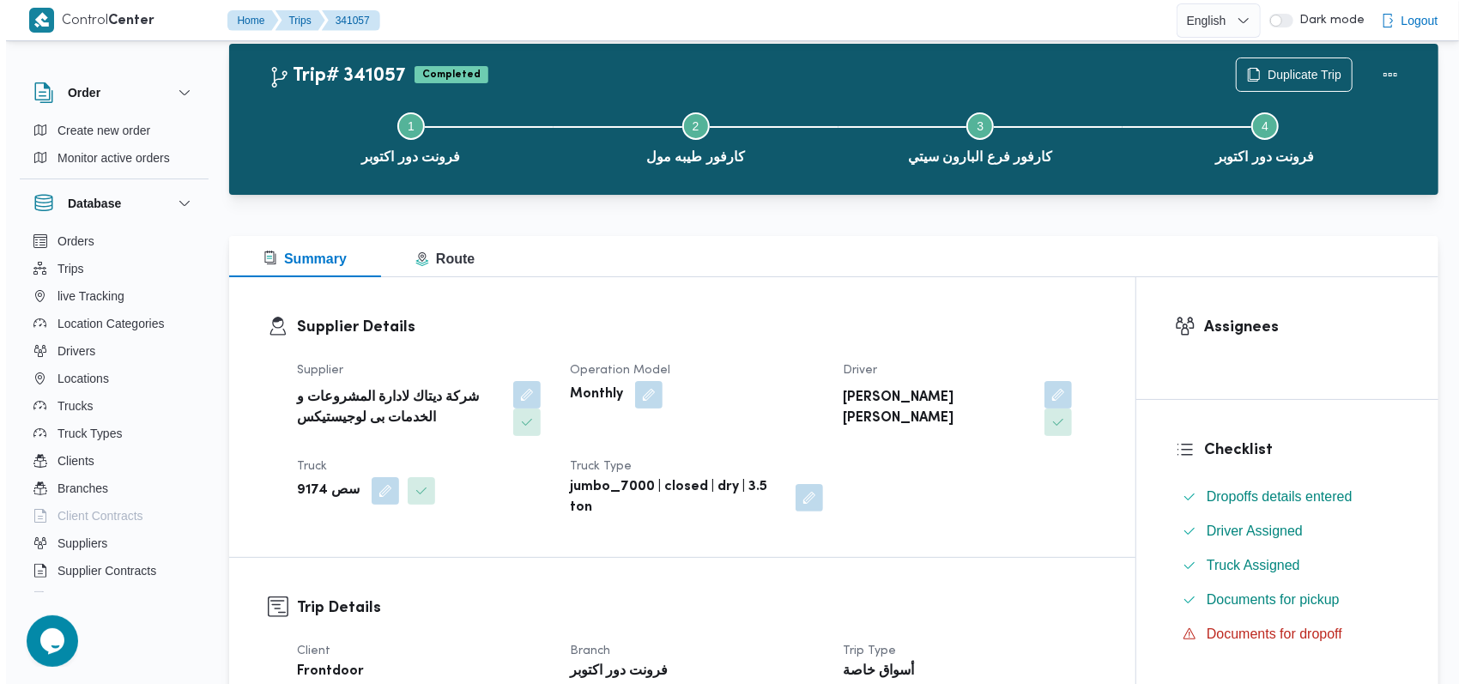
scroll to position [0, 0]
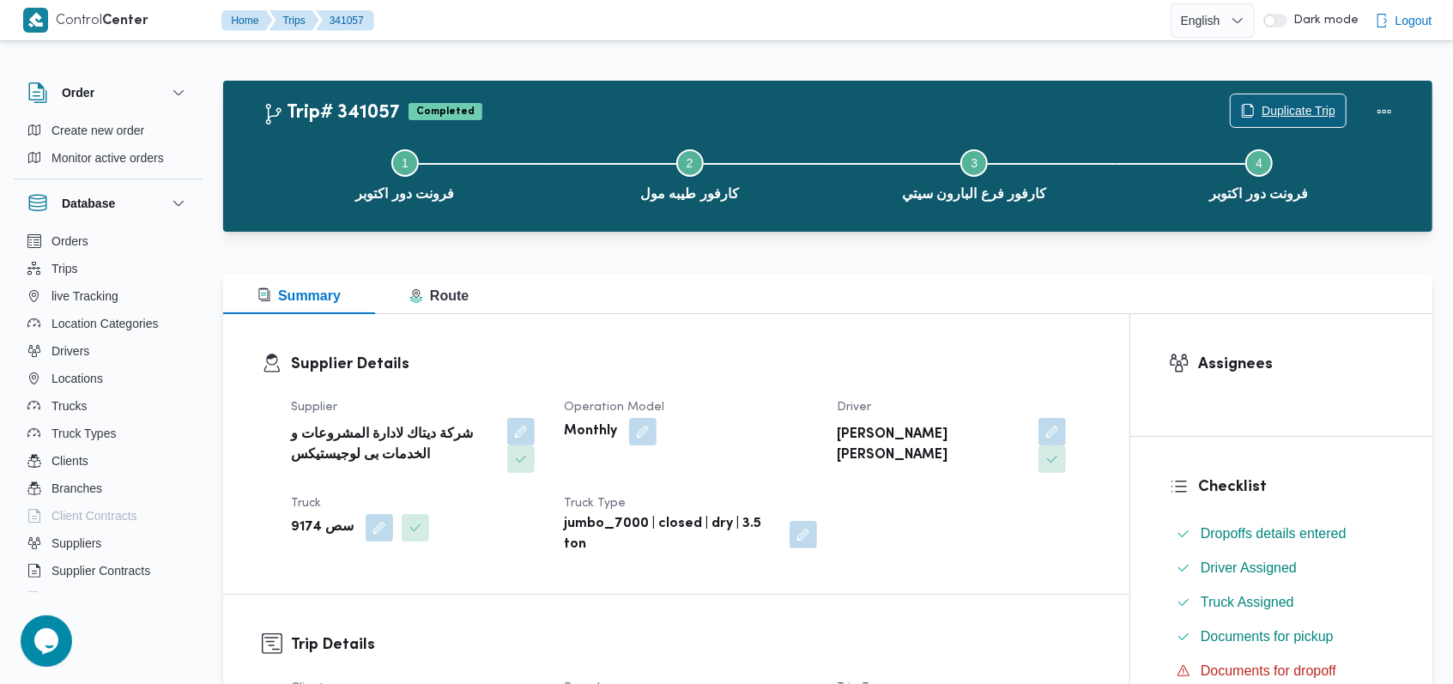
click at [1296, 109] on span "Duplicate Trip" at bounding box center [1298, 110] width 74 height 21
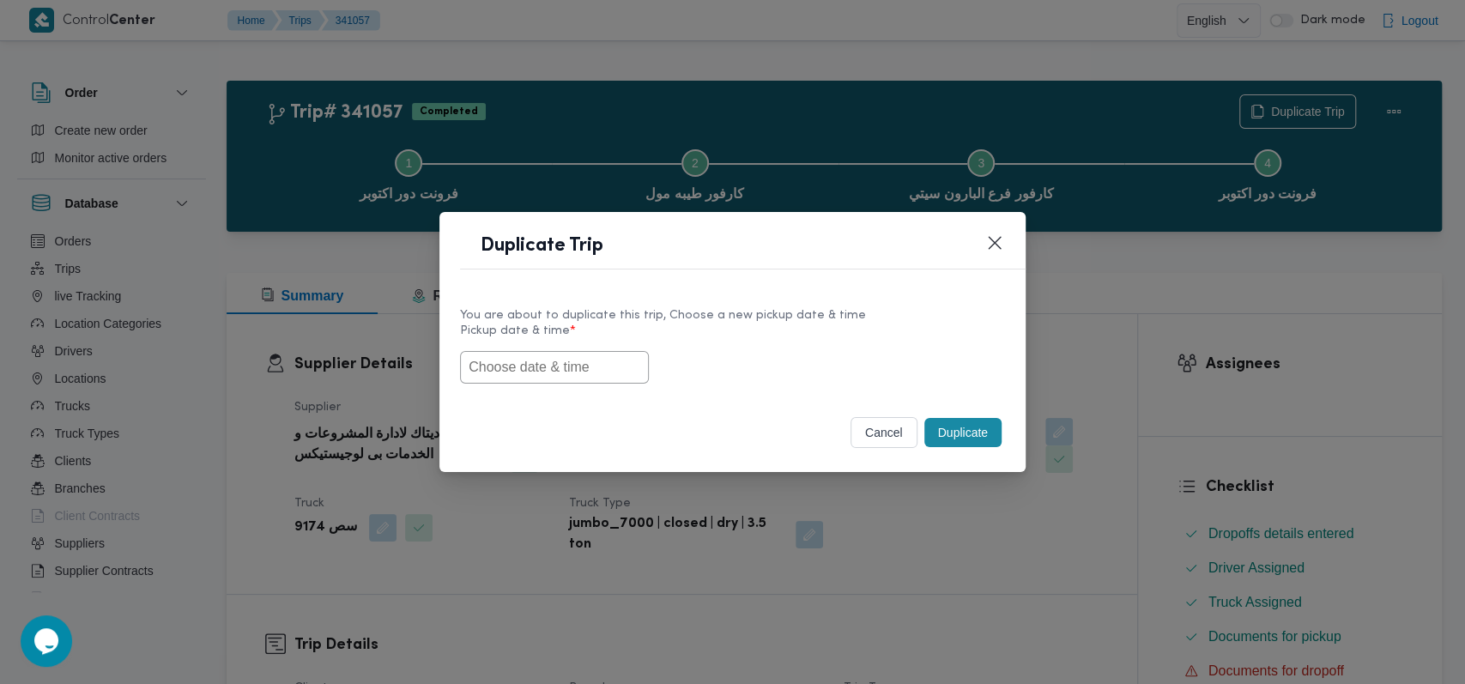
click at [545, 368] on input "text" at bounding box center [554, 367] width 189 height 33
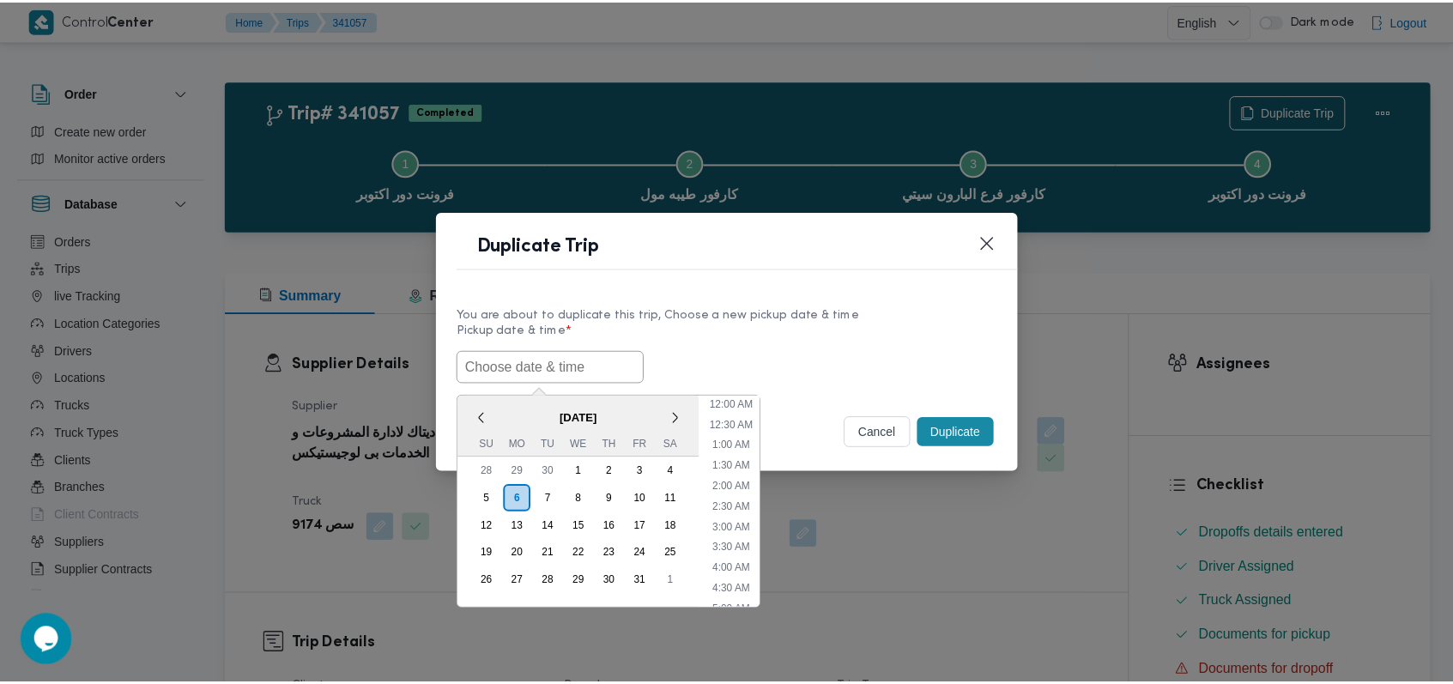
scroll to position [397, 0]
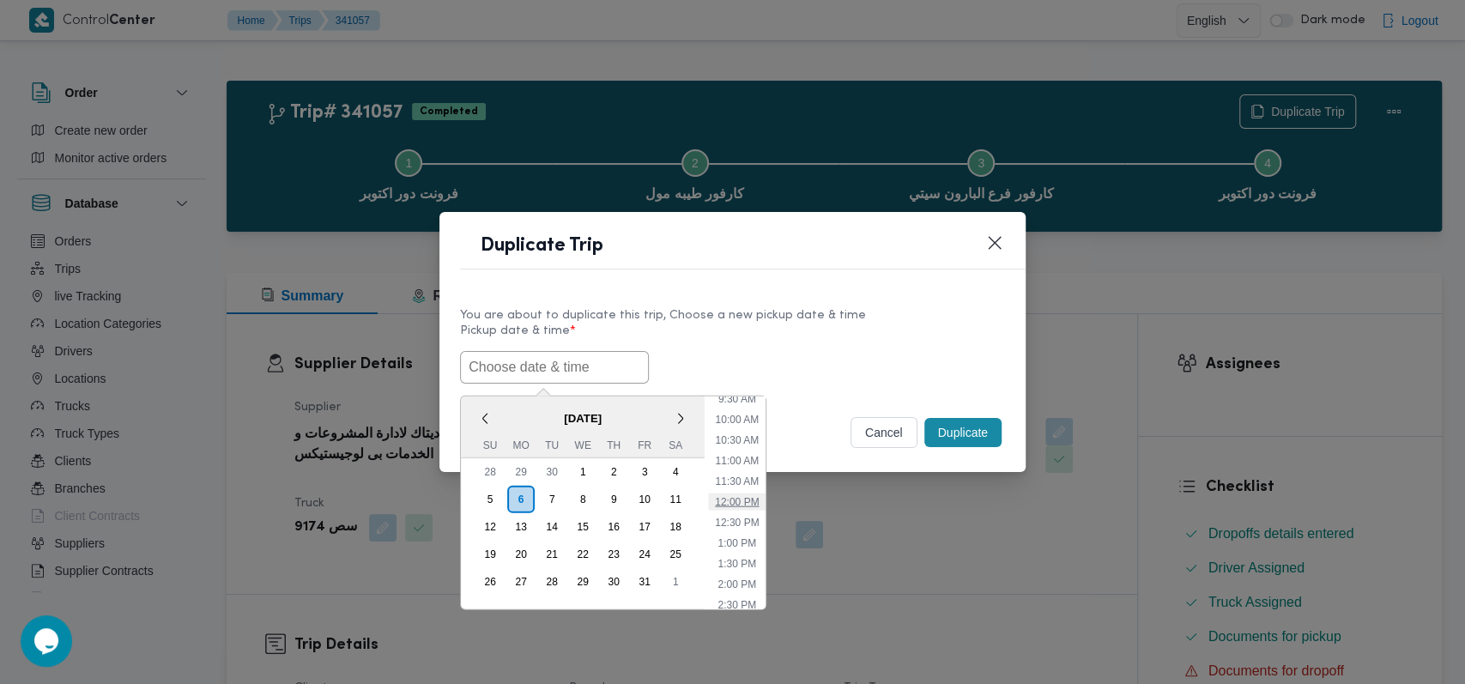
click at [731, 497] on li "12:00 PM" at bounding box center [736, 501] width 57 height 17
type input "[DATE] 12:00PM"
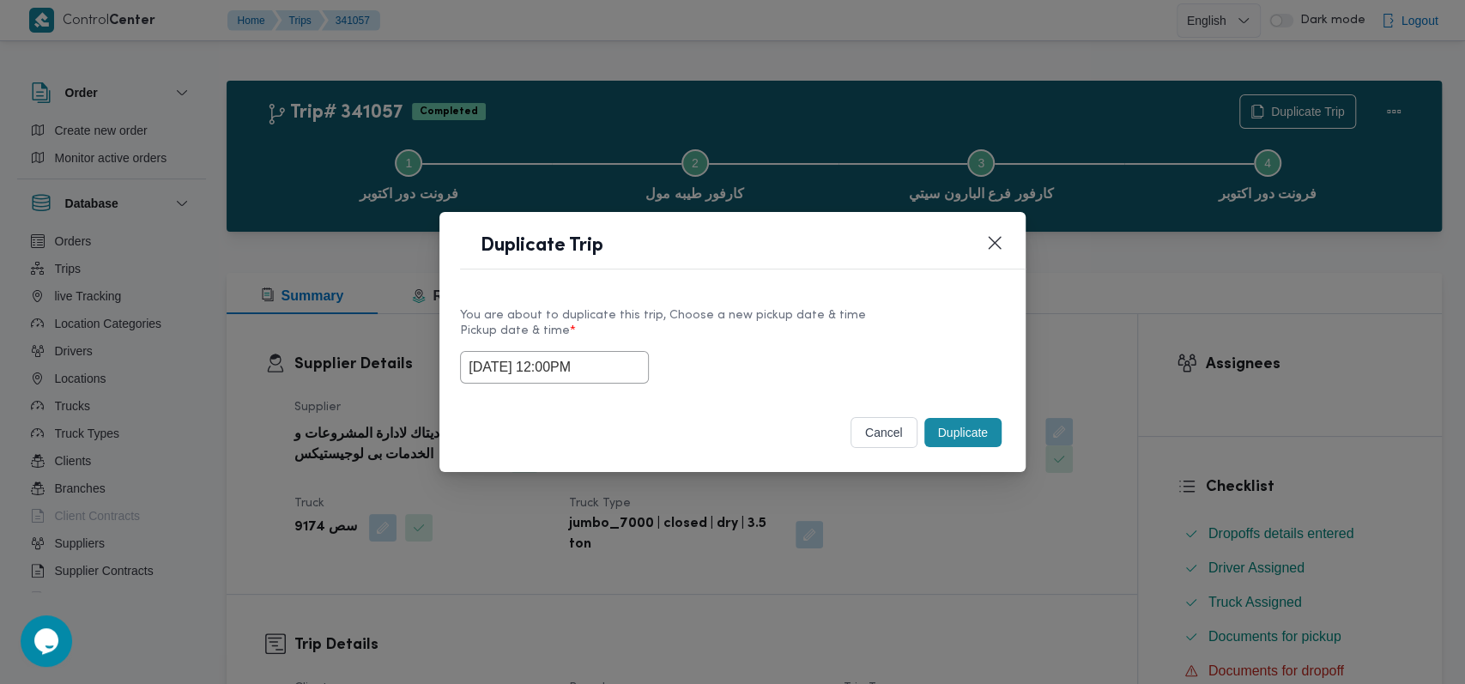
click at [974, 429] on button "Duplicate" at bounding box center [962, 432] width 77 height 29
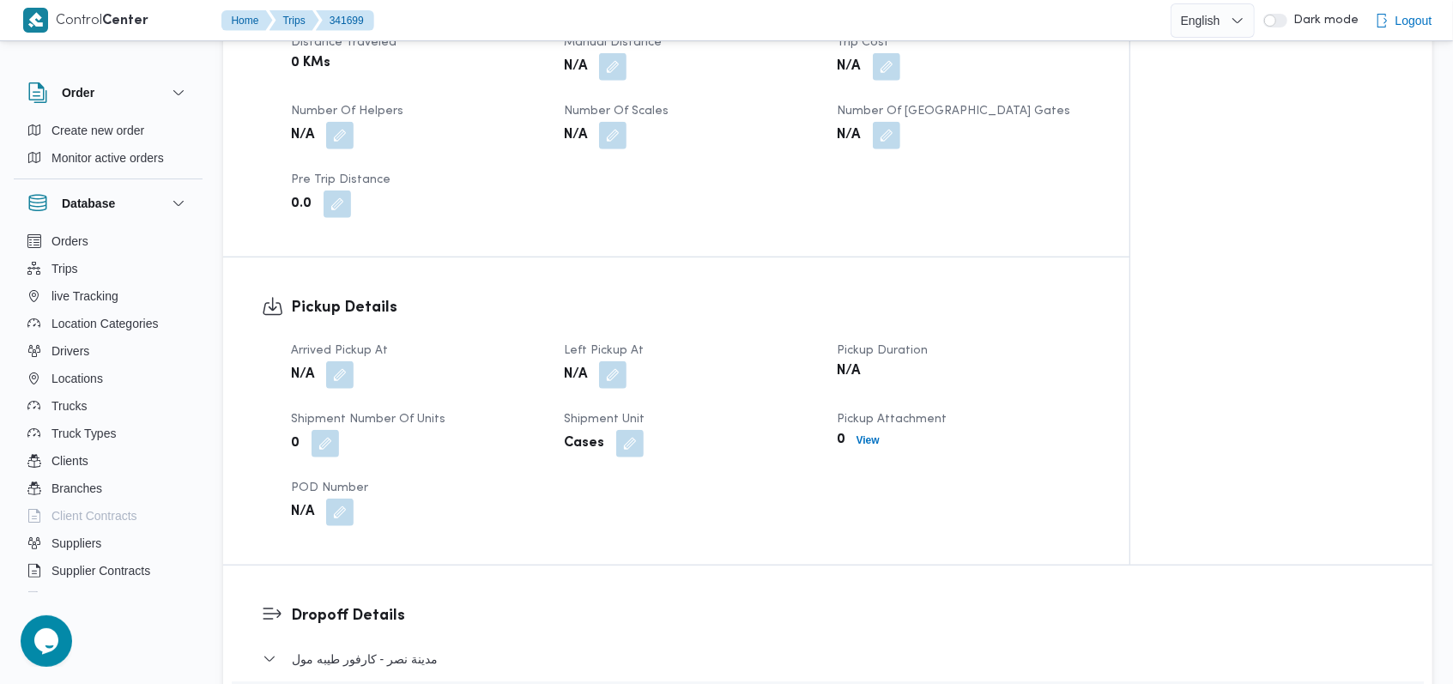
scroll to position [1030, 0]
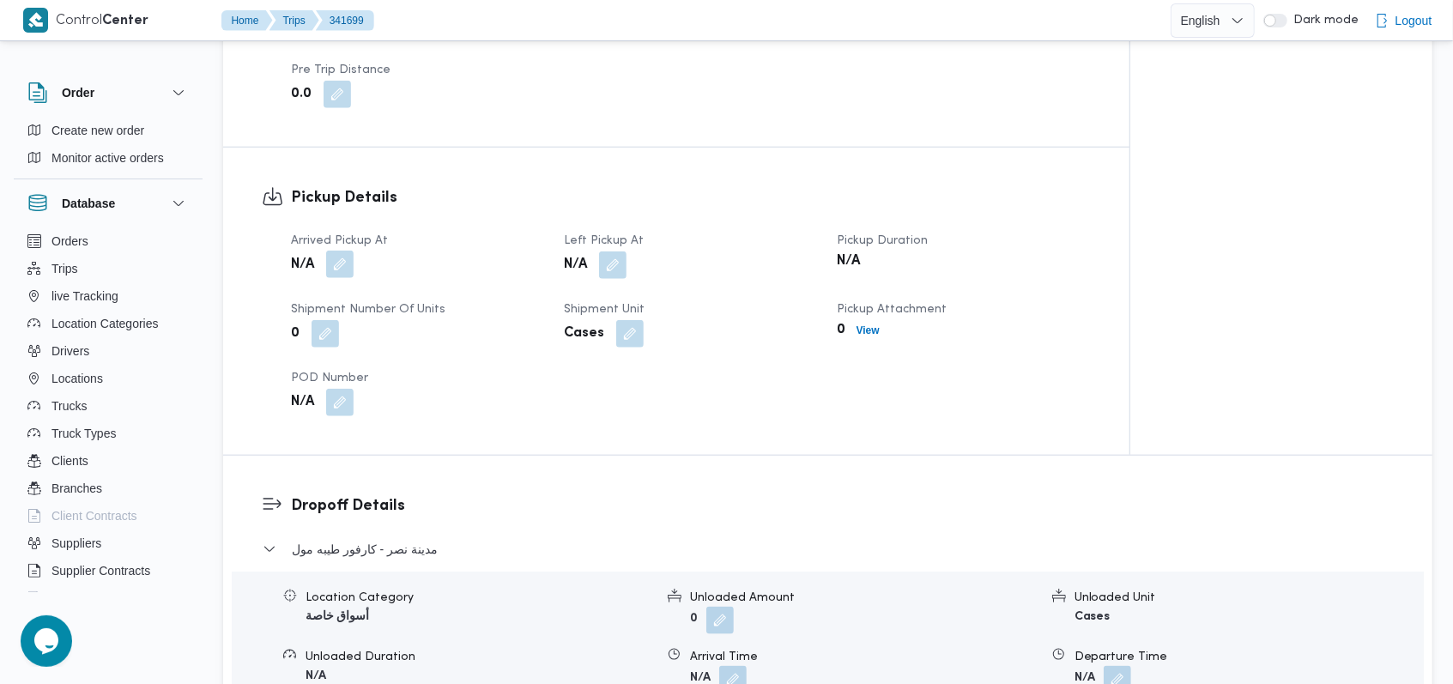
click at [346, 267] on button "button" at bounding box center [339, 264] width 27 height 27
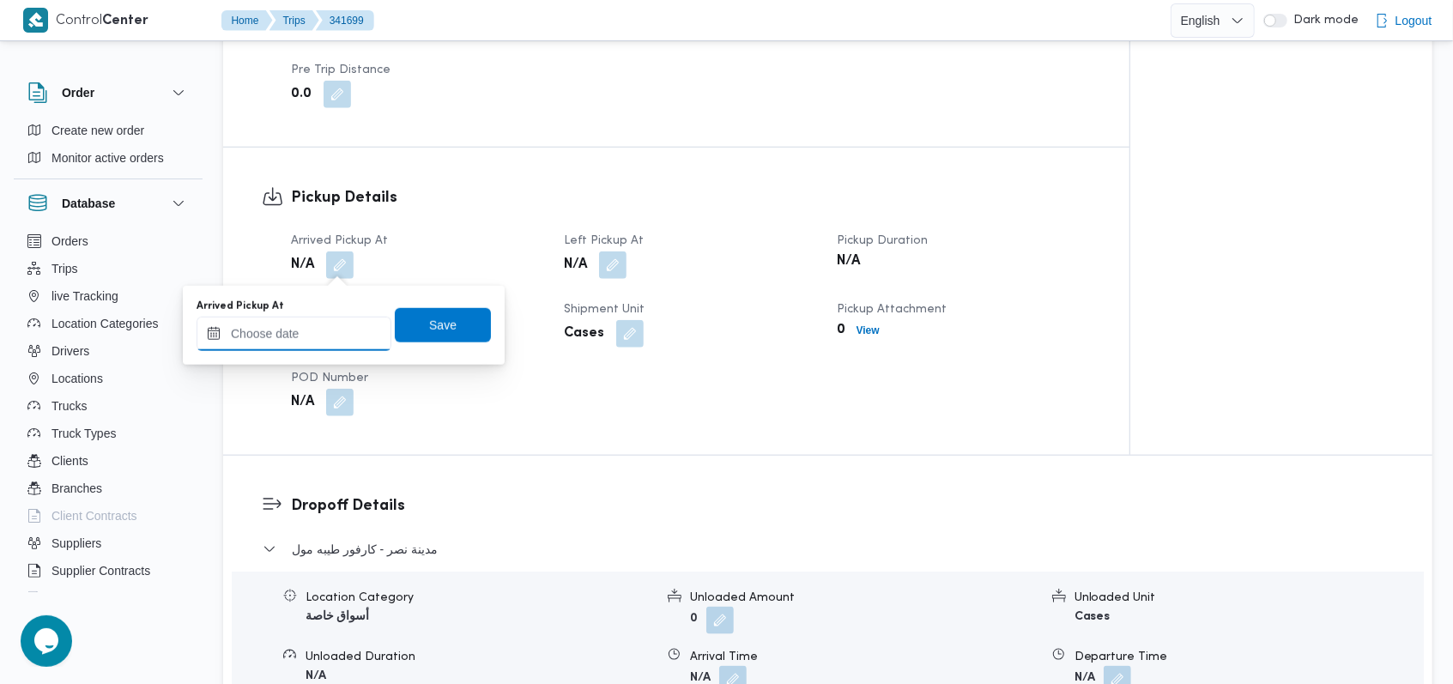
click at [310, 332] on input "Arrived Pickup At" at bounding box center [294, 334] width 195 height 34
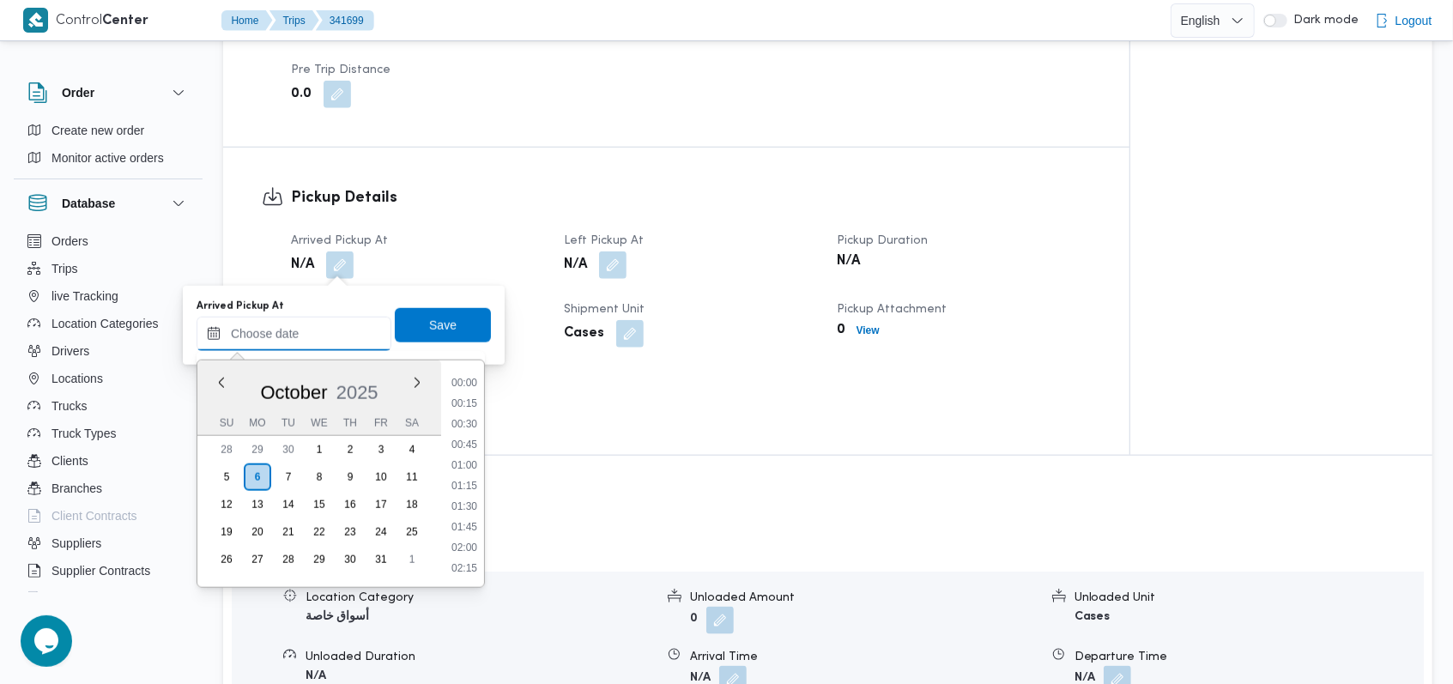
scroll to position [905, 0]
click at [463, 472] on li "12:00" at bounding box center [464, 465] width 39 height 17
type input "[DATE] 12:00"
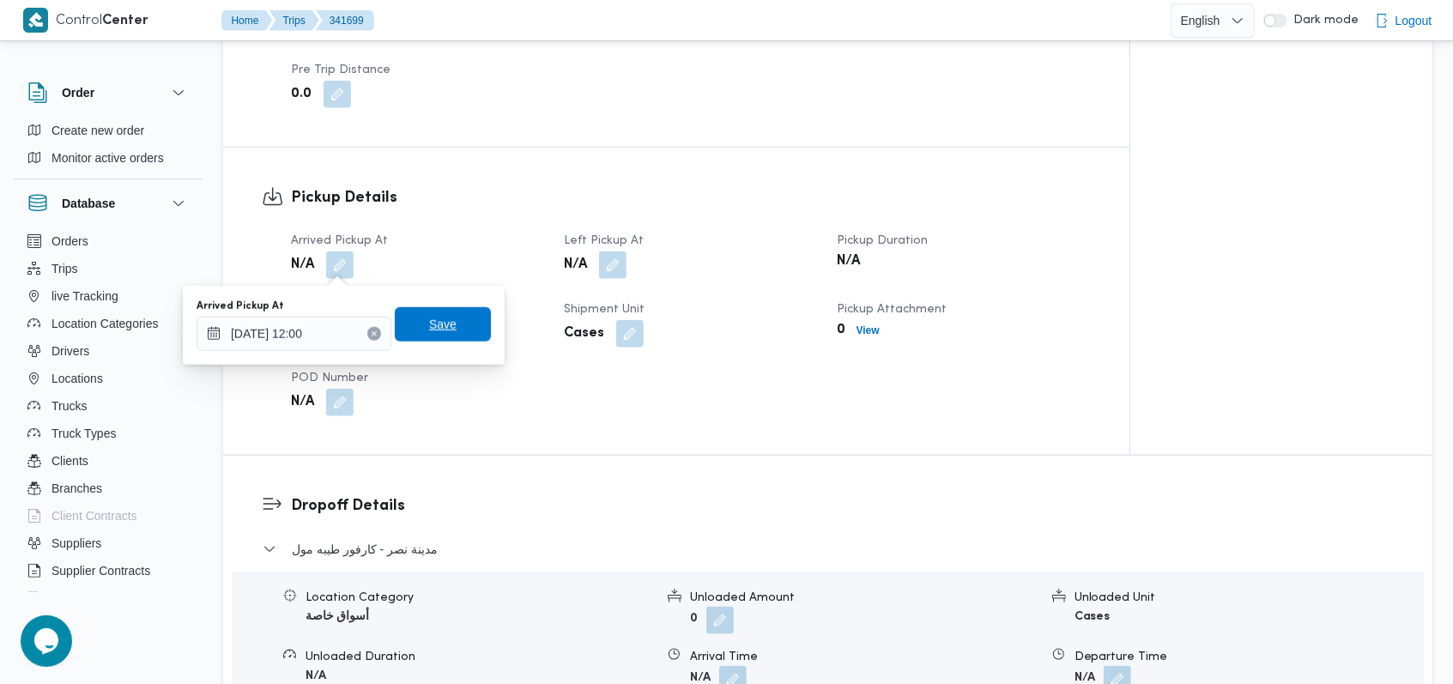
click at [455, 318] on span "Save" at bounding box center [443, 324] width 96 height 34
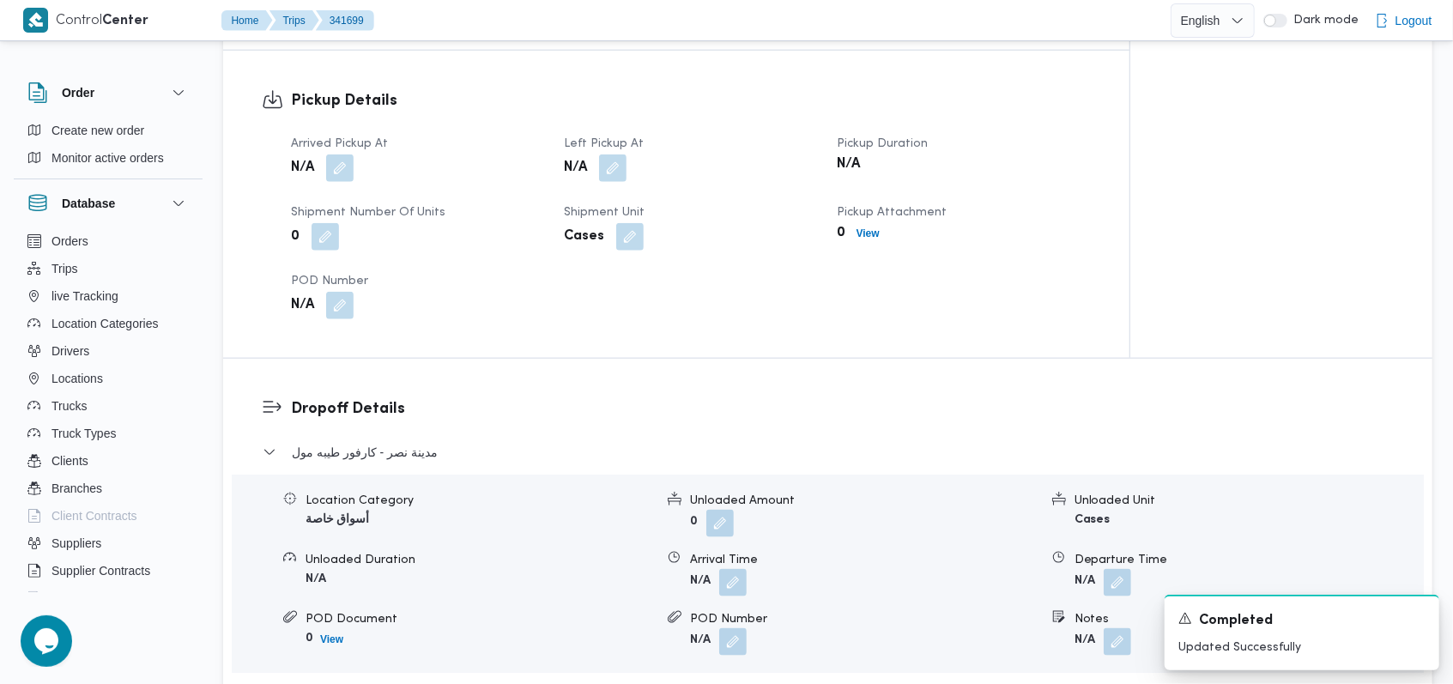
scroll to position [1258, 0]
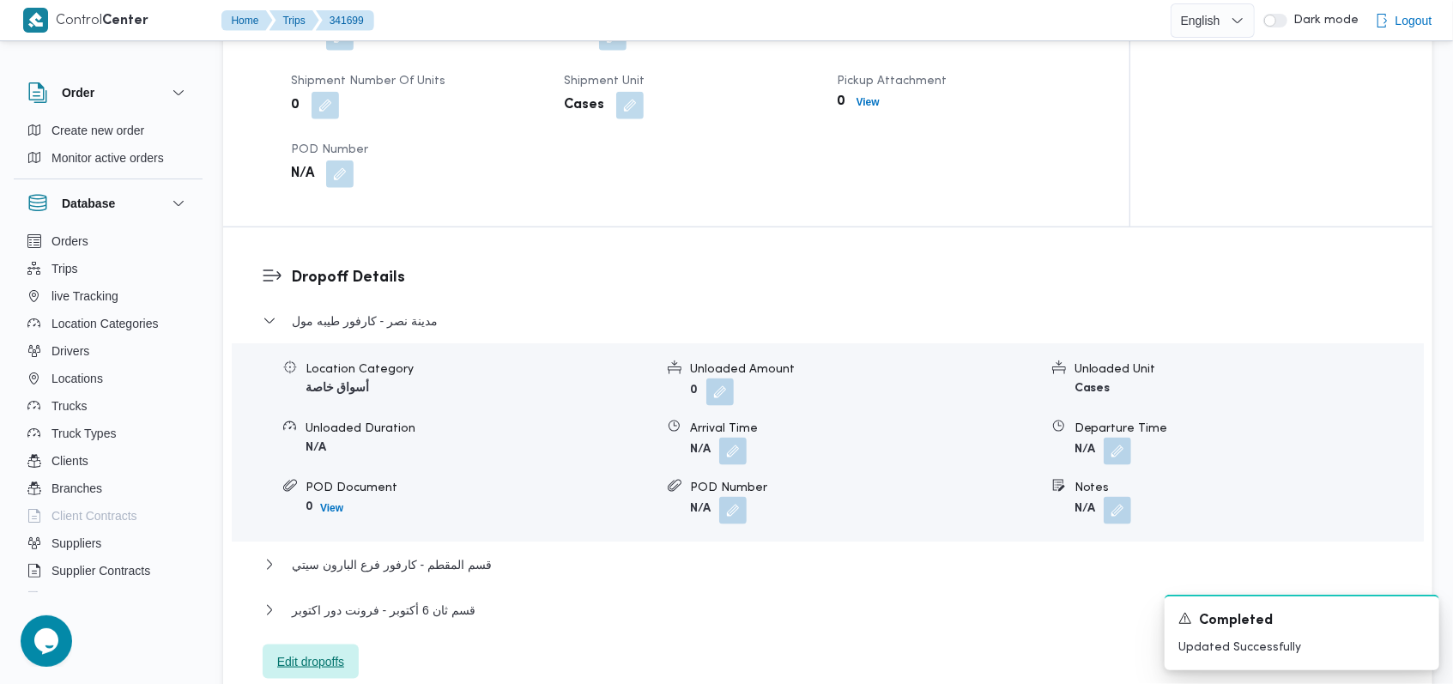
click at [341, 652] on span "Edit dropoffs" at bounding box center [310, 661] width 67 height 21
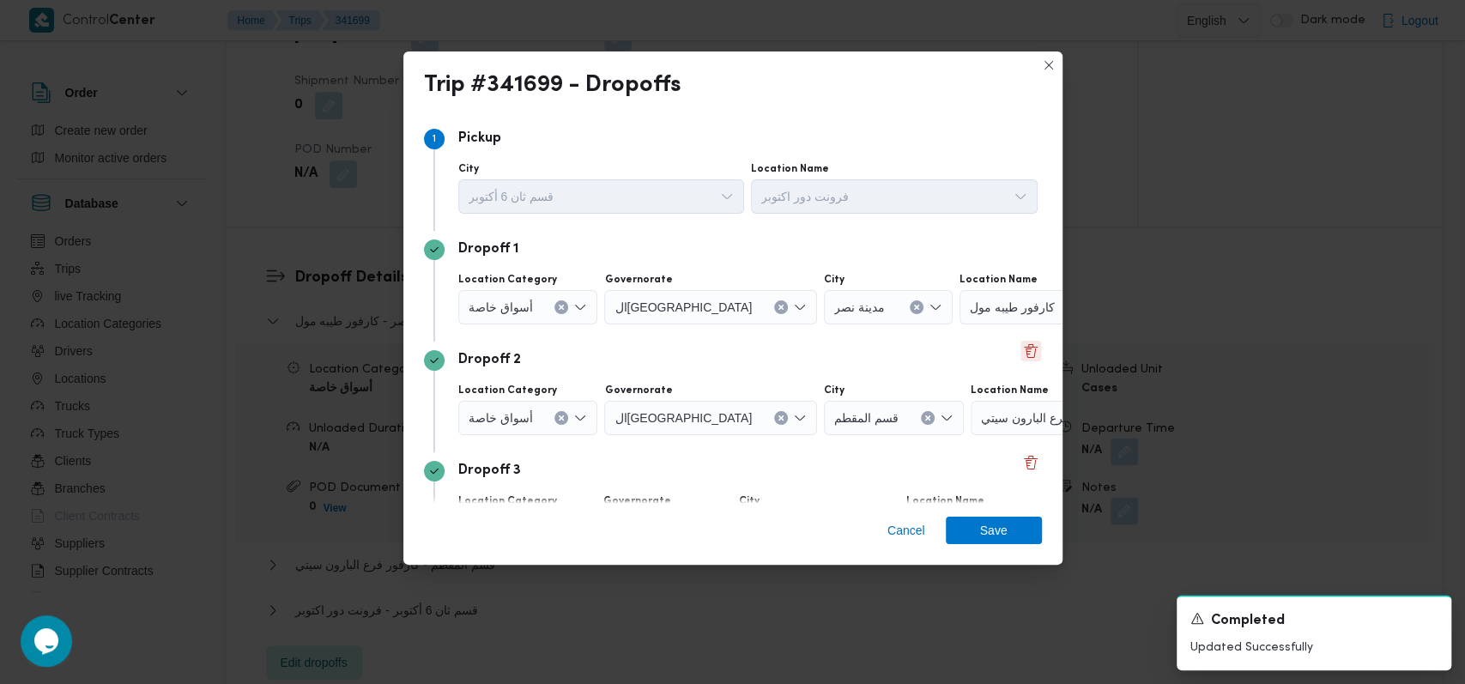
click at [1023, 350] on button "Delete" at bounding box center [1030, 351] width 21 height 21
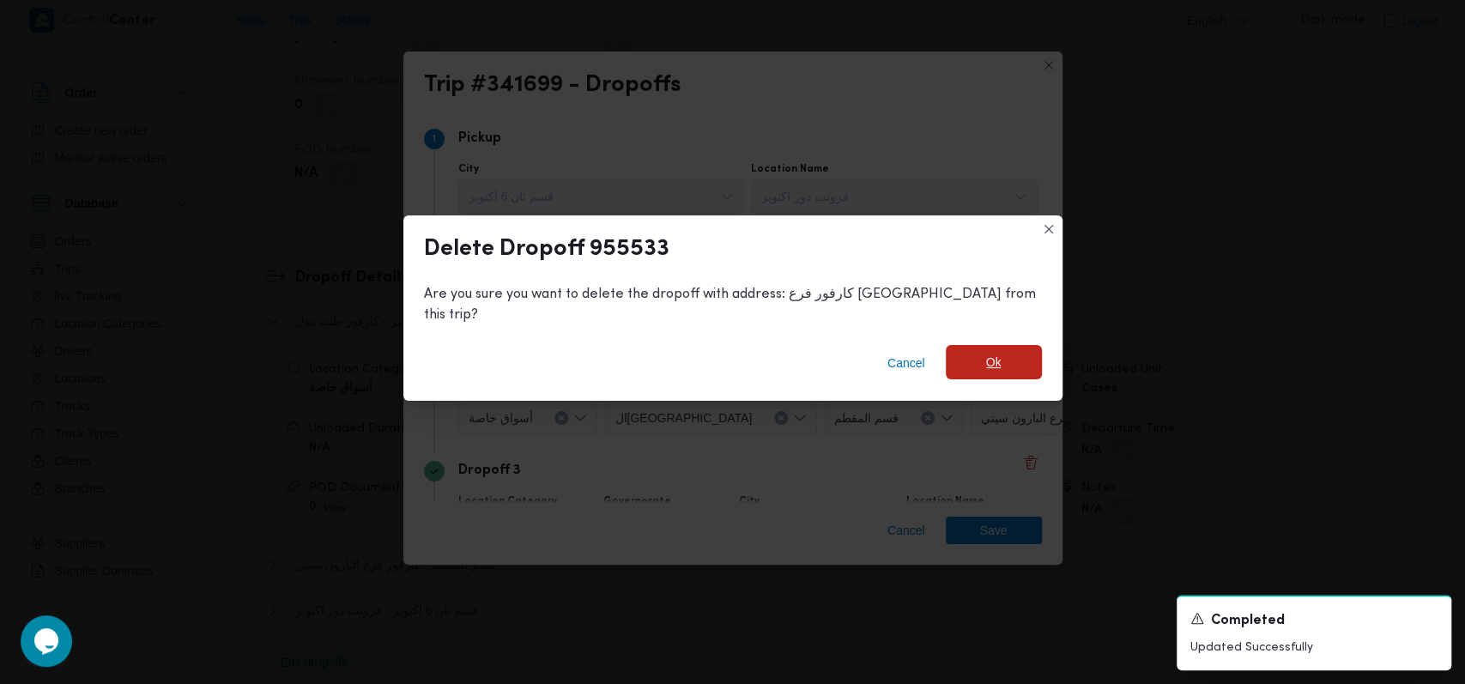
click at [952, 352] on span "Ok" at bounding box center [994, 362] width 96 height 34
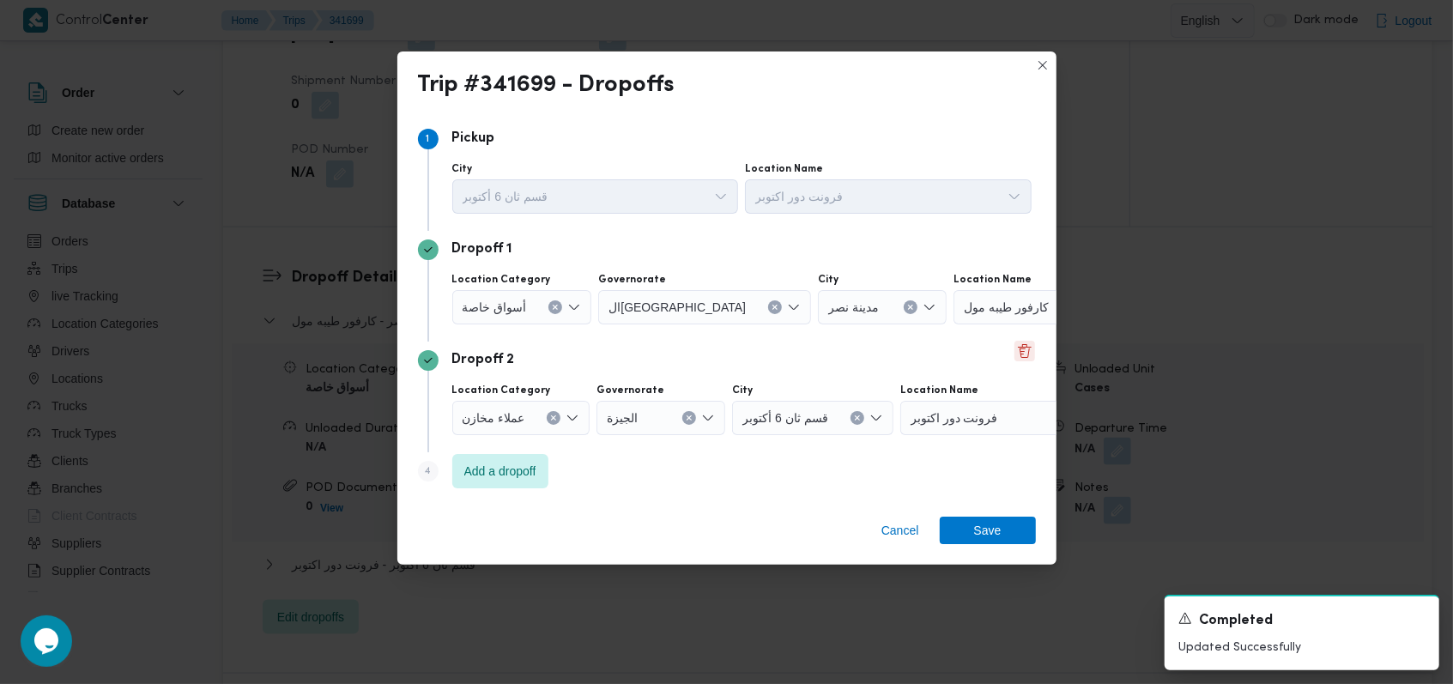
click at [1015, 352] on button "Delete" at bounding box center [1024, 351] width 21 height 21
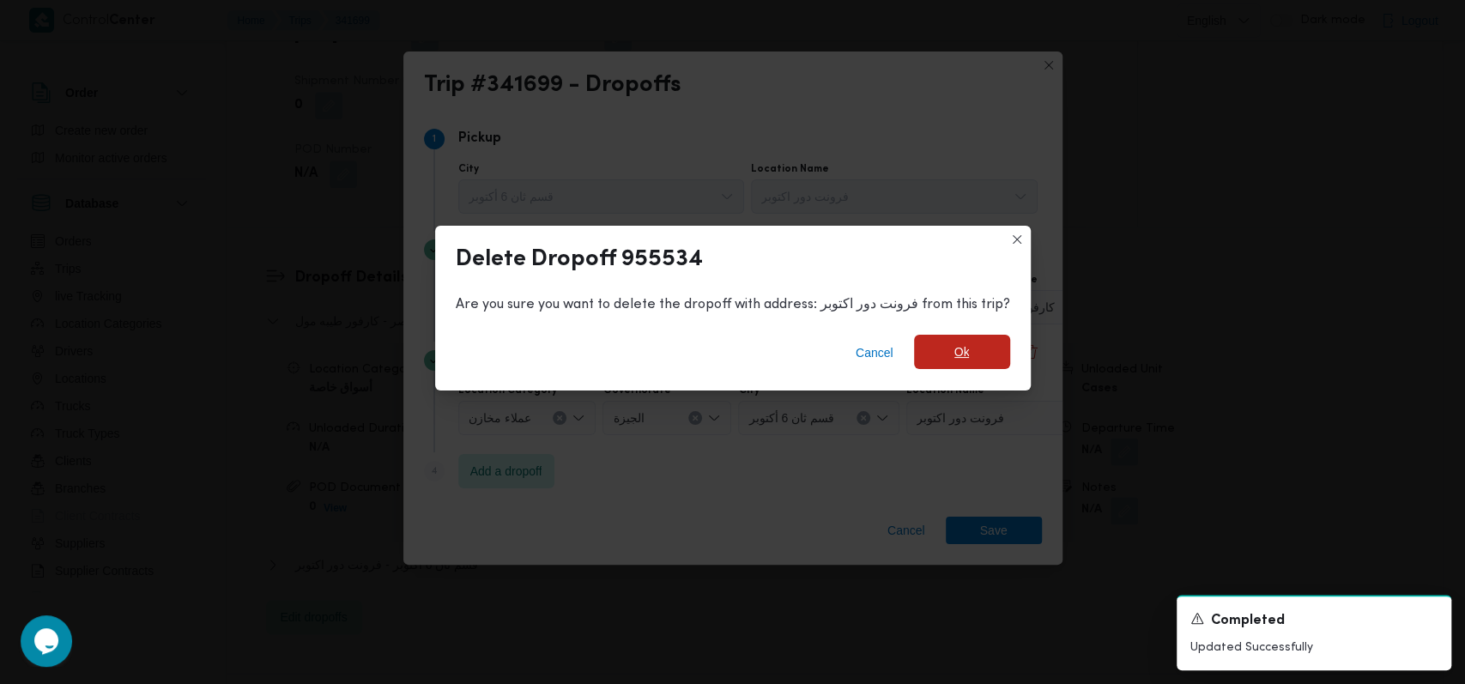
click at [961, 354] on span "Ok" at bounding box center [961, 352] width 15 height 21
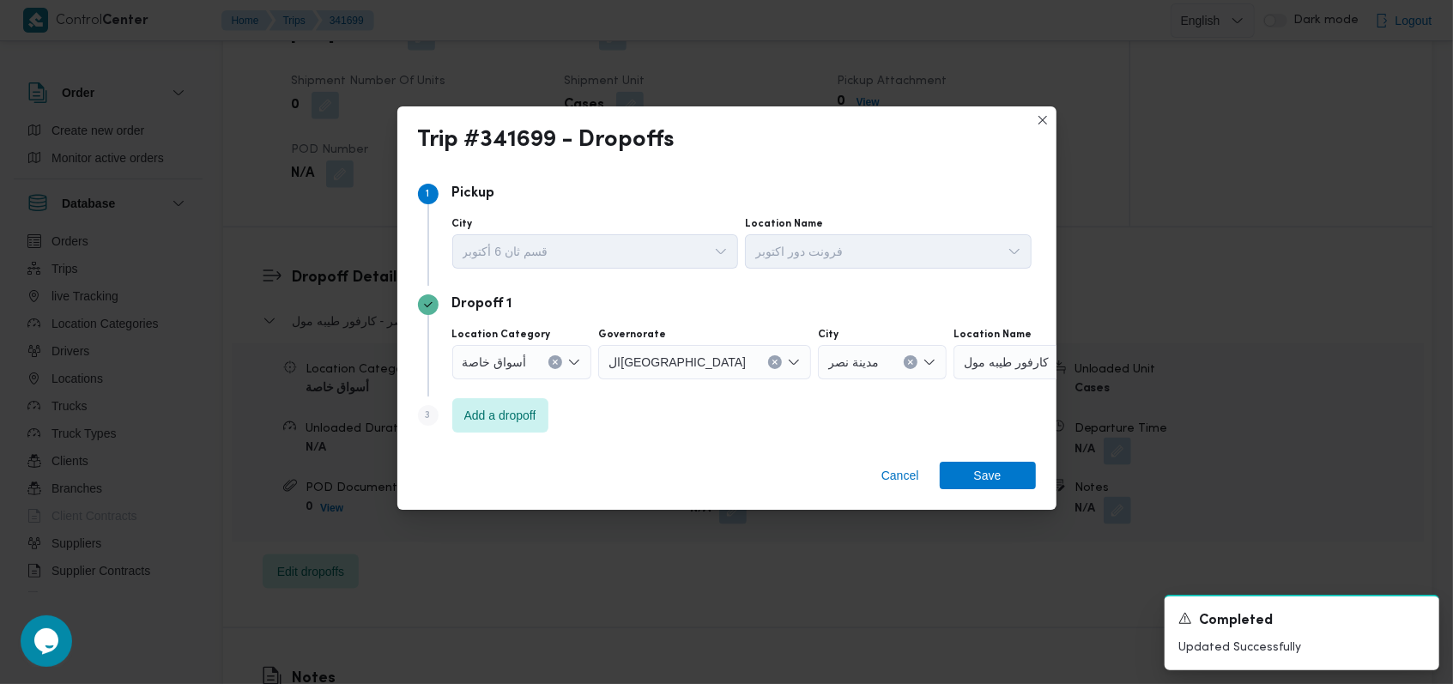
click at [516, 305] on div "Dropoff 1" at bounding box center [727, 304] width 618 height 21
click at [509, 374] on div "أسواق خاصة" at bounding box center [522, 362] width 140 height 34
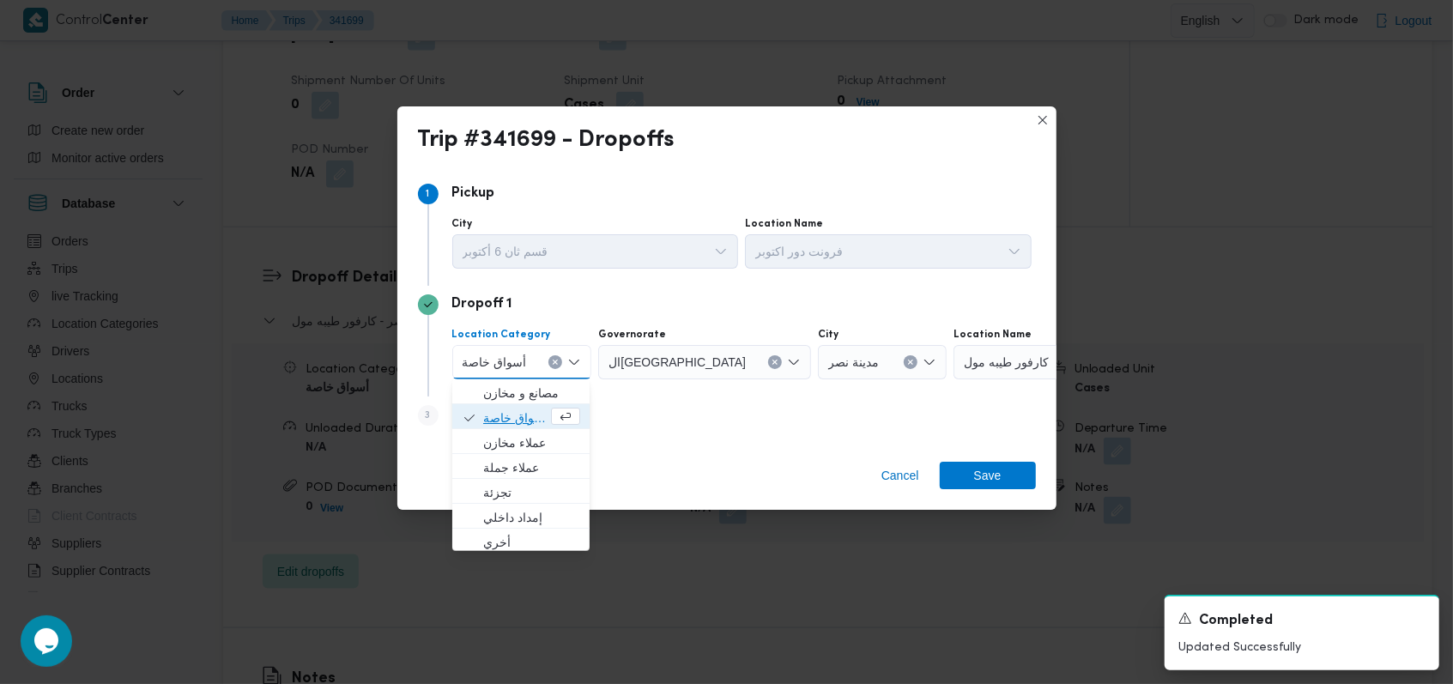
click at [515, 419] on span "أسواق خاصة" at bounding box center [515, 418] width 64 height 21
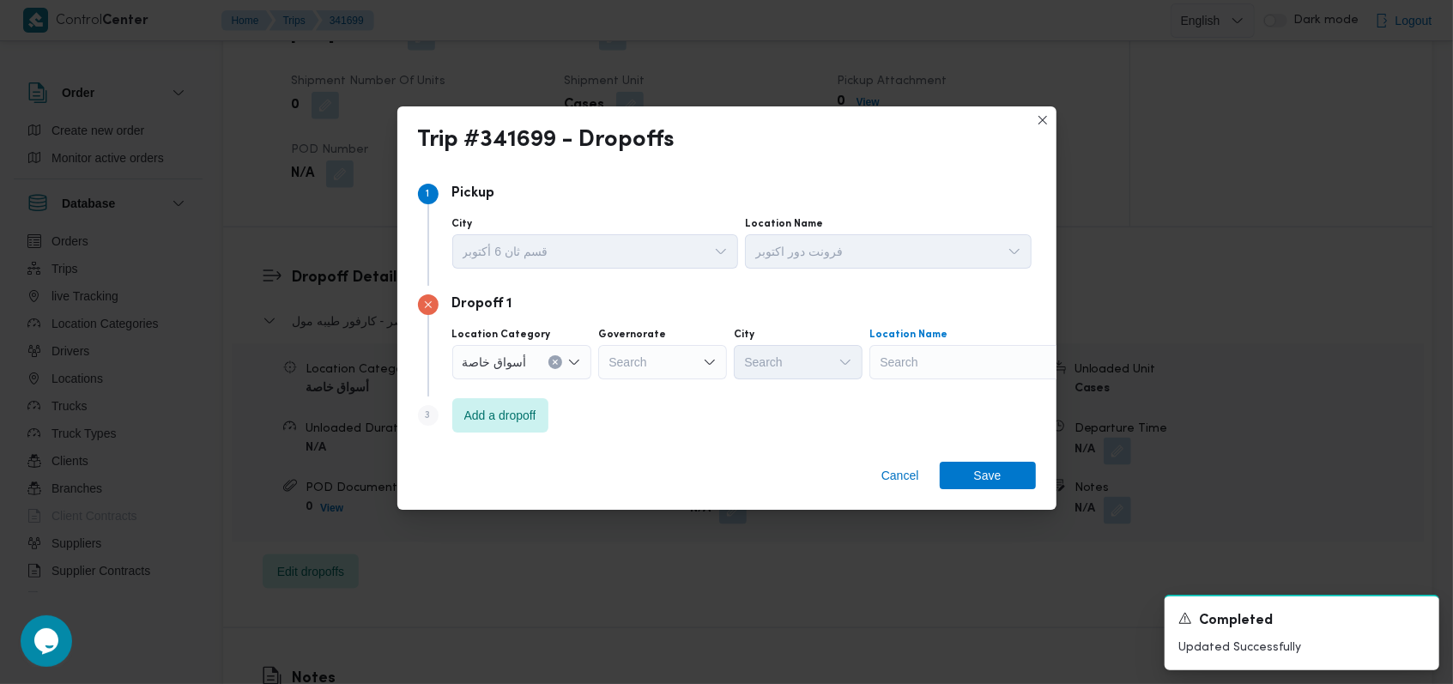
click at [977, 354] on div "Search" at bounding box center [976, 362] width 215 height 34
type input "كارفور المعاد"
click at [991, 388] on span "كارفور المعاد ي | كارفور المعادي سيتي سنتر | البساتين الشرقية" at bounding box center [984, 393] width 173 height 21
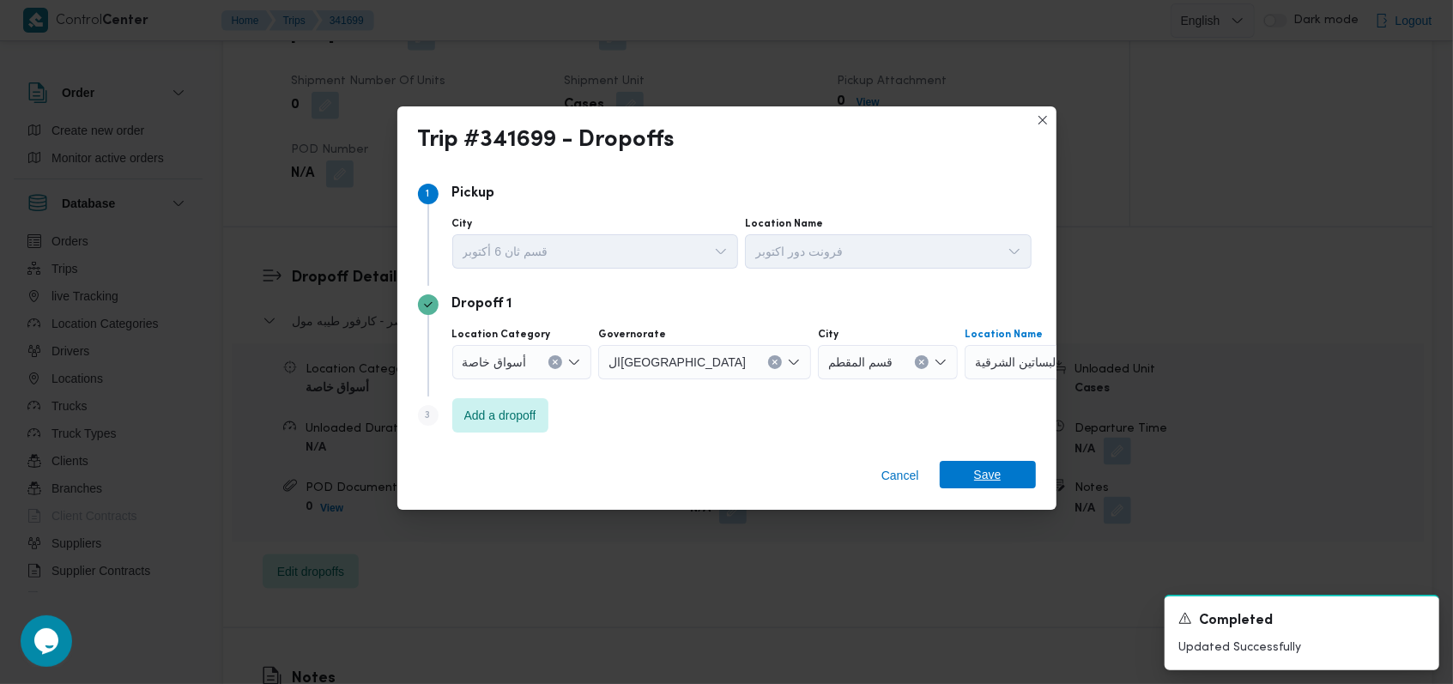
click at [1003, 474] on span "Save" at bounding box center [988, 474] width 96 height 27
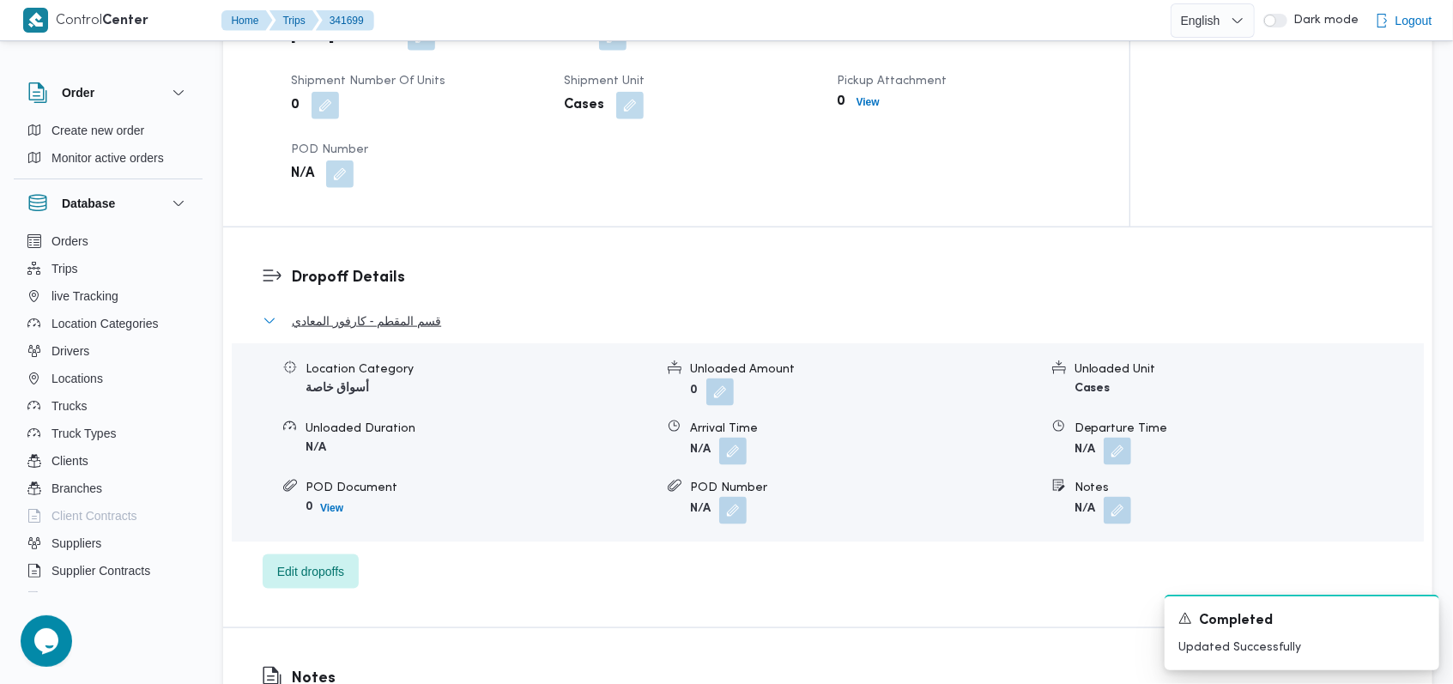
click at [404, 324] on span "قسم المقطم - كارفور المعادي" at bounding box center [366, 321] width 149 height 21
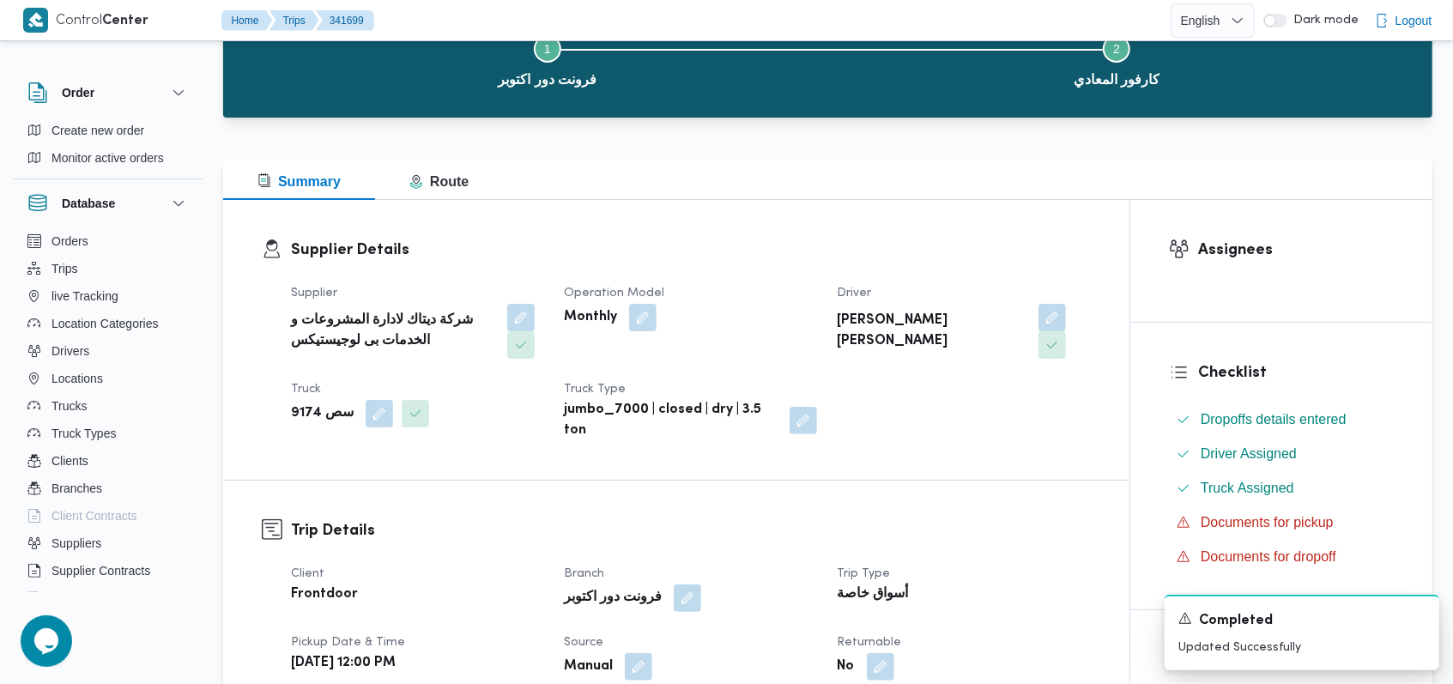
scroll to position [0, 0]
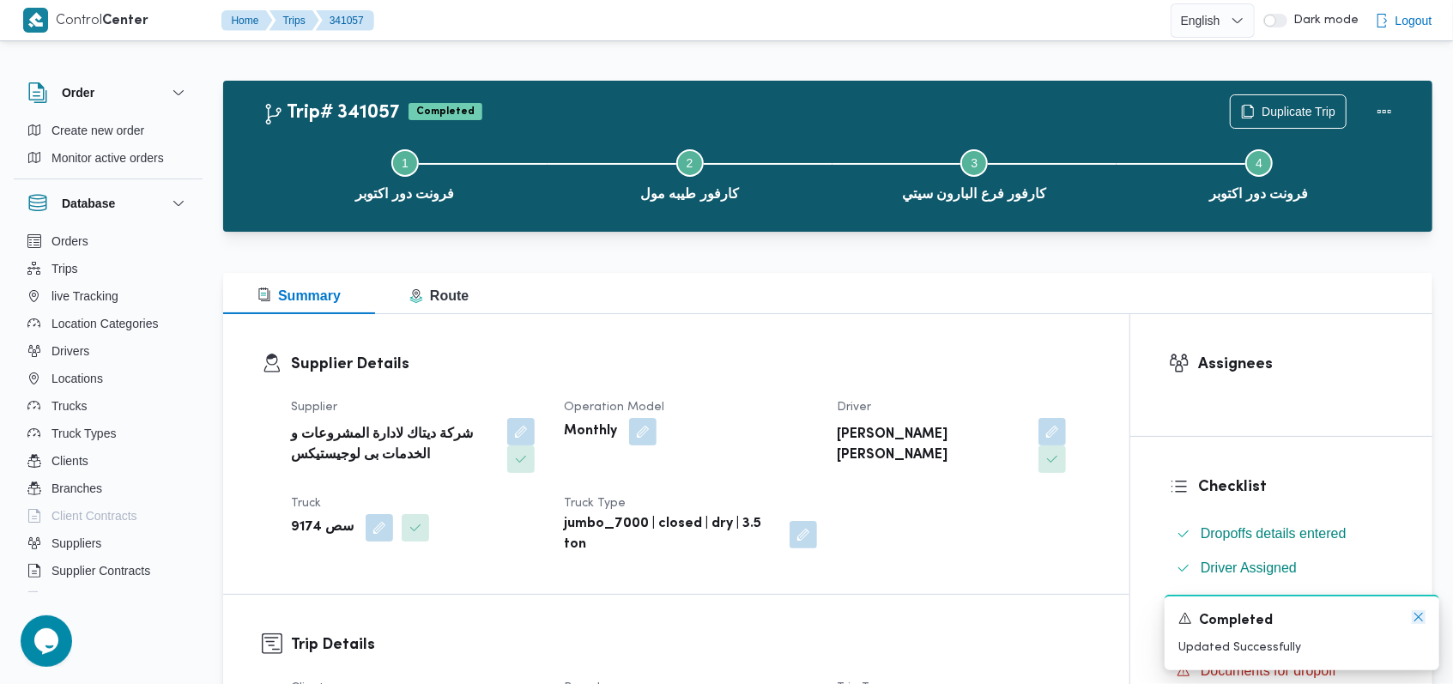
click at [1423, 621] on icon "Dismiss toast" at bounding box center [1419, 617] width 14 height 14
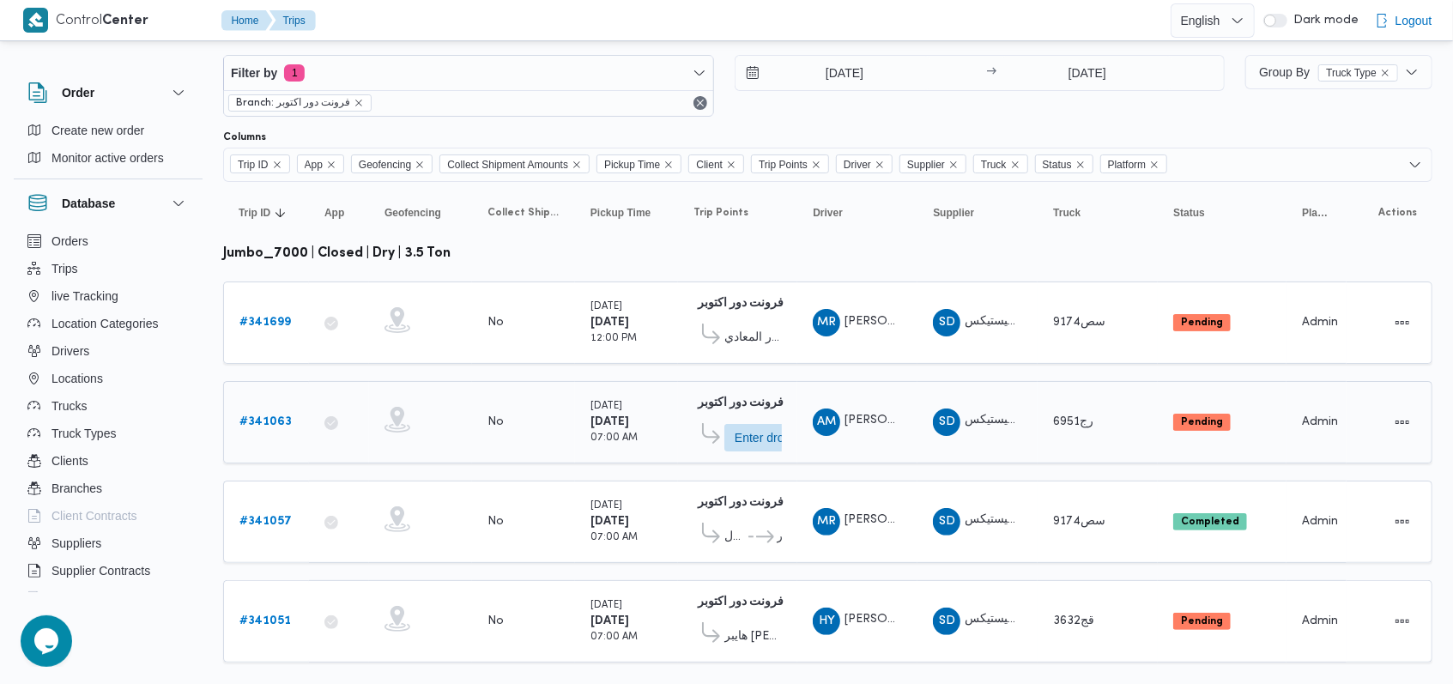
scroll to position [55, 0]
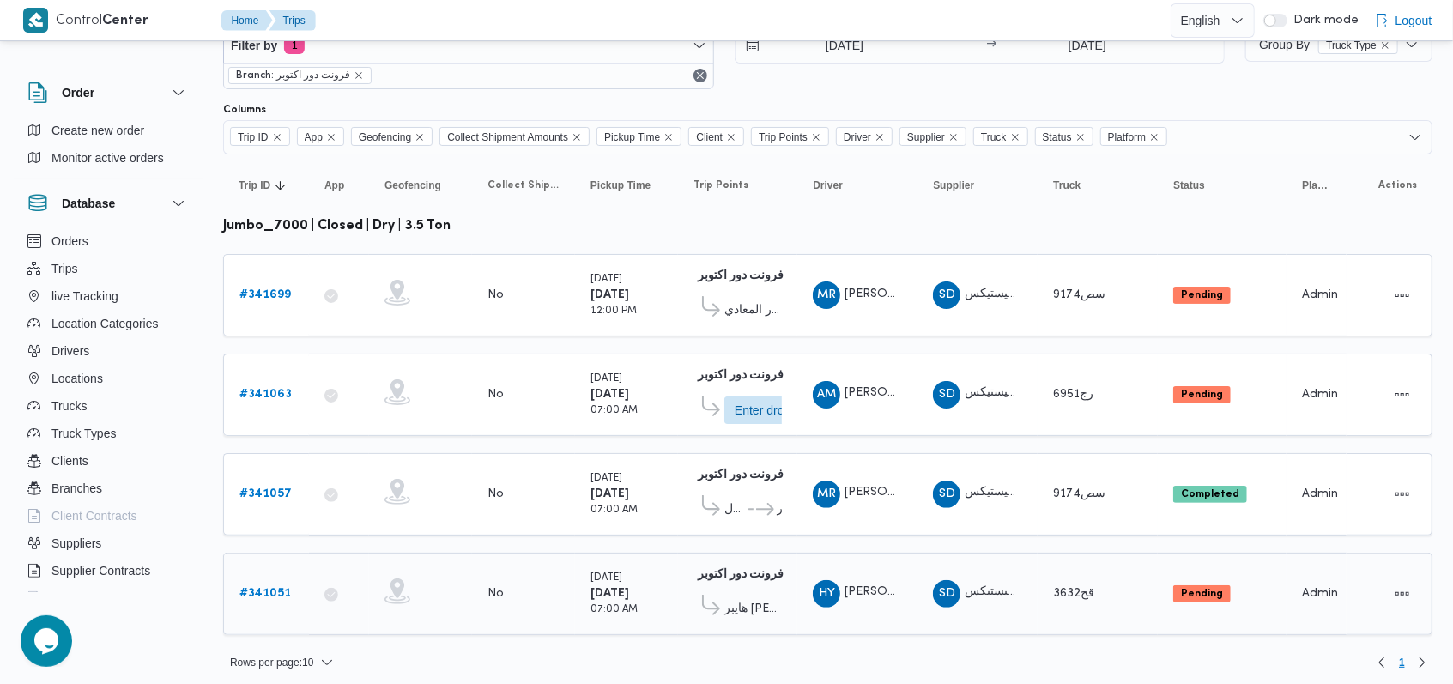
click at [249, 589] on b "# 341051" at bounding box center [264, 593] width 51 height 11
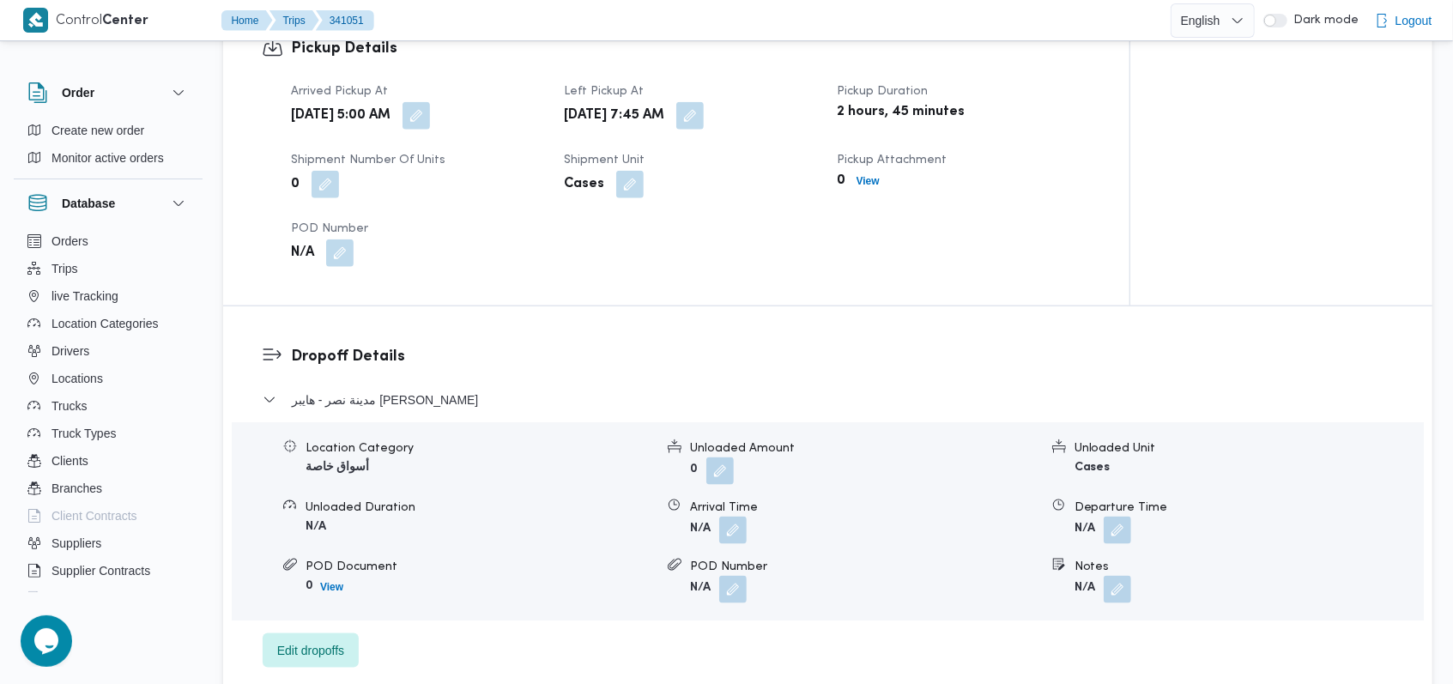
scroll to position [1144, 0]
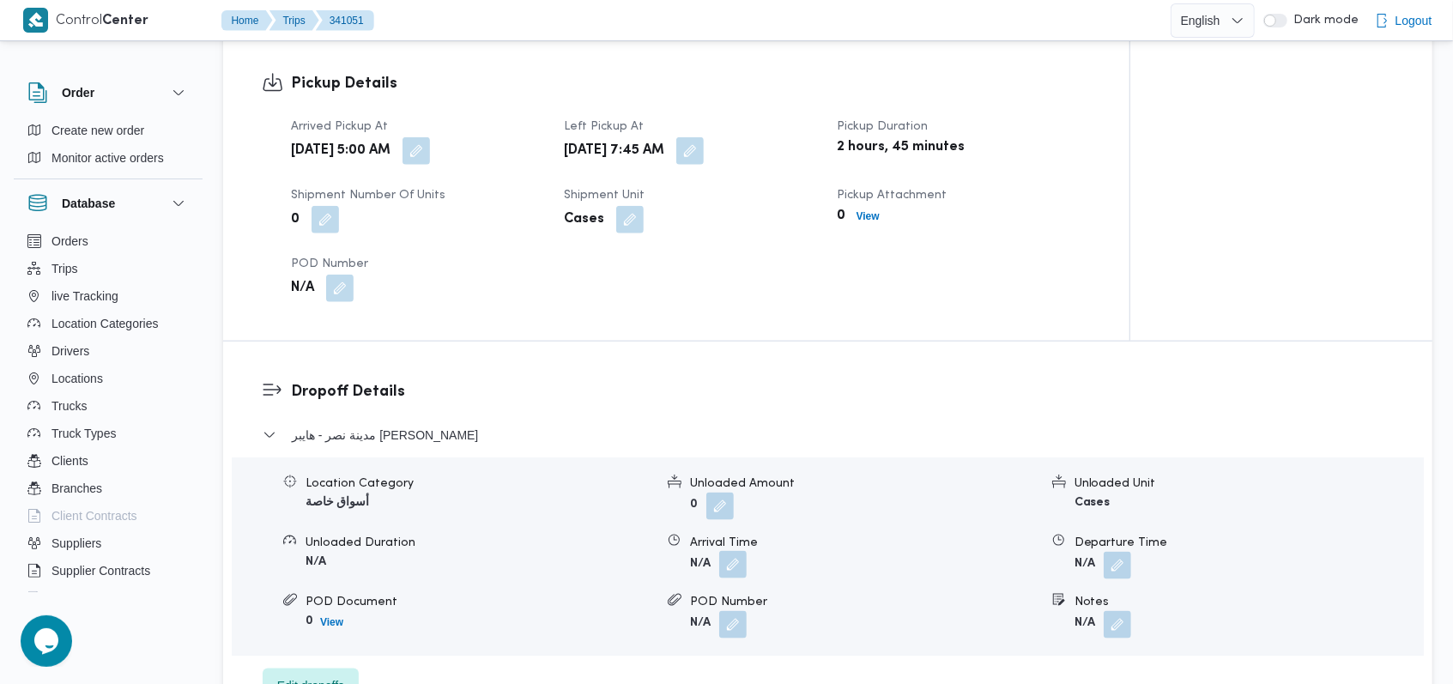
click at [735, 564] on button "button" at bounding box center [732, 564] width 27 height 27
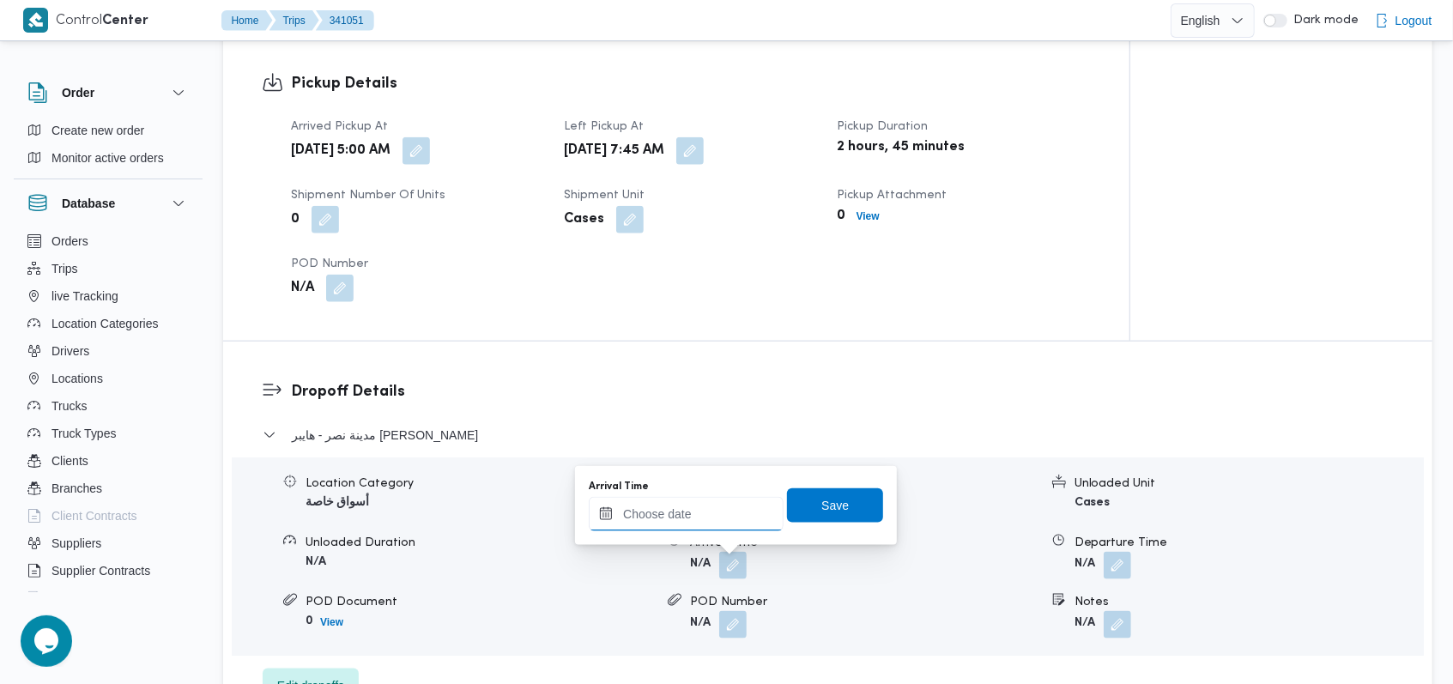
click at [691, 517] on input "Arrival Time" at bounding box center [686, 514] width 195 height 34
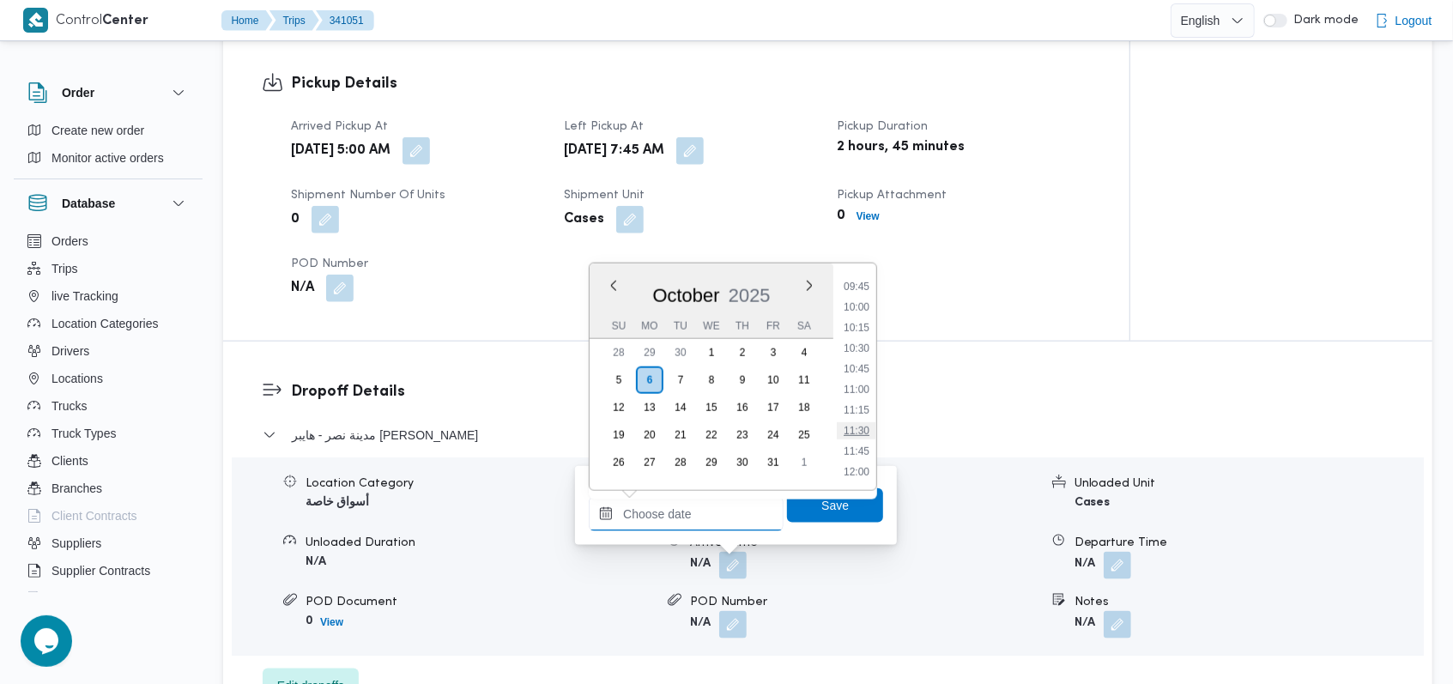
scroll to position [676, 0]
click at [856, 346] on li "09:00" at bounding box center [856, 350] width 39 height 17
type input "[DATE] 09:00"
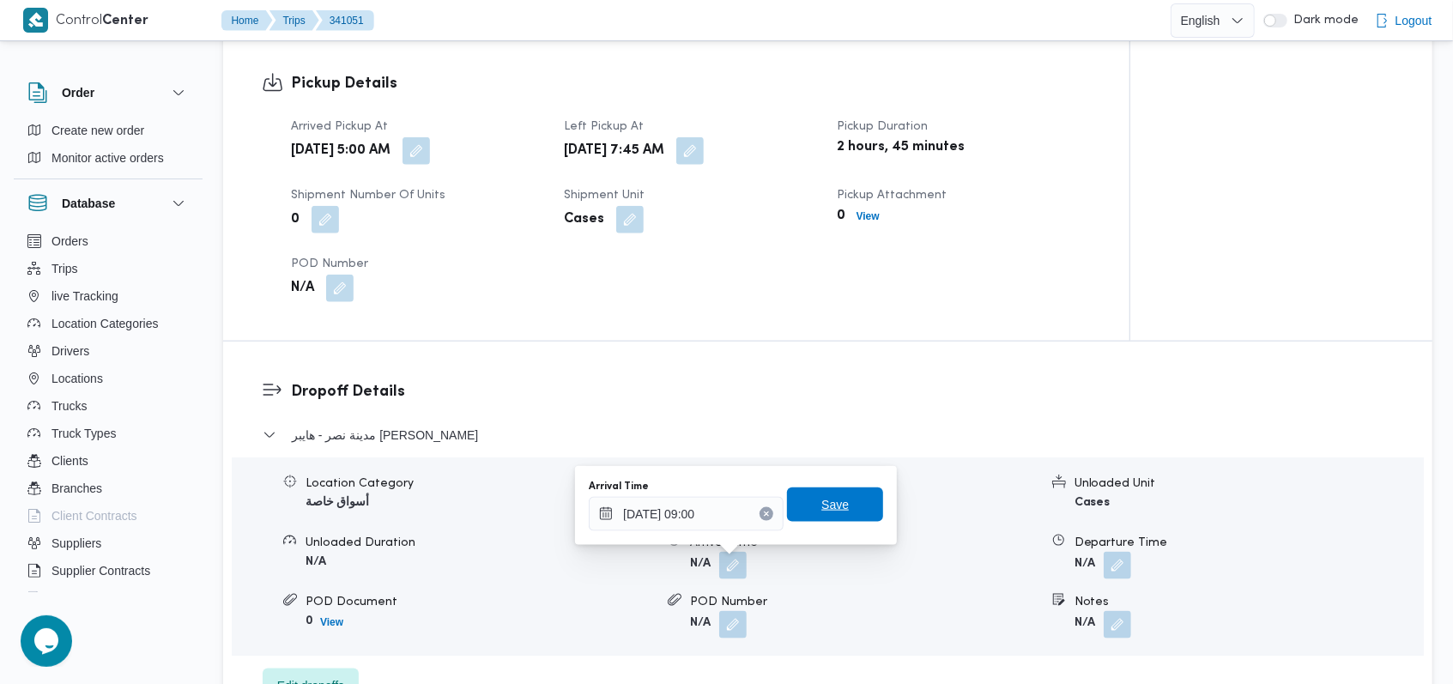
click at [806, 511] on span "Save" at bounding box center [835, 504] width 96 height 34
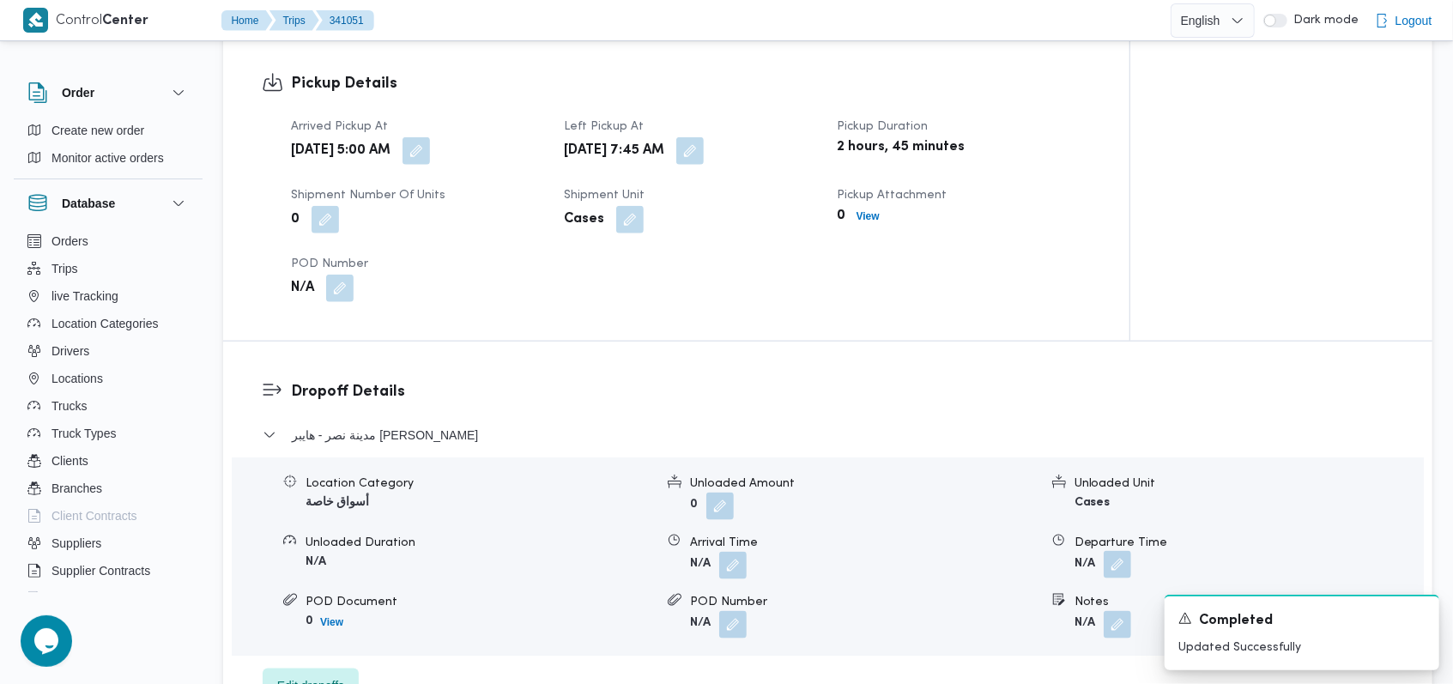
click at [1121, 559] on button "button" at bounding box center [1117, 564] width 27 height 27
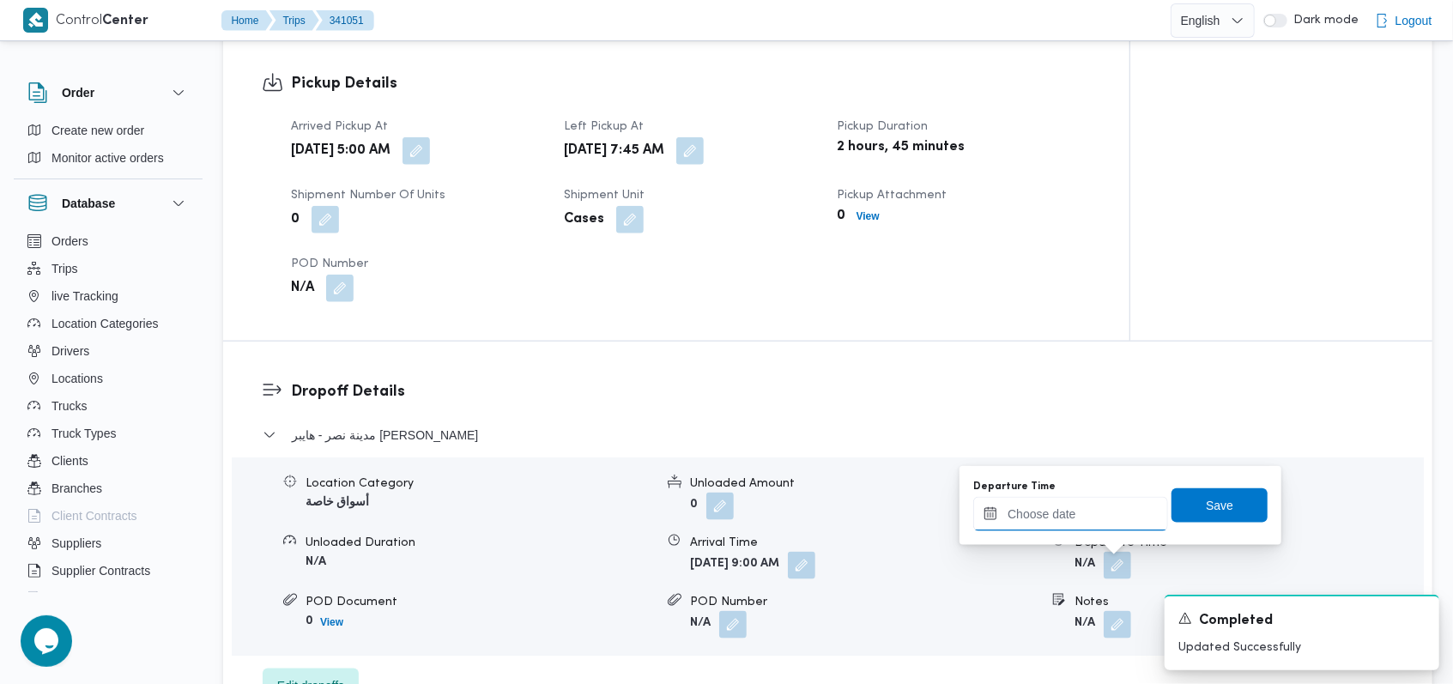
click at [1088, 509] on input "Departure Time" at bounding box center [1070, 514] width 195 height 34
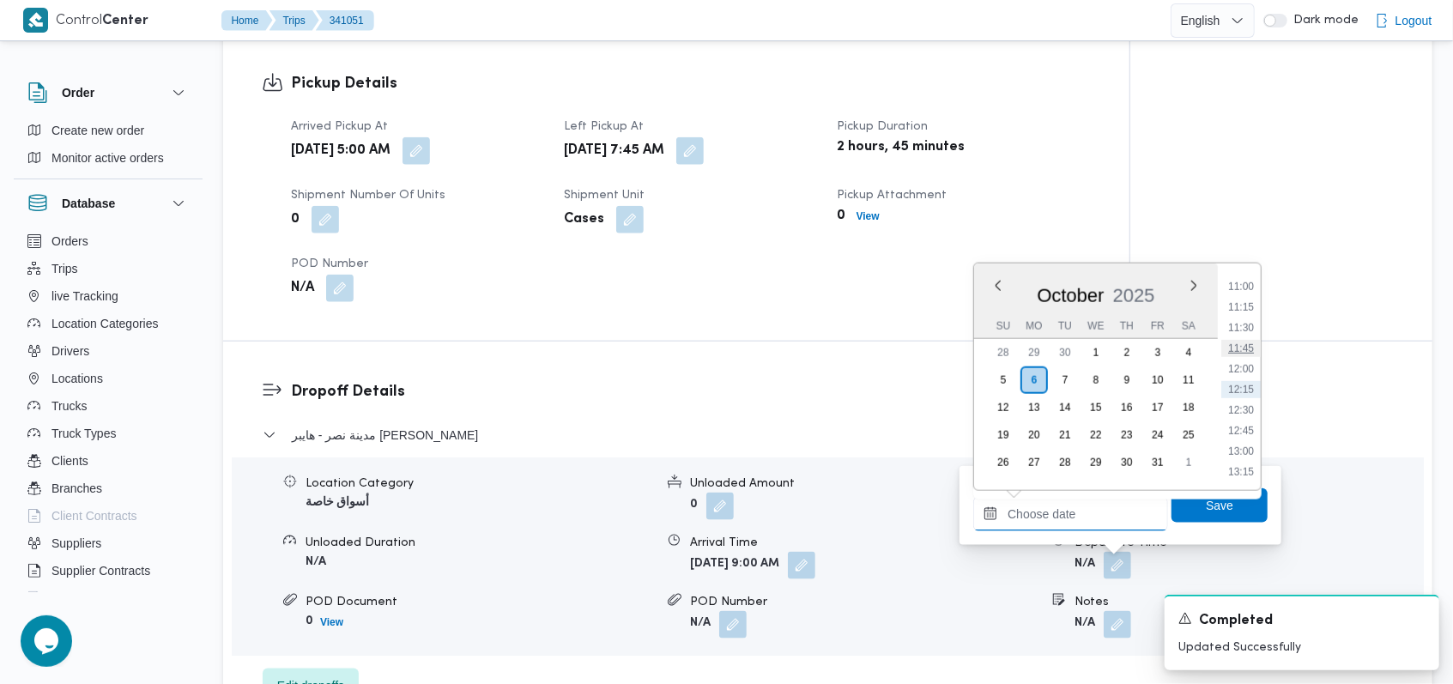
scroll to position [790, 0]
click at [1249, 333] on li "10:15" at bounding box center [1240, 339] width 39 height 17
type input "[DATE] 10:15"
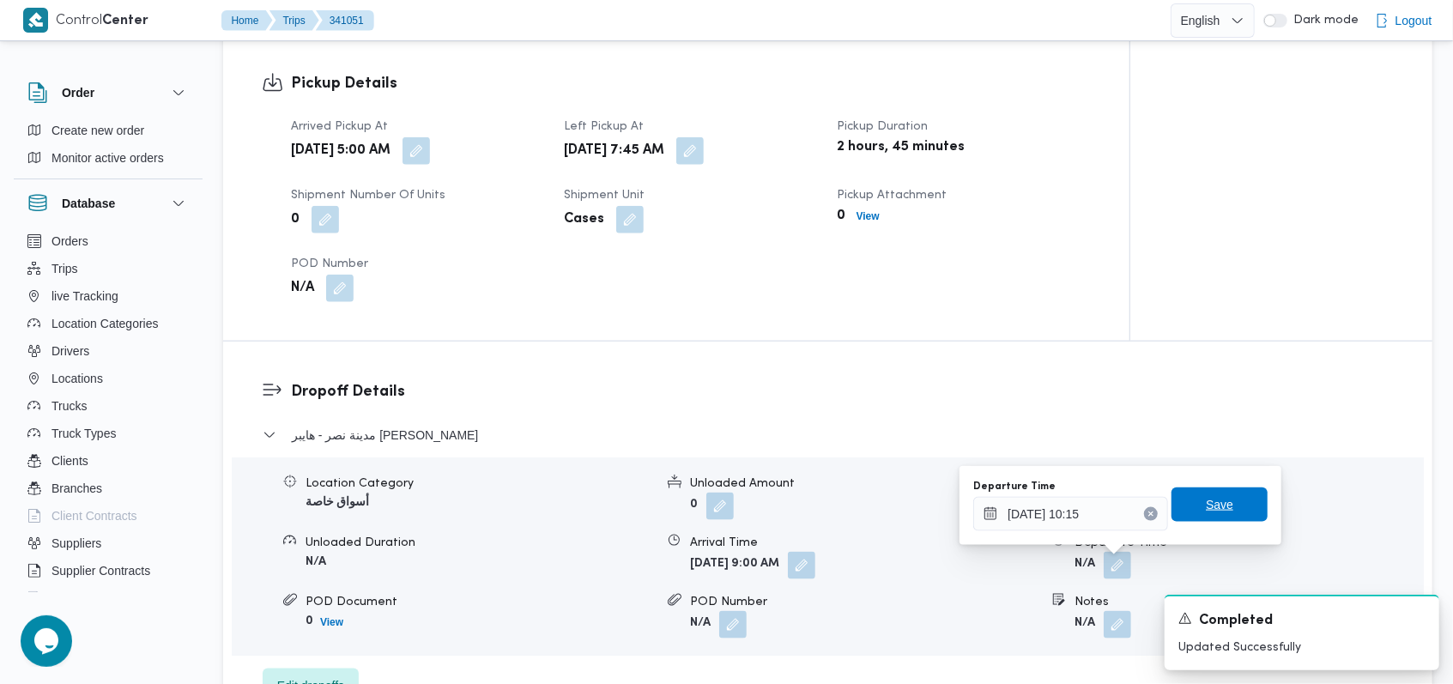
click at [1192, 498] on span "Save" at bounding box center [1219, 504] width 96 height 34
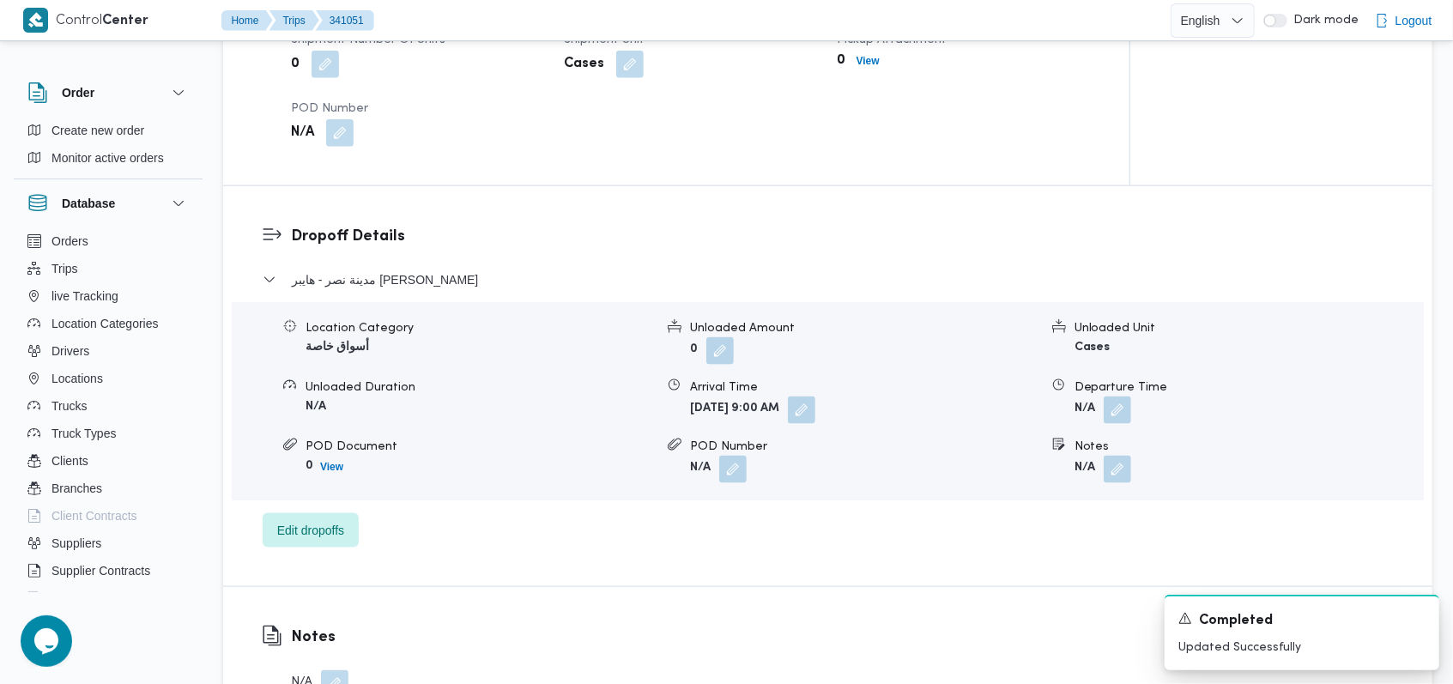
scroll to position [1373, 0]
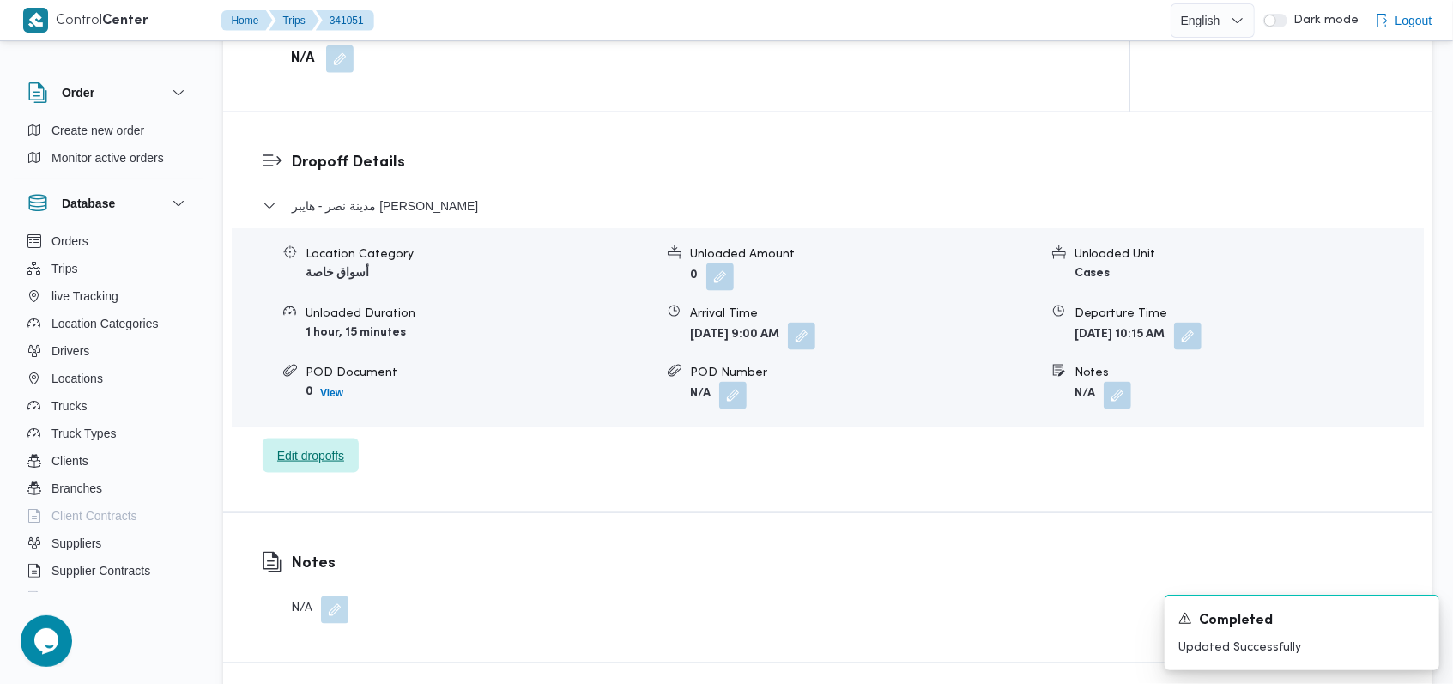
click at [296, 450] on span "Edit dropoffs" at bounding box center [310, 455] width 67 height 21
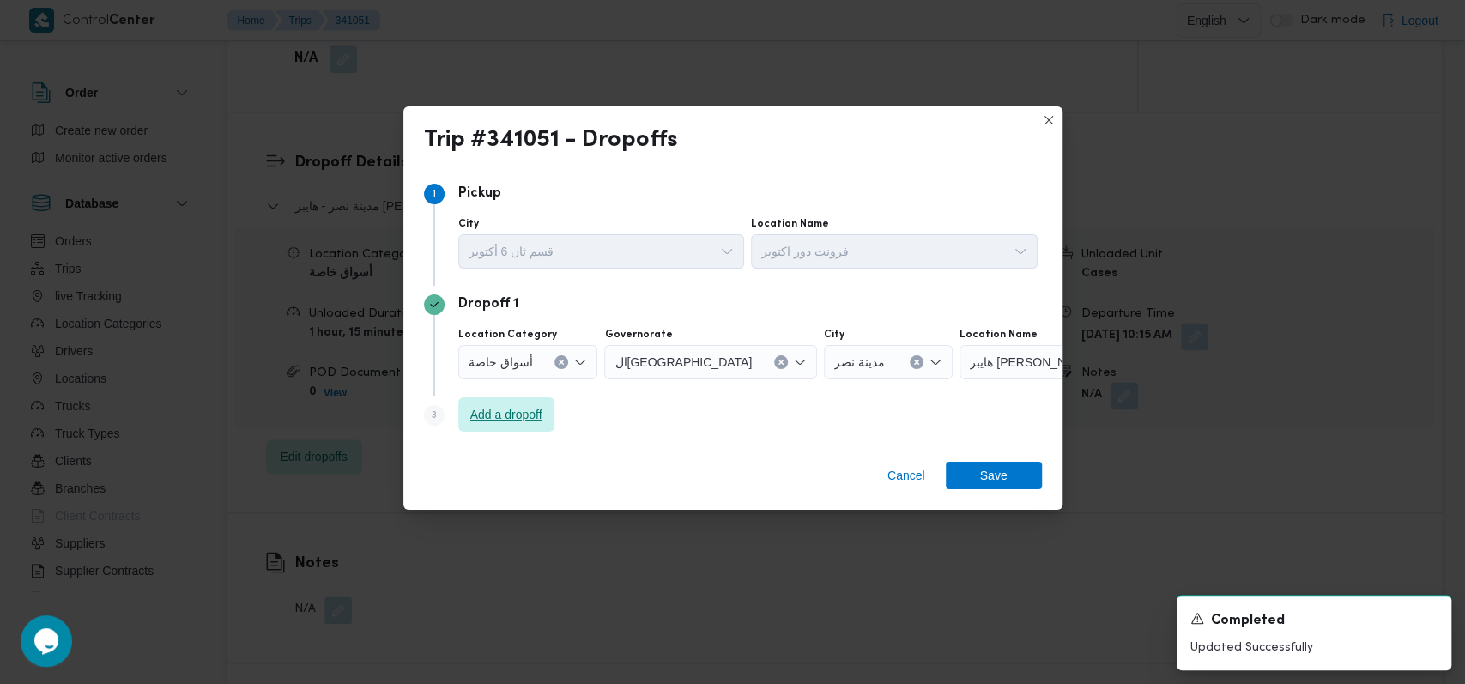
click at [531, 400] on span "Add a dropoff" at bounding box center [506, 414] width 96 height 34
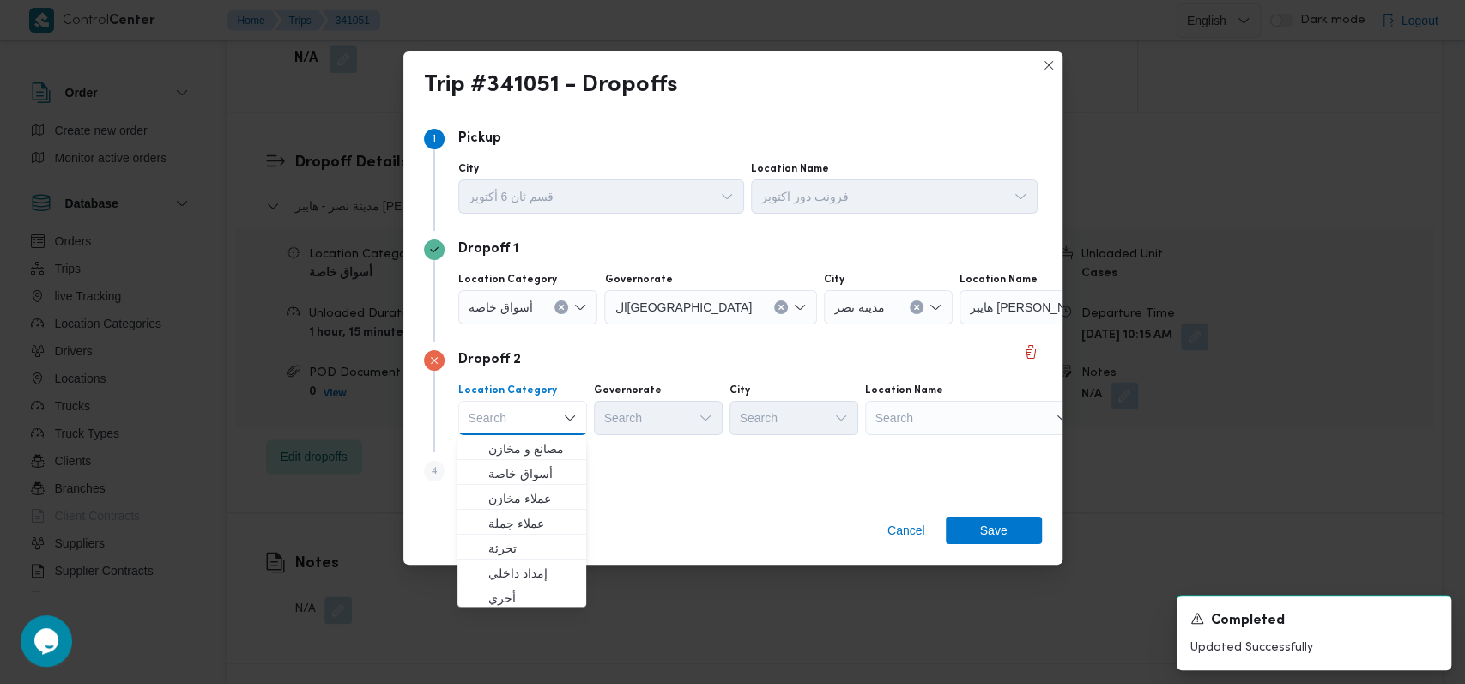
click at [889, 420] on div "Search" at bounding box center [972, 418] width 215 height 34
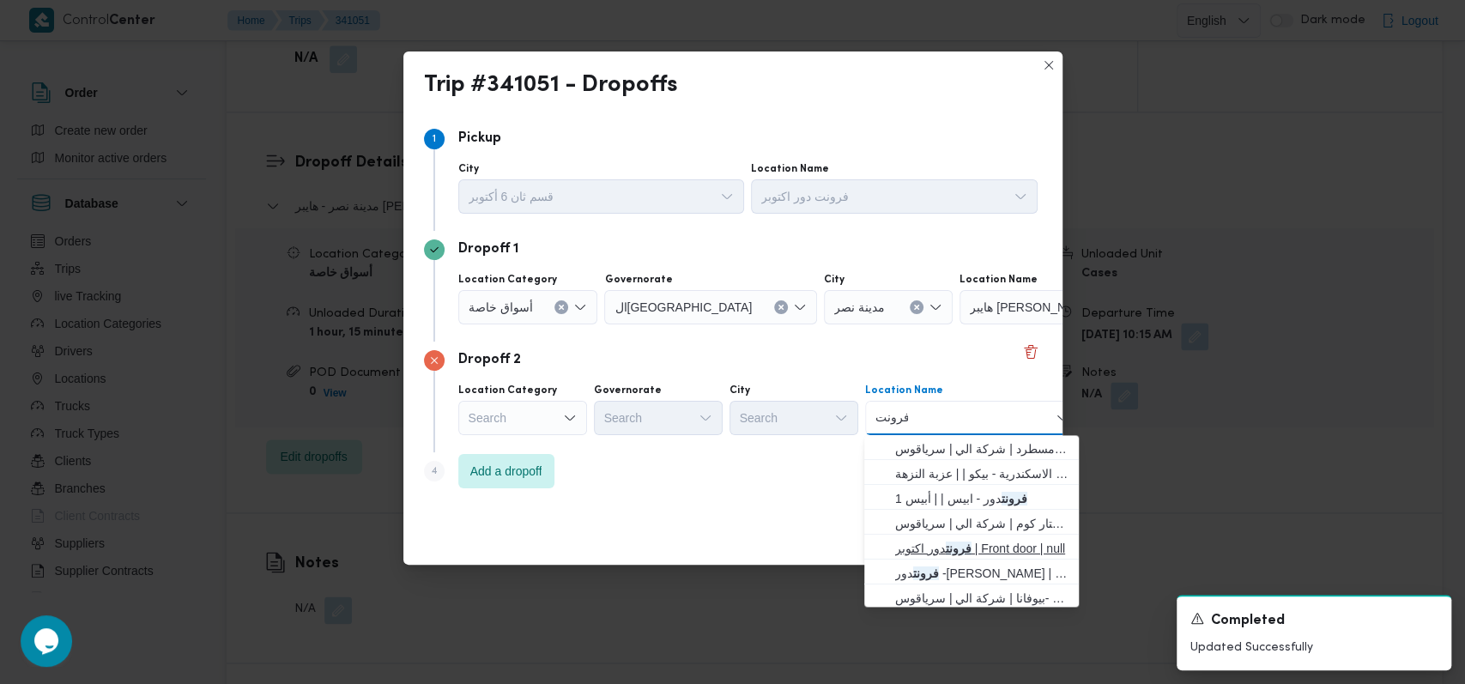
type input "فرونت"
click at [978, 549] on span "فرونت دور اكتوبر | Front door | null" at bounding box center [981, 548] width 173 height 21
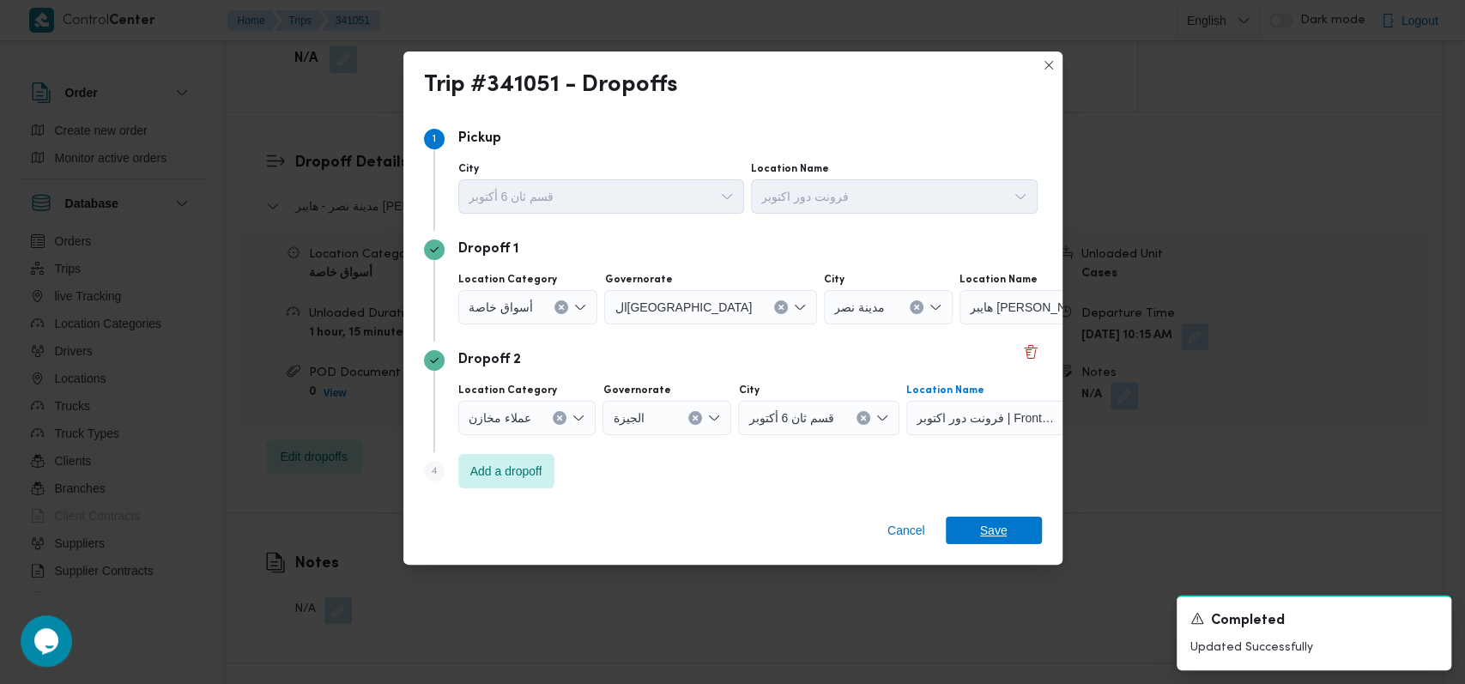
click at [1010, 535] on span "Save" at bounding box center [994, 530] width 96 height 27
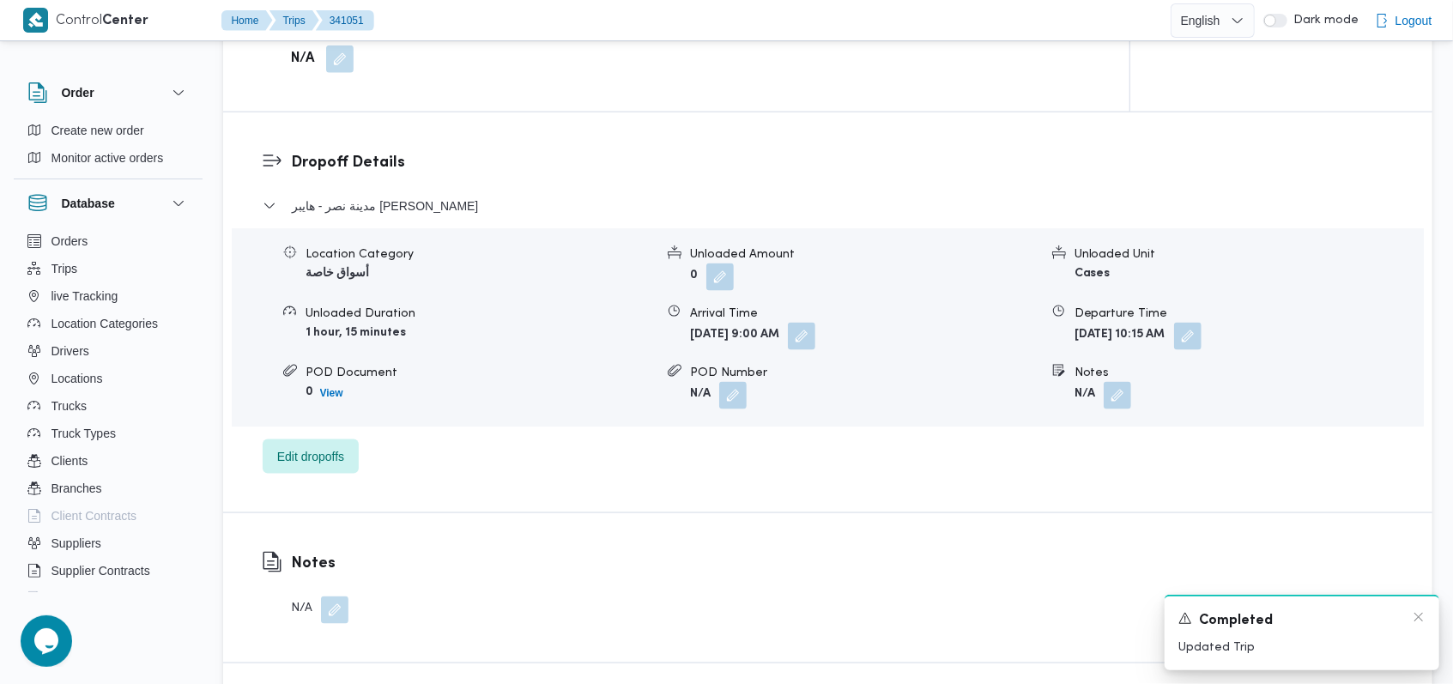
click at [1426, 614] on div "A new notification appears Completed Updated Trip" at bounding box center [1301, 633] width 275 height 76
click at [1420, 614] on icon "Dismiss toast" at bounding box center [1419, 617] width 14 height 14
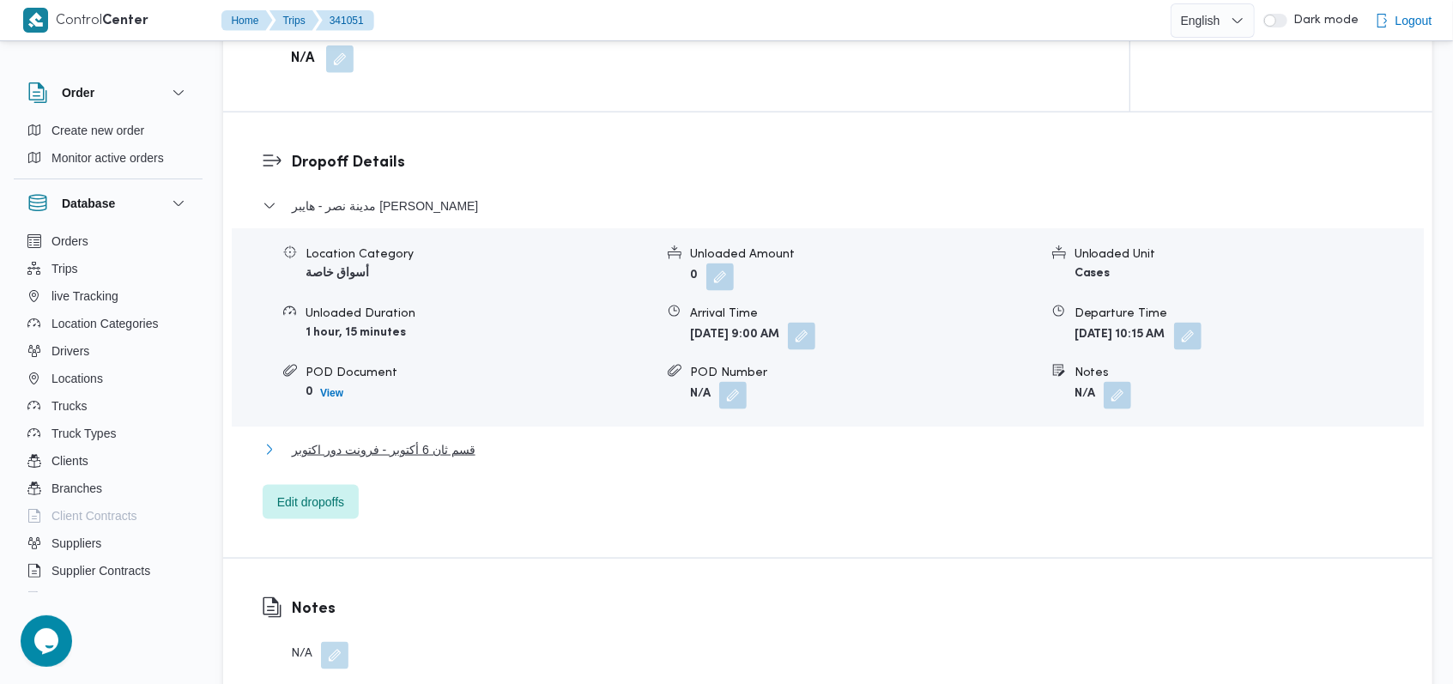
click at [650, 439] on button "قسم ثان 6 أكتوبر - فرونت دور اكتوبر" at bounding box center [828, 449] width 1131 height 21
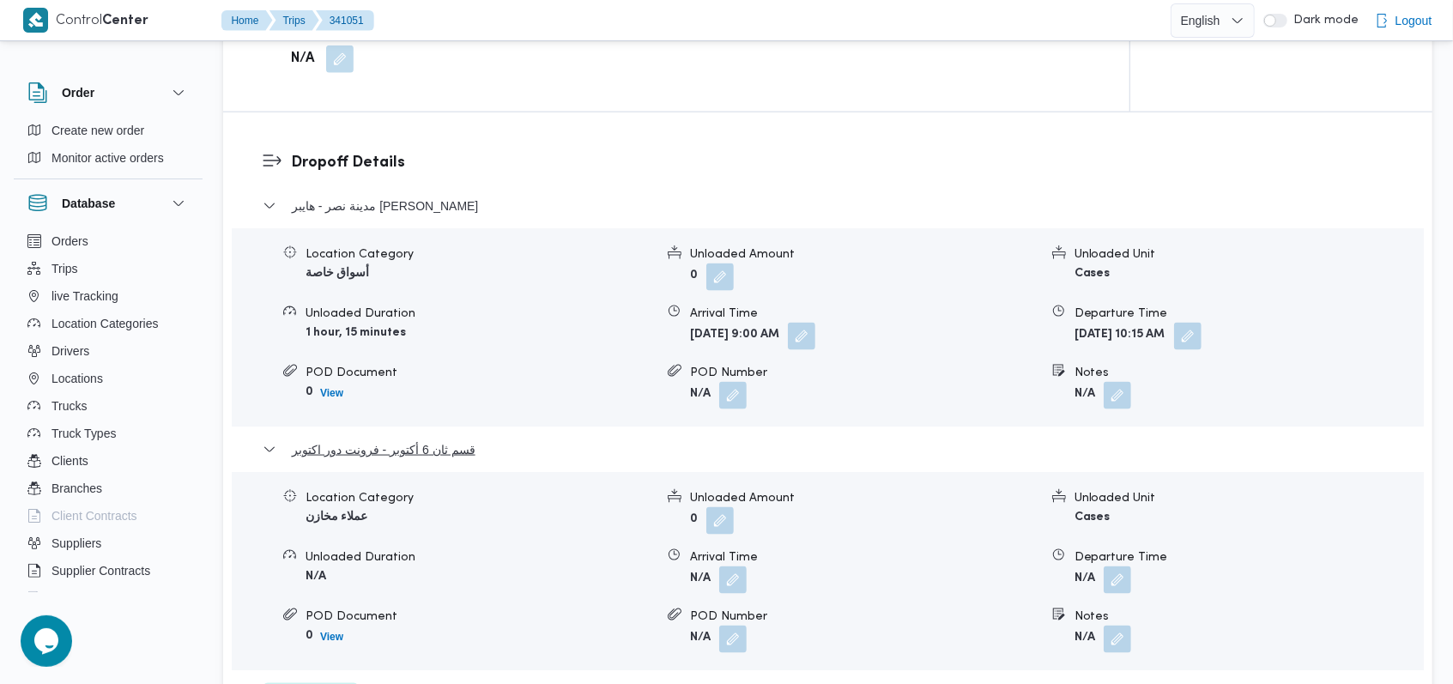
scroll to position [1487, 0]
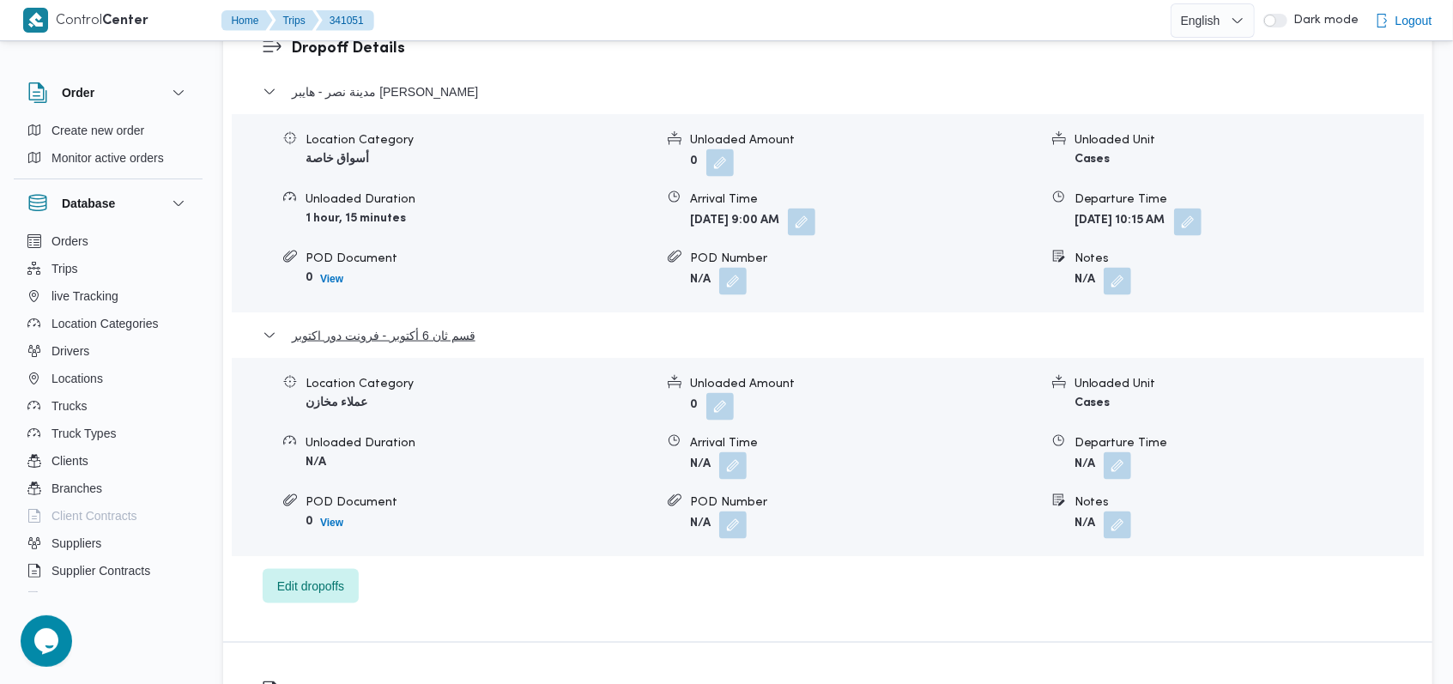
click at [1112, 459] on button "button" at bounding box center [1117, 465] width 27 height 27
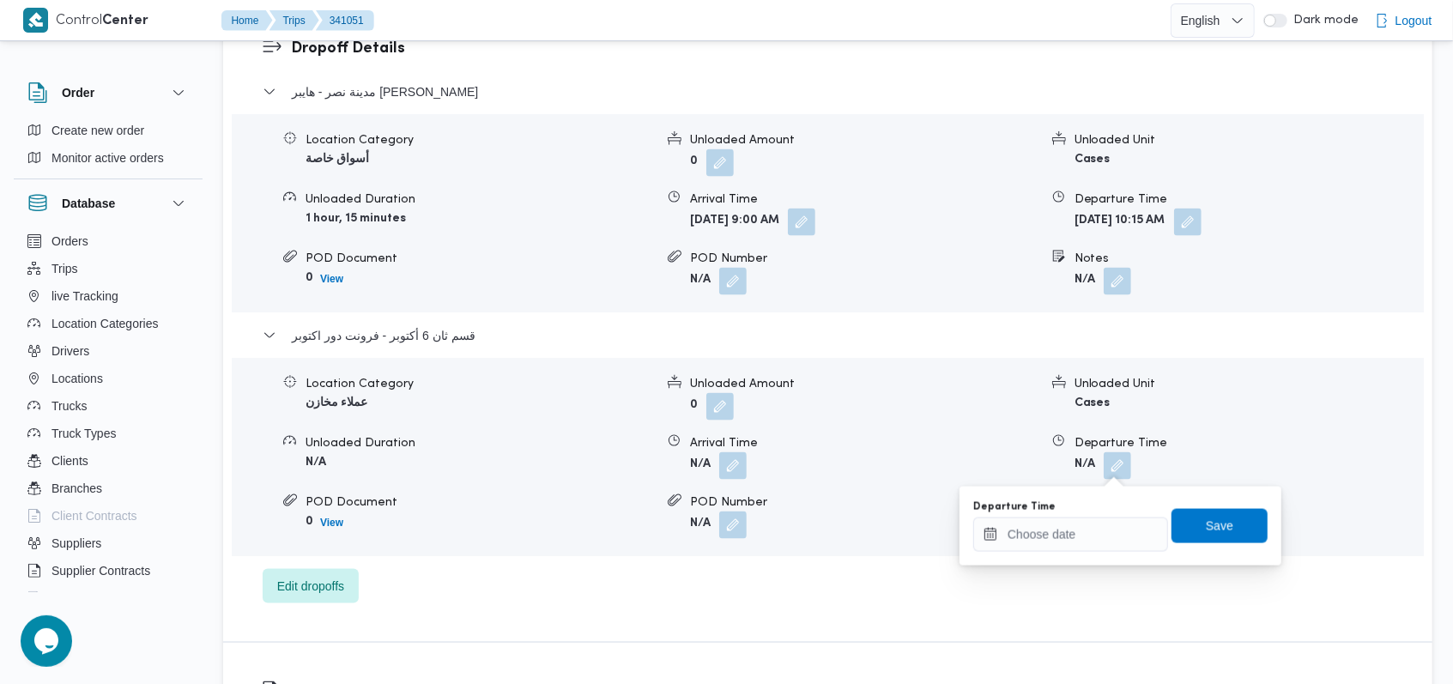
click at [1052, 553] on div "You are in a dialog. To close this dialog, hit escape. Departure Time Save" at bounding box center [1120, 526] width 322 height 79
click at [1060, 540] on input "Departure Time" at bounding box center [1070, 534] width 195 height 34
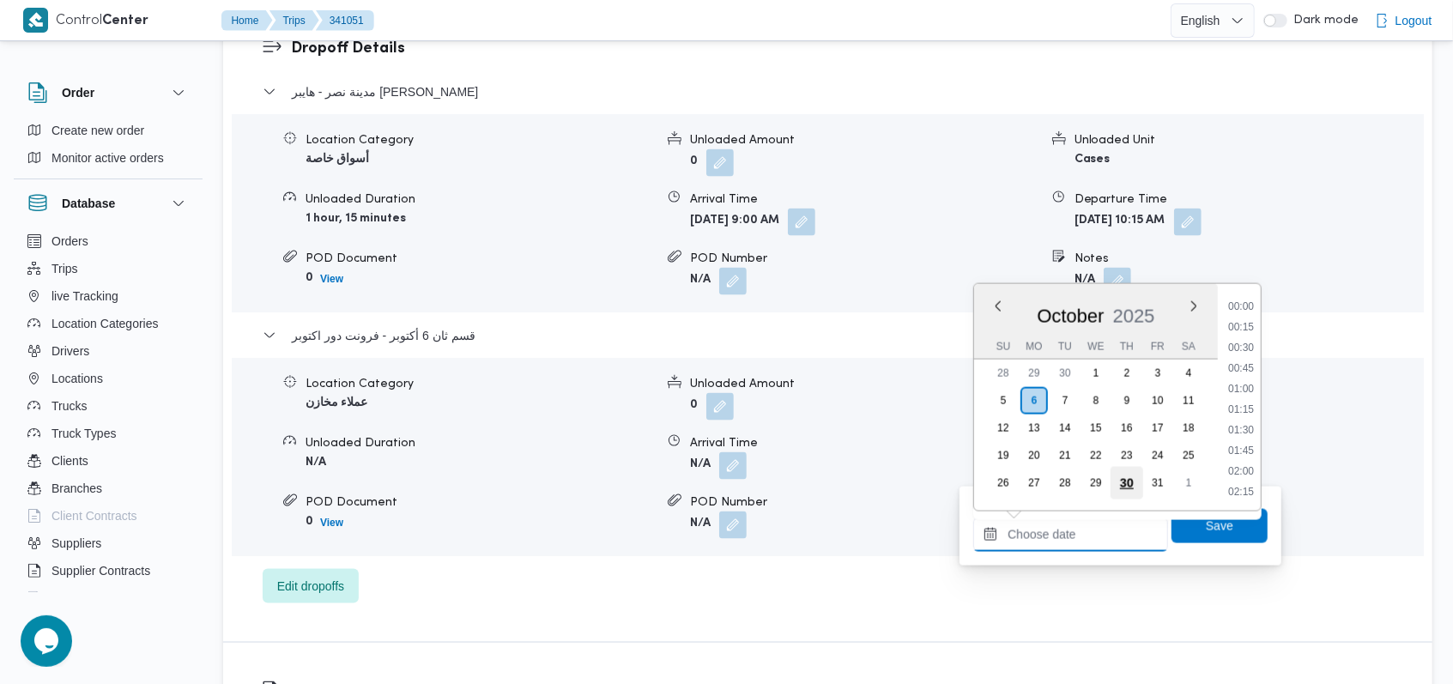
scroll to position [905, 0]
click at [1235, 388] on li "12:00" at bounding box center [1240, 389] width 39 height 17
type input "[DATE] 12:00"
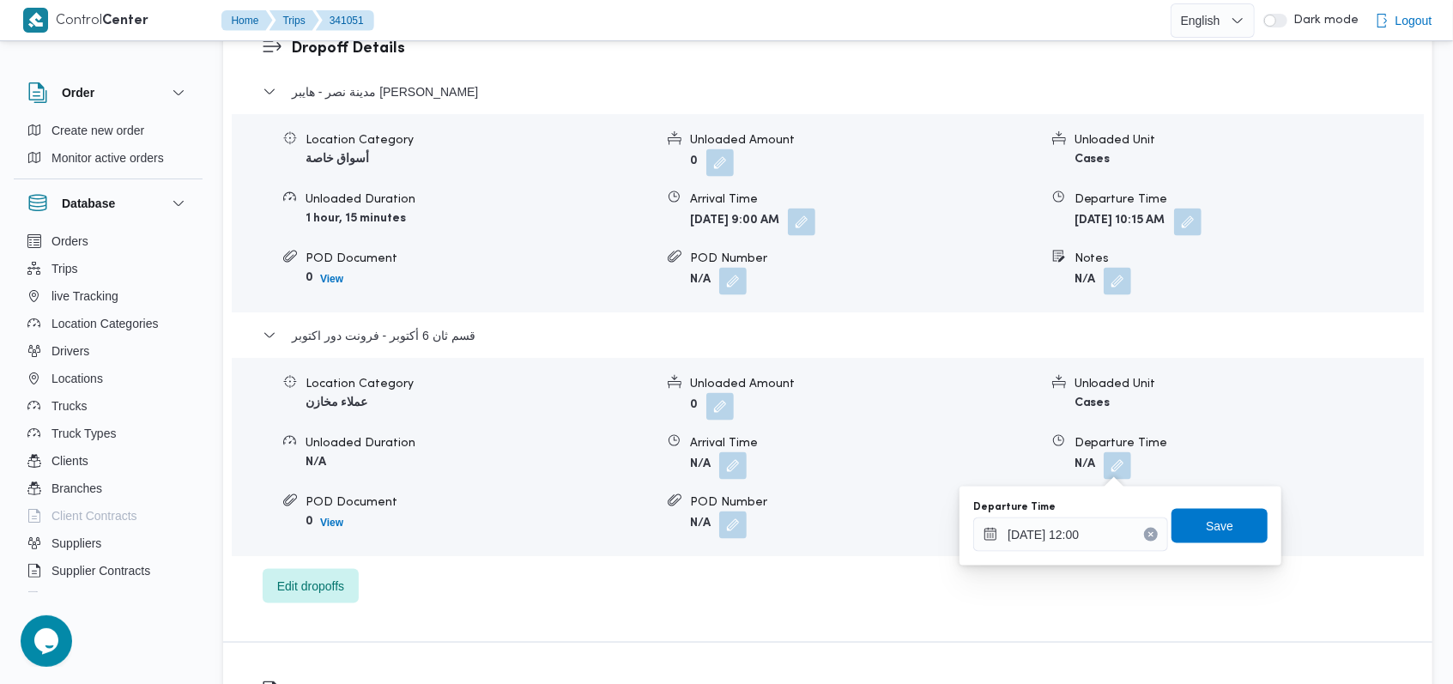
click at [1208, 501] on div "Departure Time [DATE] 12:00 Save" at bounding box center [1120, 526] width 298 height 55
click at [1208, 530] on span "Save" at bounding box center [1219, 525] width 27 height 21
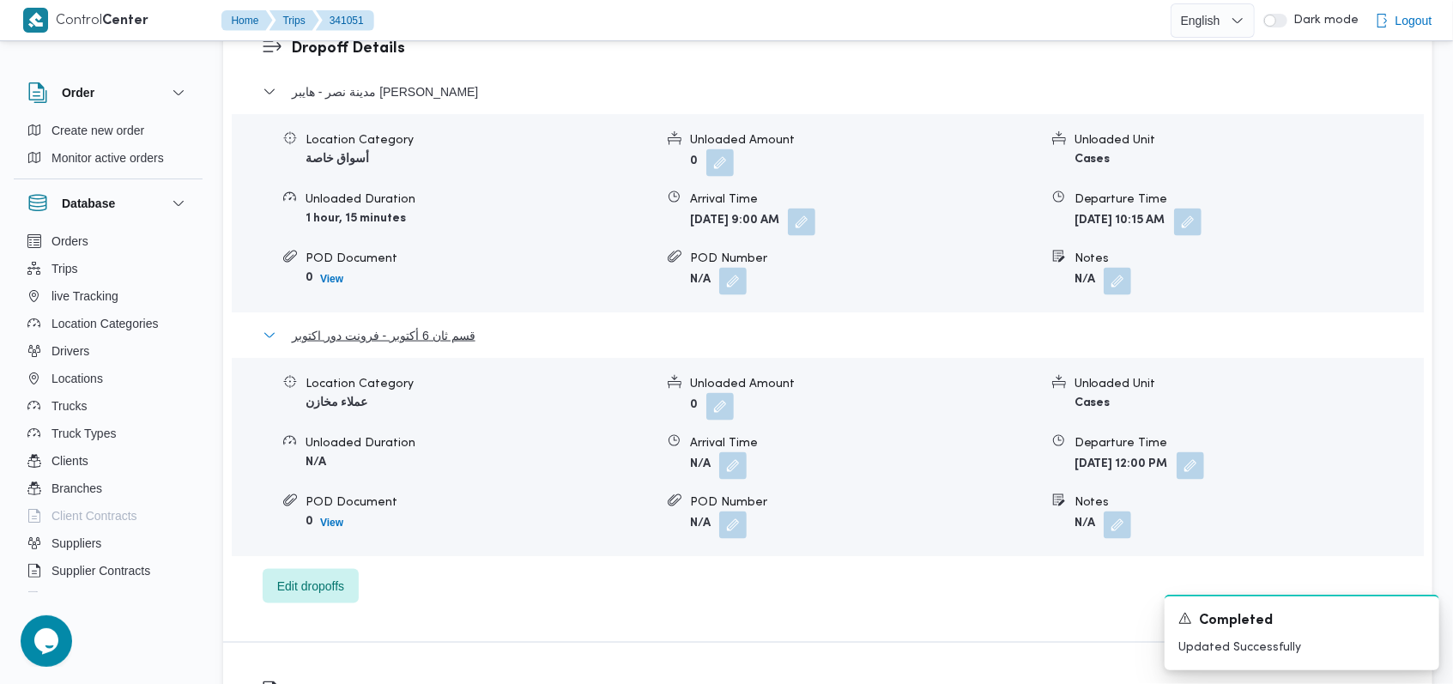
click at [430, 333] on span "قسم ثان 6 أكتوبر - فرونت دور اكتوبر" at bounding box center [384, 335] width 184 height 21
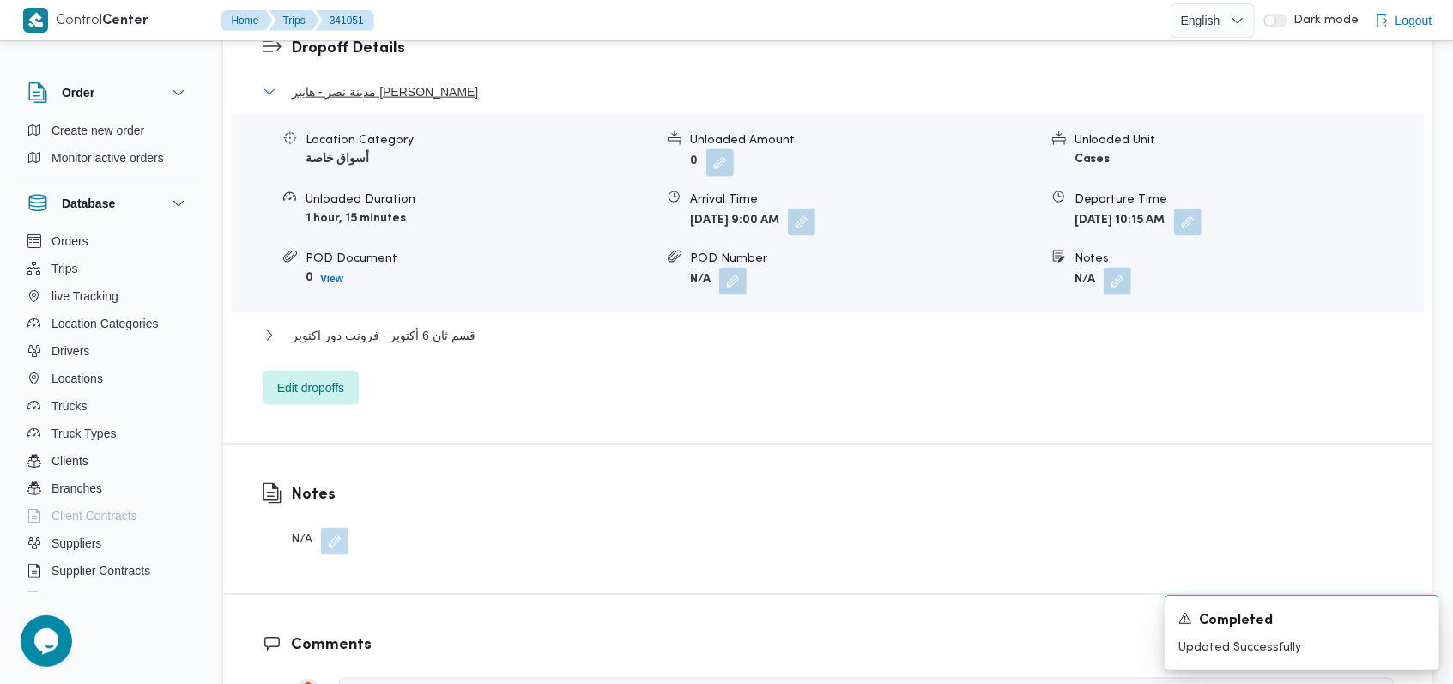
click at [446, 94] on span "مدينة نصر - هايبر [PERSON_NAME]" at bounding box center [385, 92] width 186 height 21
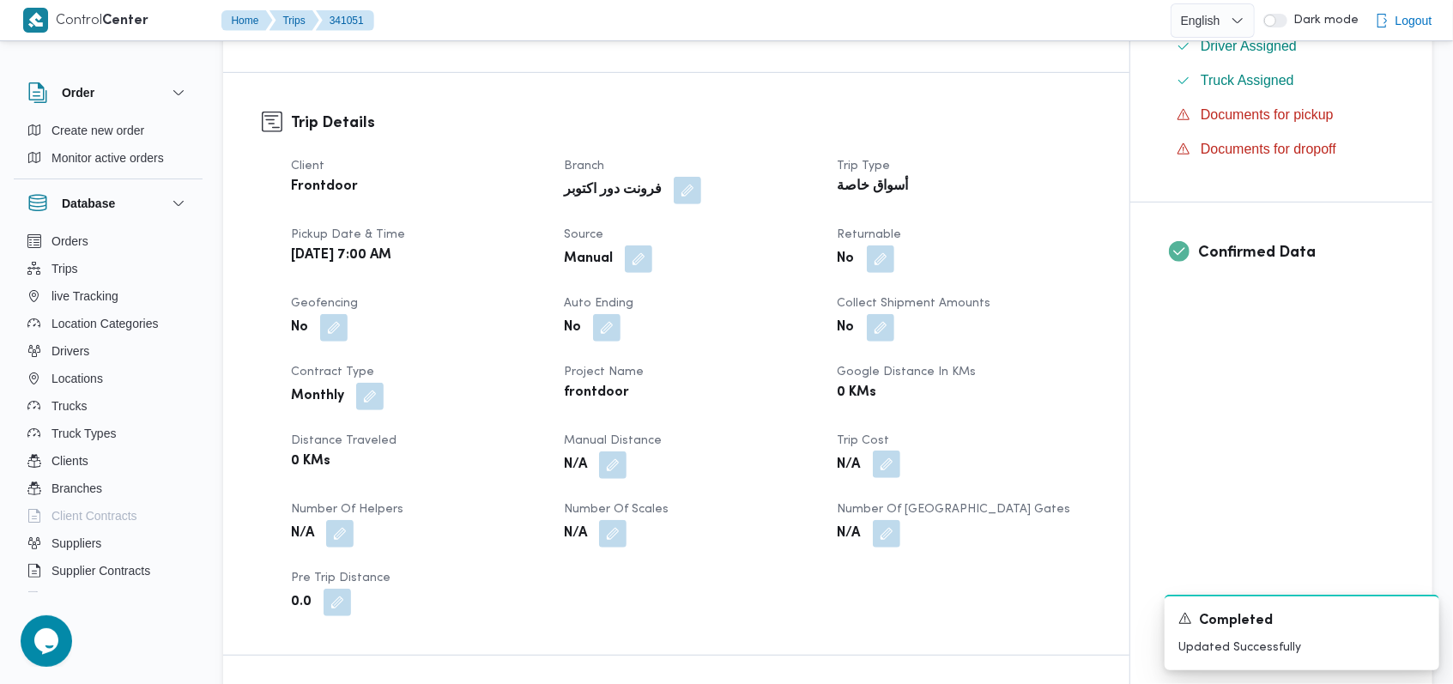
scroll to position [572, 0]
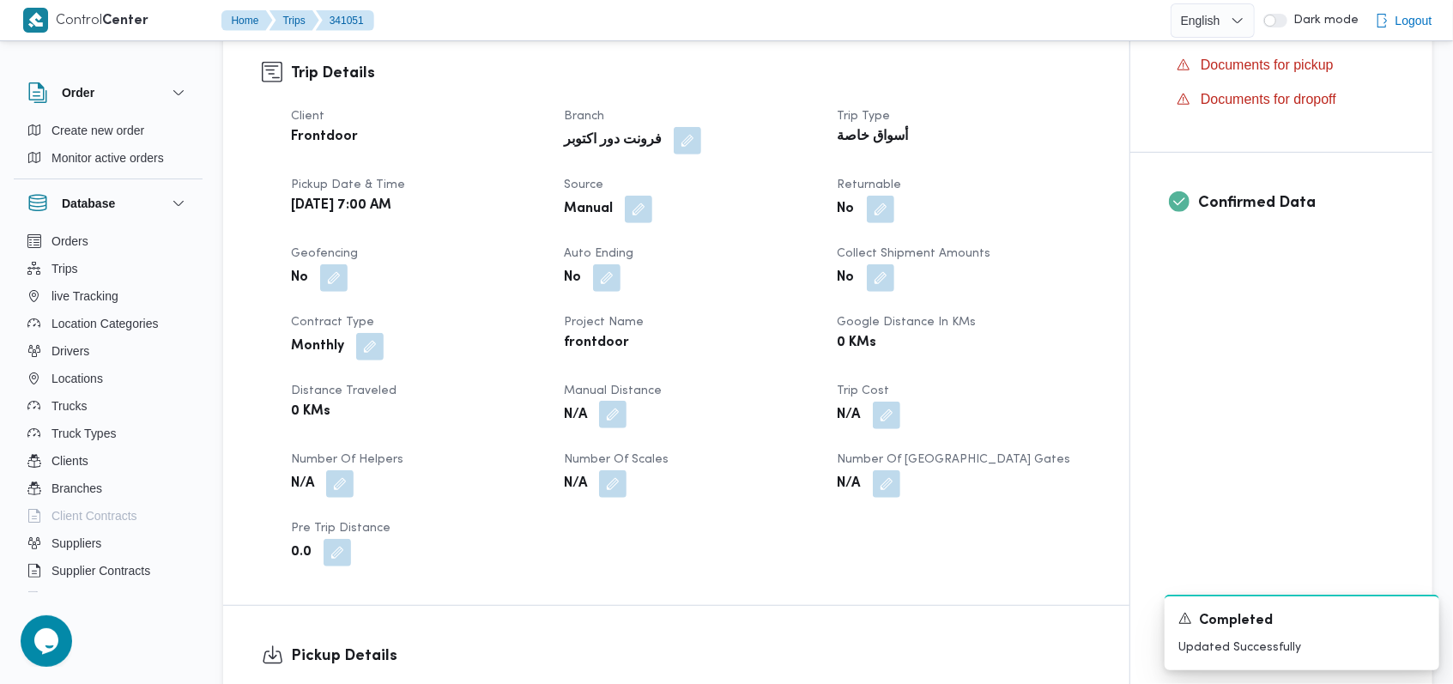
click at [620, 412] on button "button" at bounding box center [612, 414] width 27 height 27
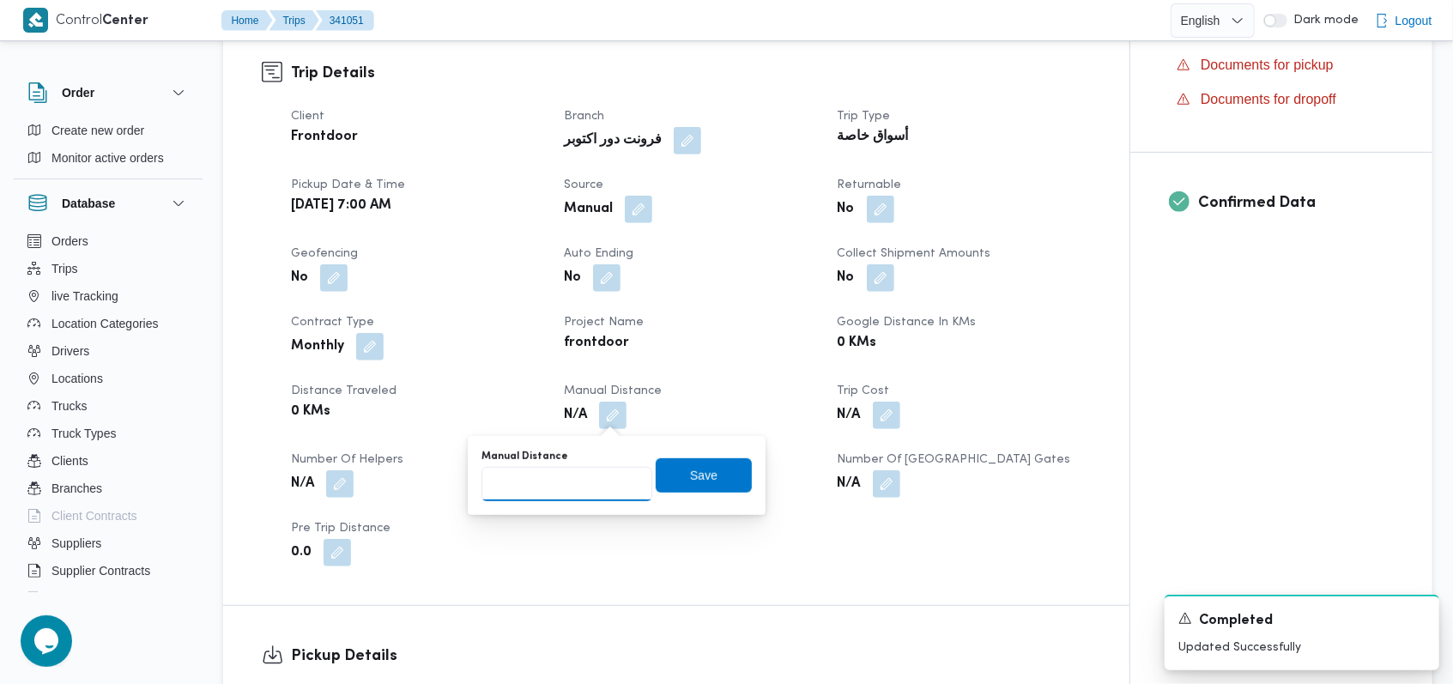
click at [573, 470] on input "Manual Distance" at bounding box center [566, 484] width 171 height 34
type input "140"
click at [690, 463] on span "Save" at bounding box center [704, 474] width 96 height 34
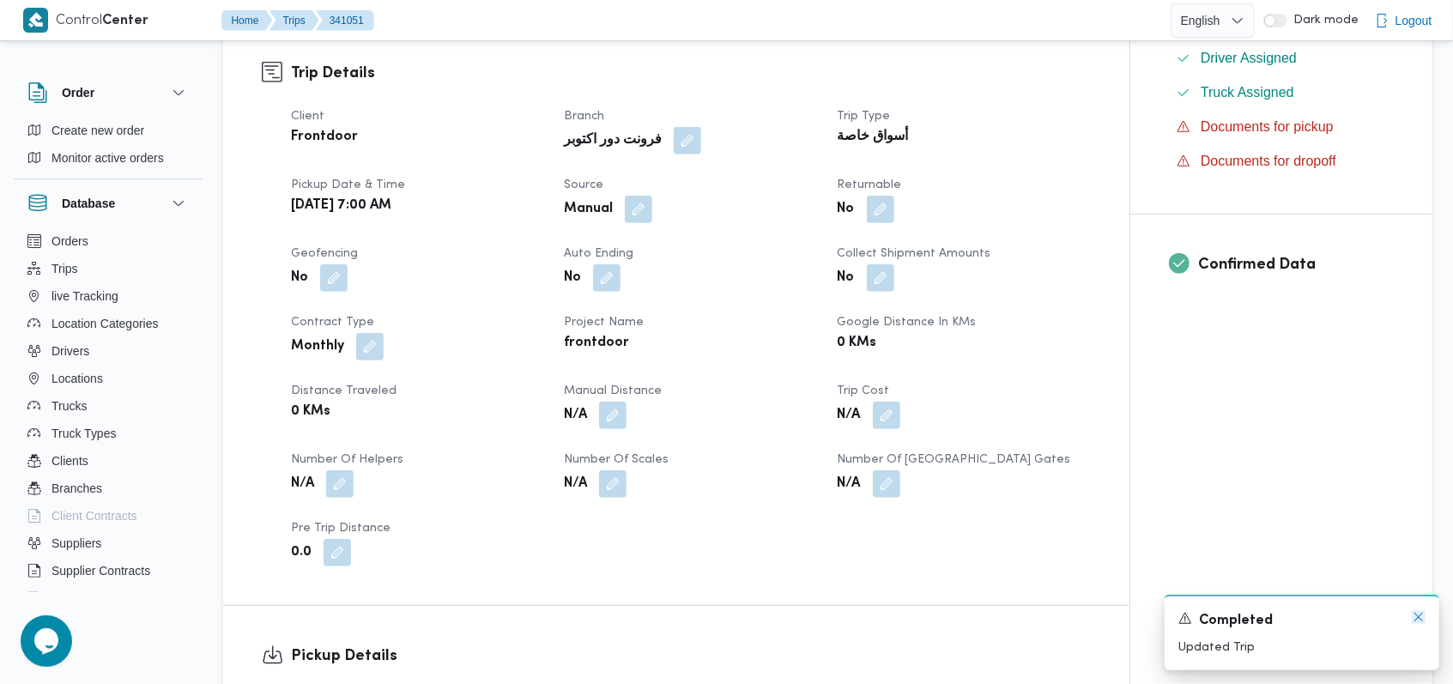
click at [1421, 621] on icon "Dismiss toast" at bounding box center [1418, 617] width 9 height 9
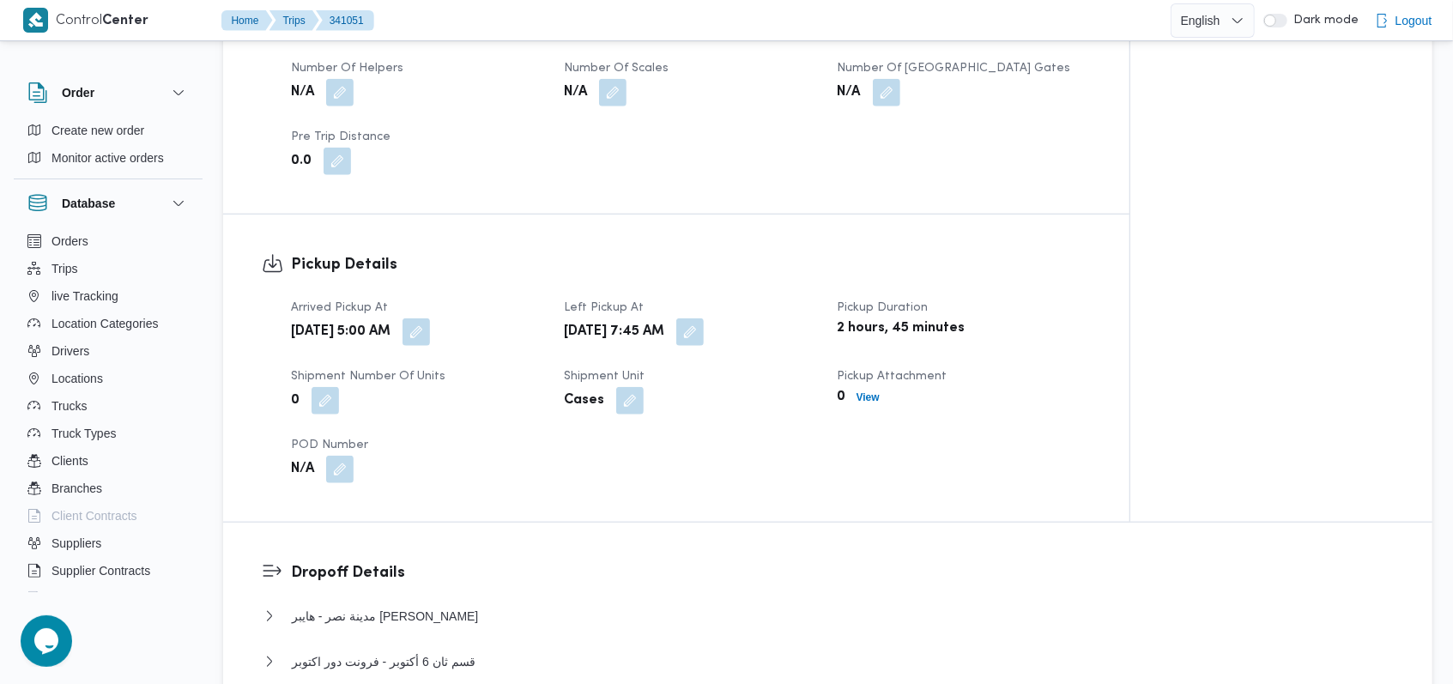
scroll to position [1144, 0]
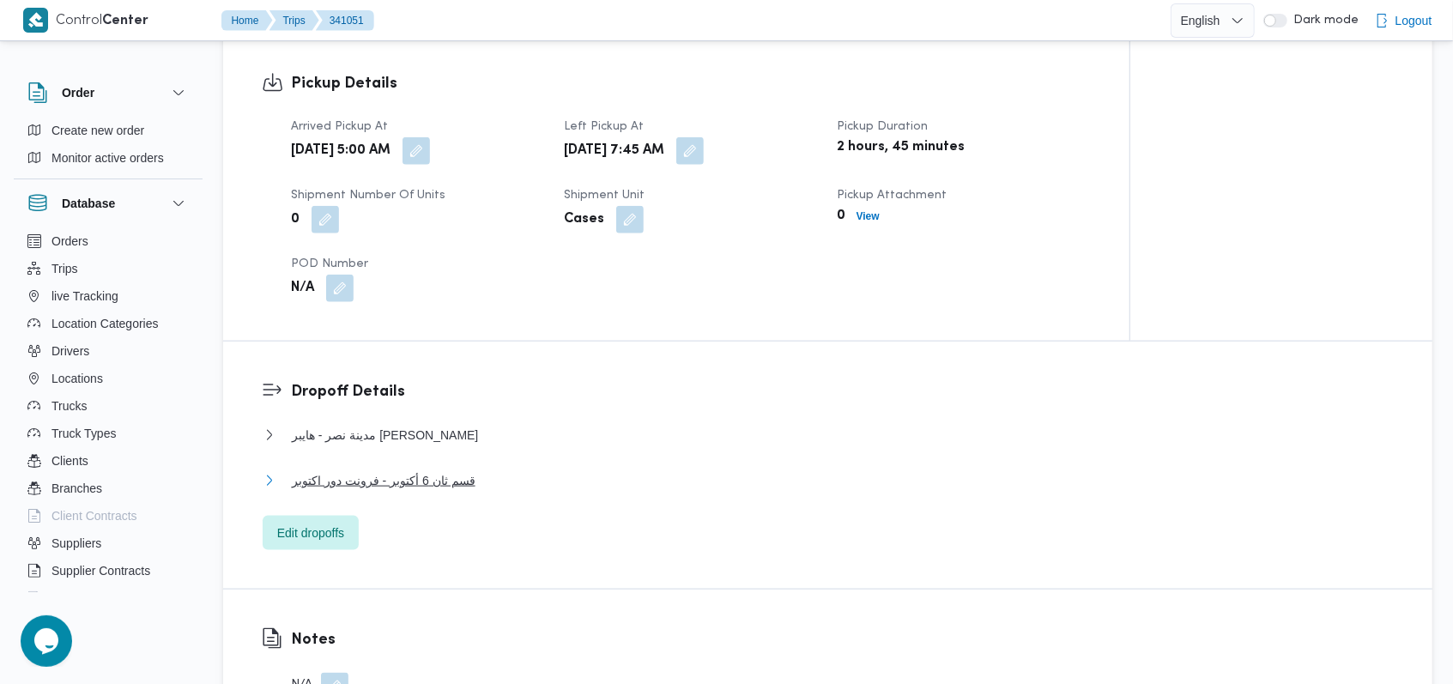
click at [424, 476] on span "قسم ثان 6 أكتوبر - فرونت دور اكتوبر" at bounding box center [384, 480] width 184 height 21
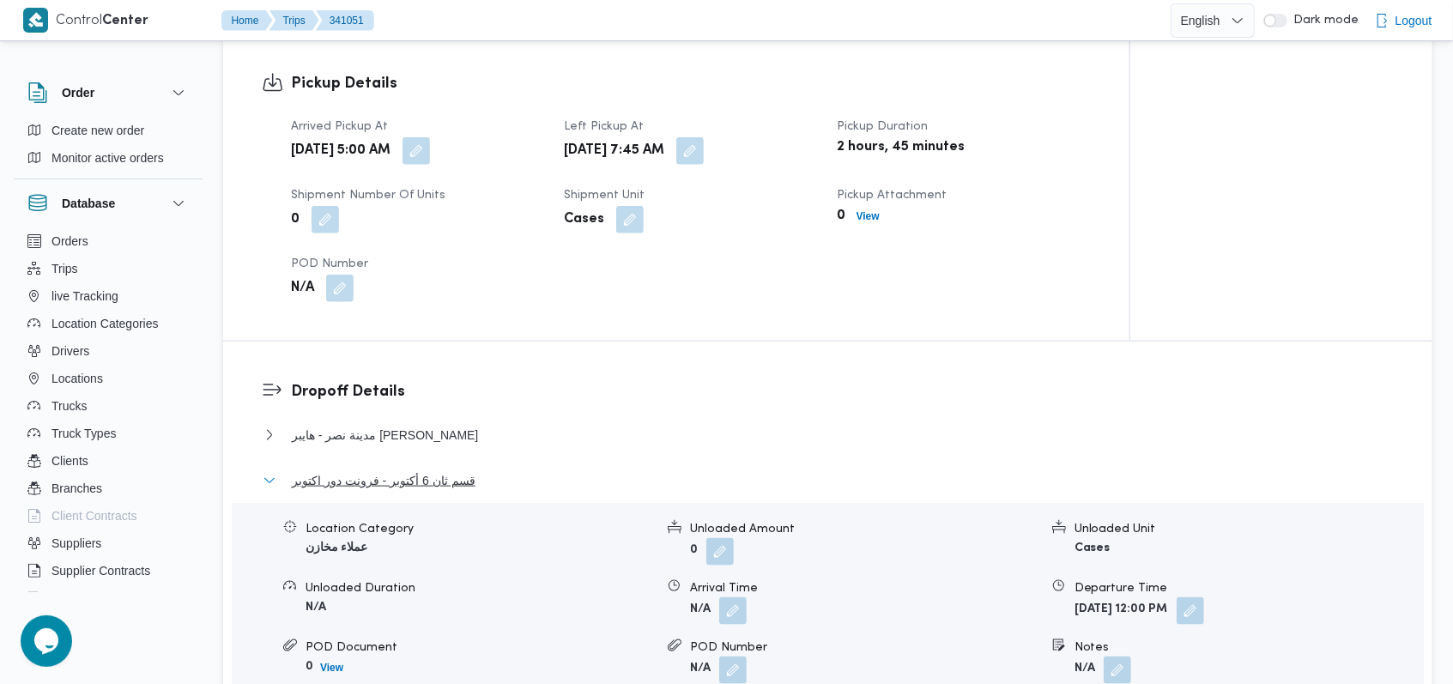
click at [424, 476] on span "قسم ثان 6 أكتوبر - فرونت دور اكتوبر" at bounding box center [384, 480] width 184 height 21
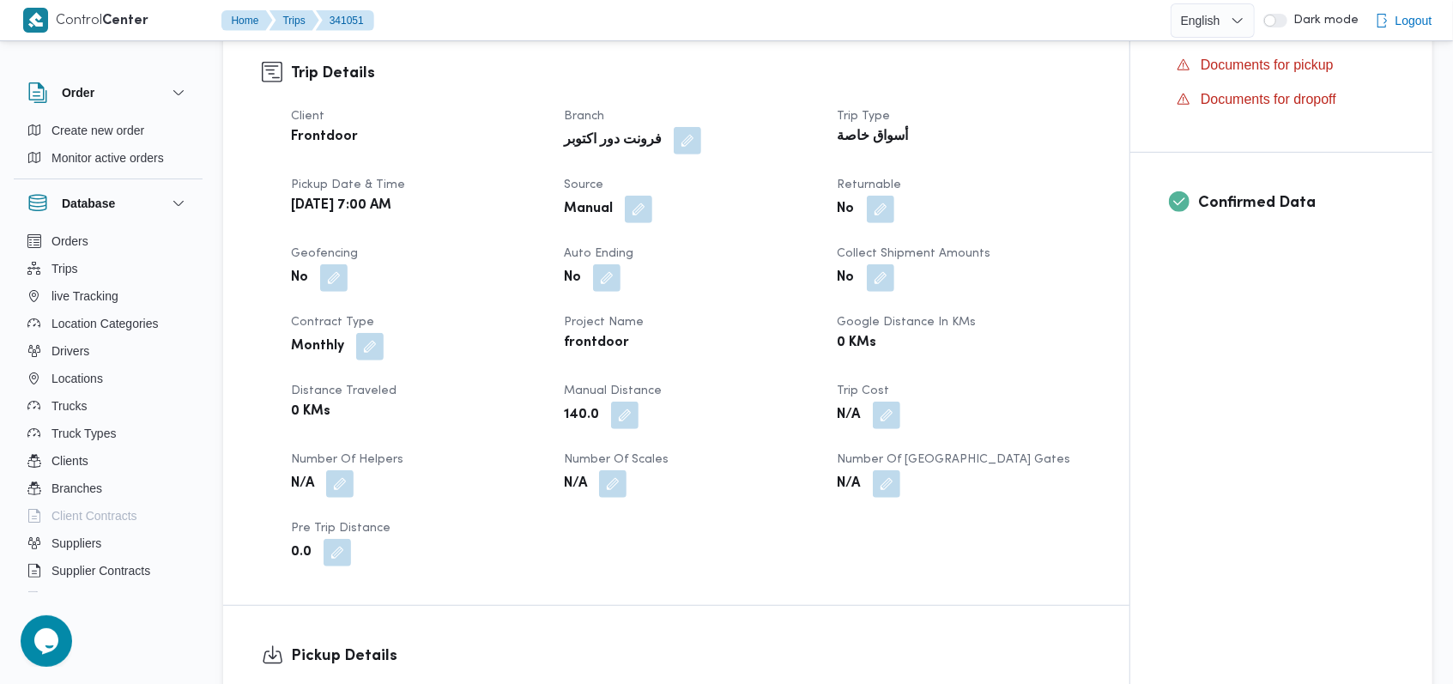
scroll to position [0, 0]
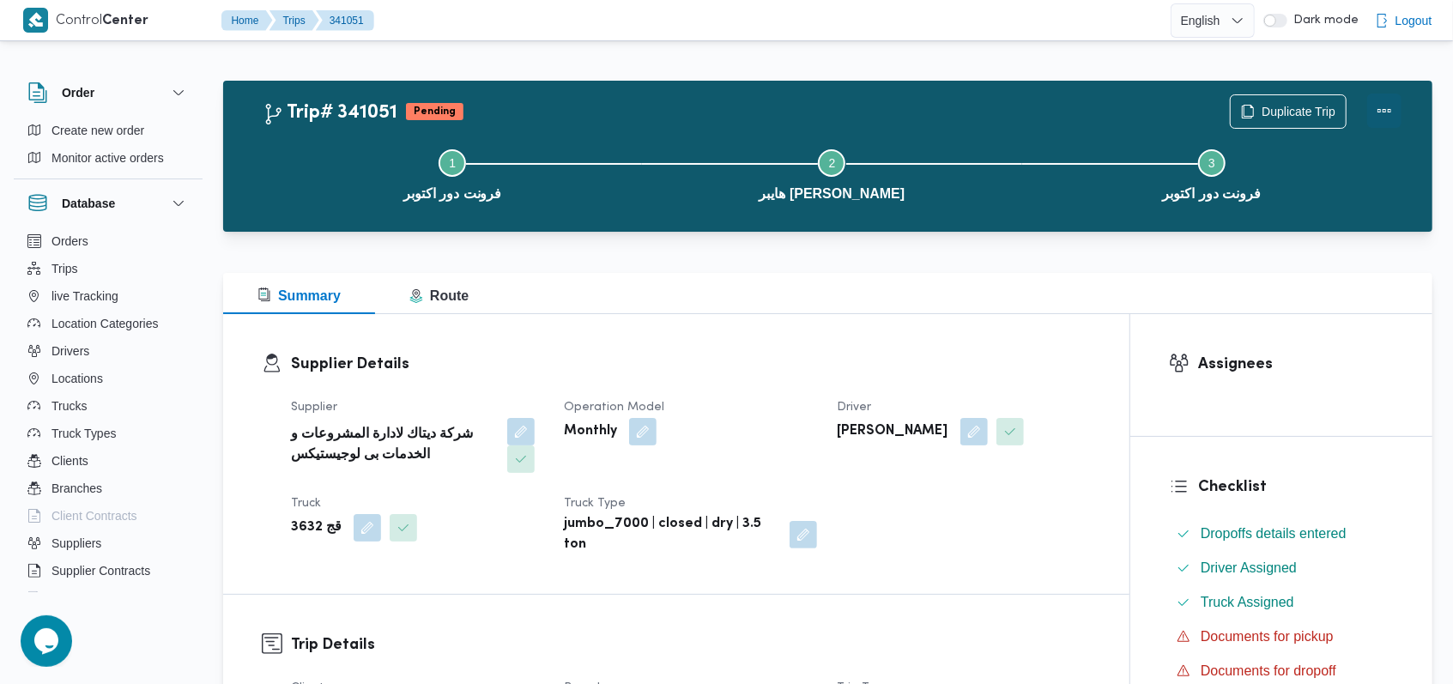
click at [1387, 112] on button "Actions" at bounding box center [1384, 111] width 34 height 34
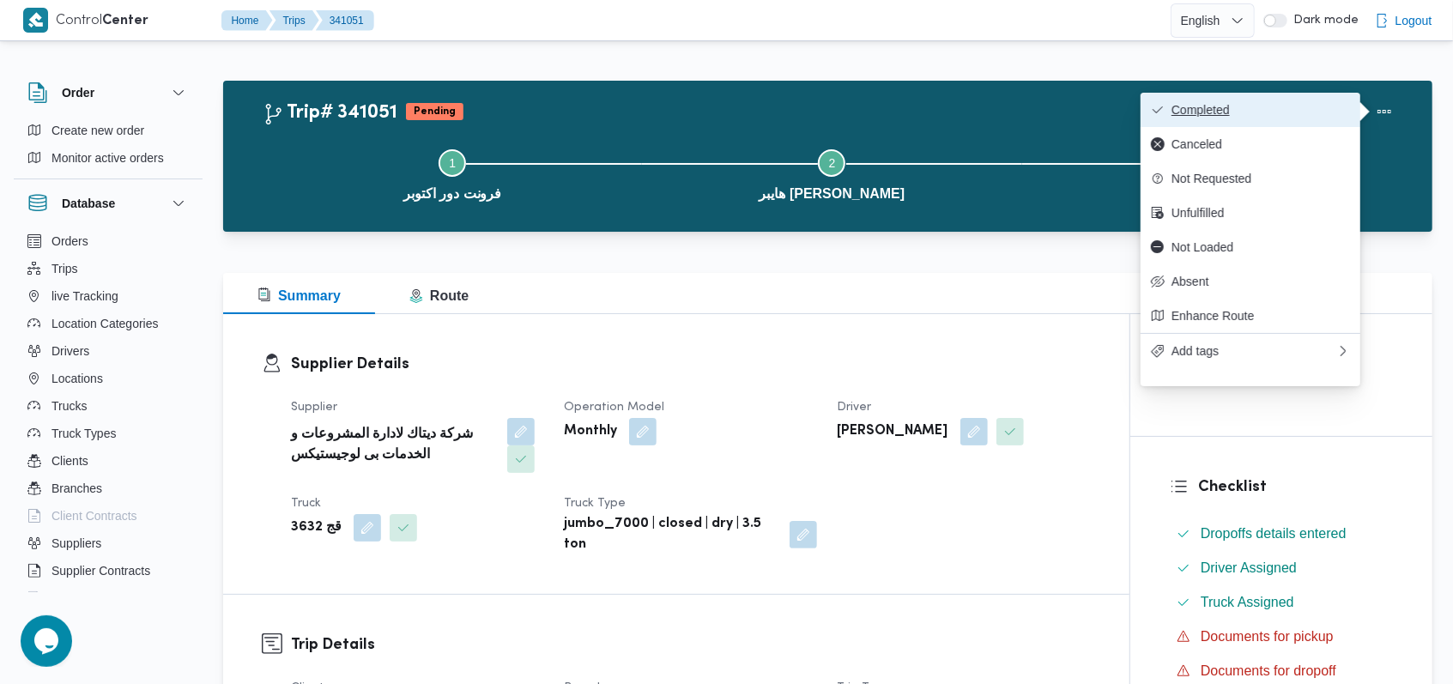
click at [1286, 110] on span "Completed" at bounding box center [1260, 110] width 178 height 14
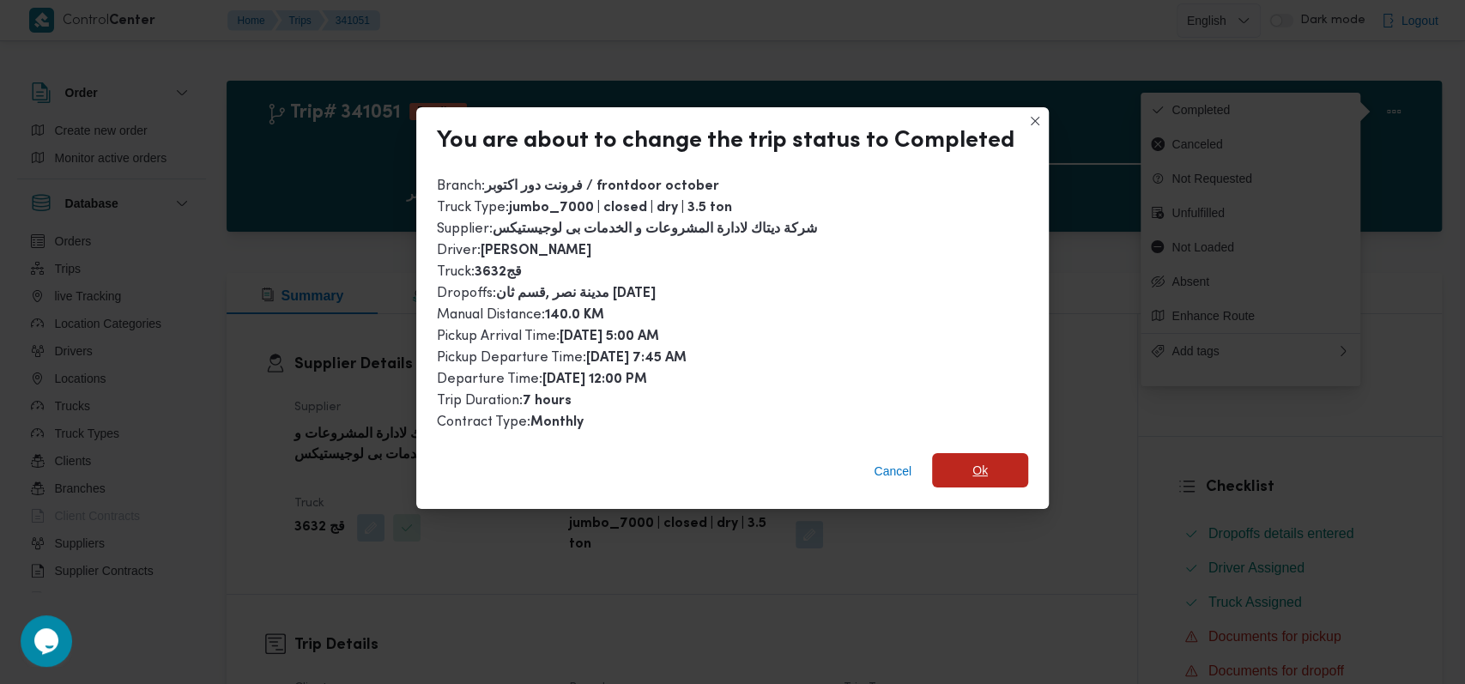
click at [975, 468] on span "Ok" at bounding box center [979, 470] width 15 height 21
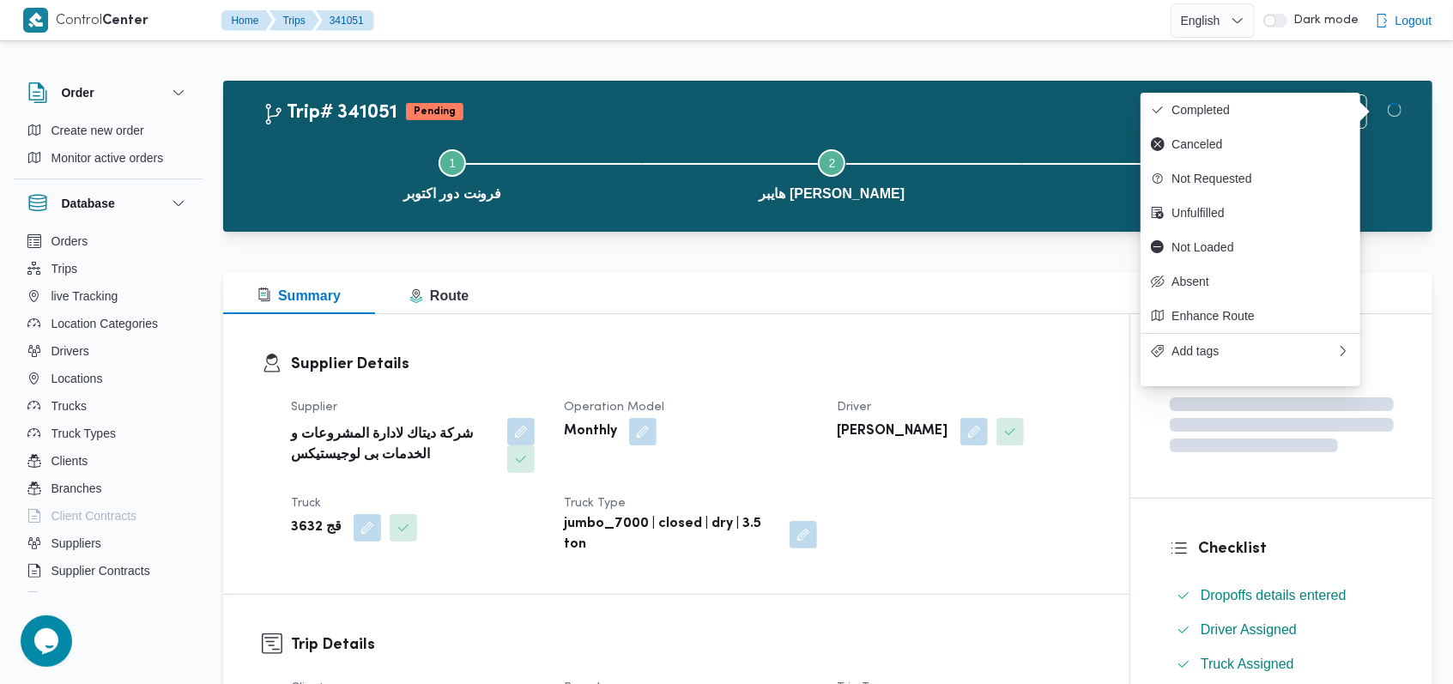
click at [738, 423] on div "Monthly" at bounding box center [690, 431] width 256 height 31
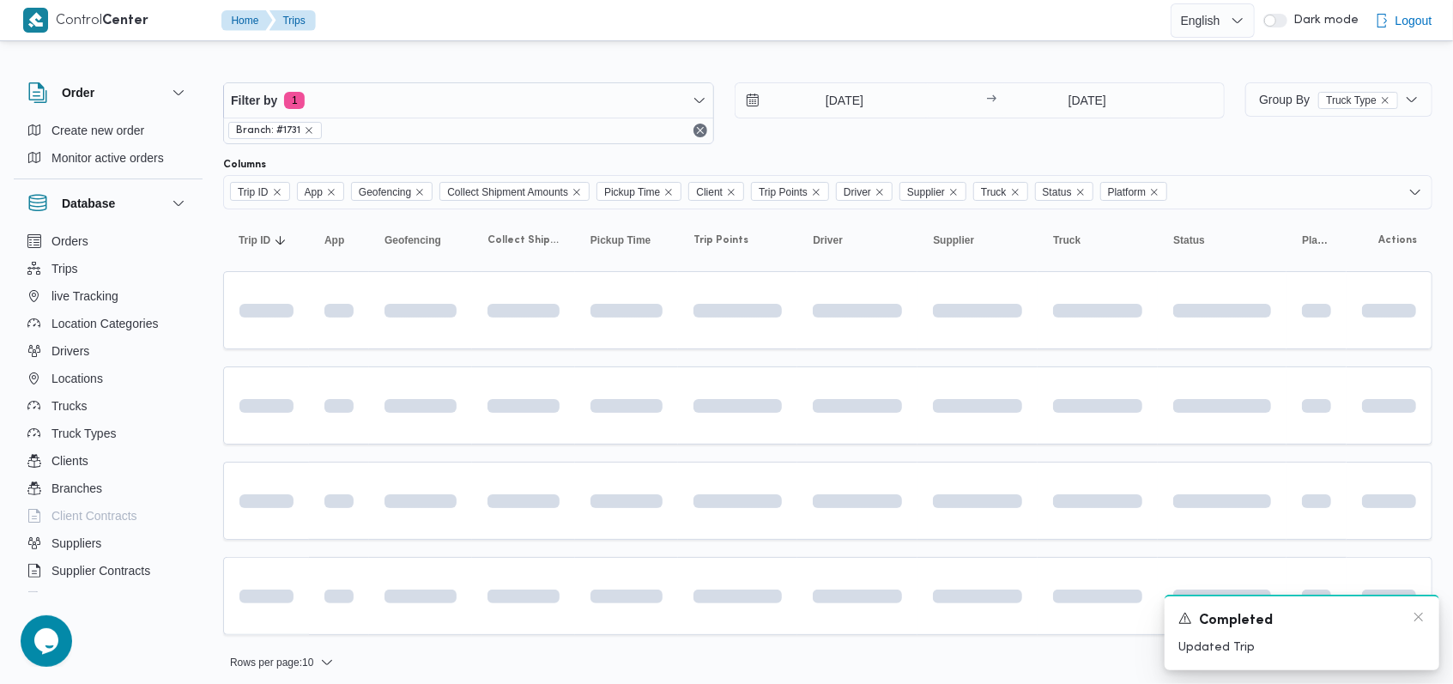
scroll to position [7, 0]
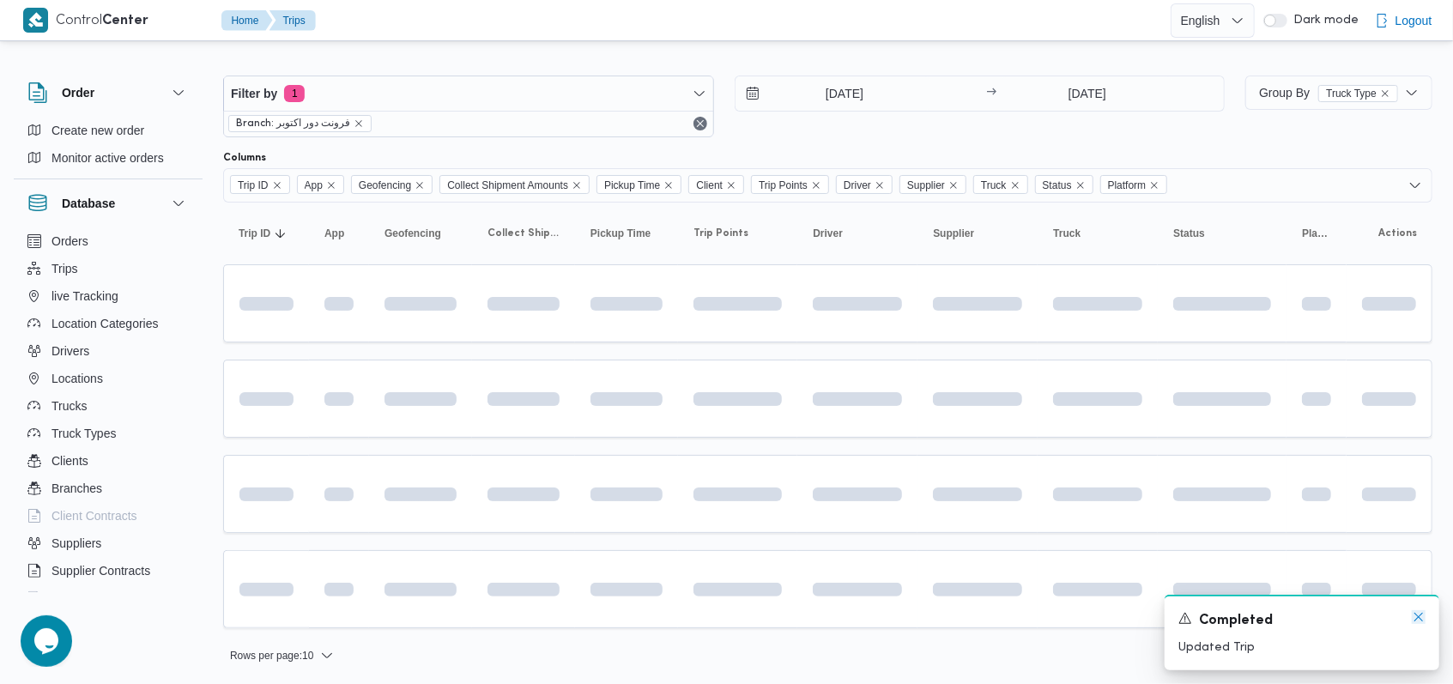
click at [1419, 619] on icon "Dismiss toast" at bounding box center [1418, 617] width 9 height 9
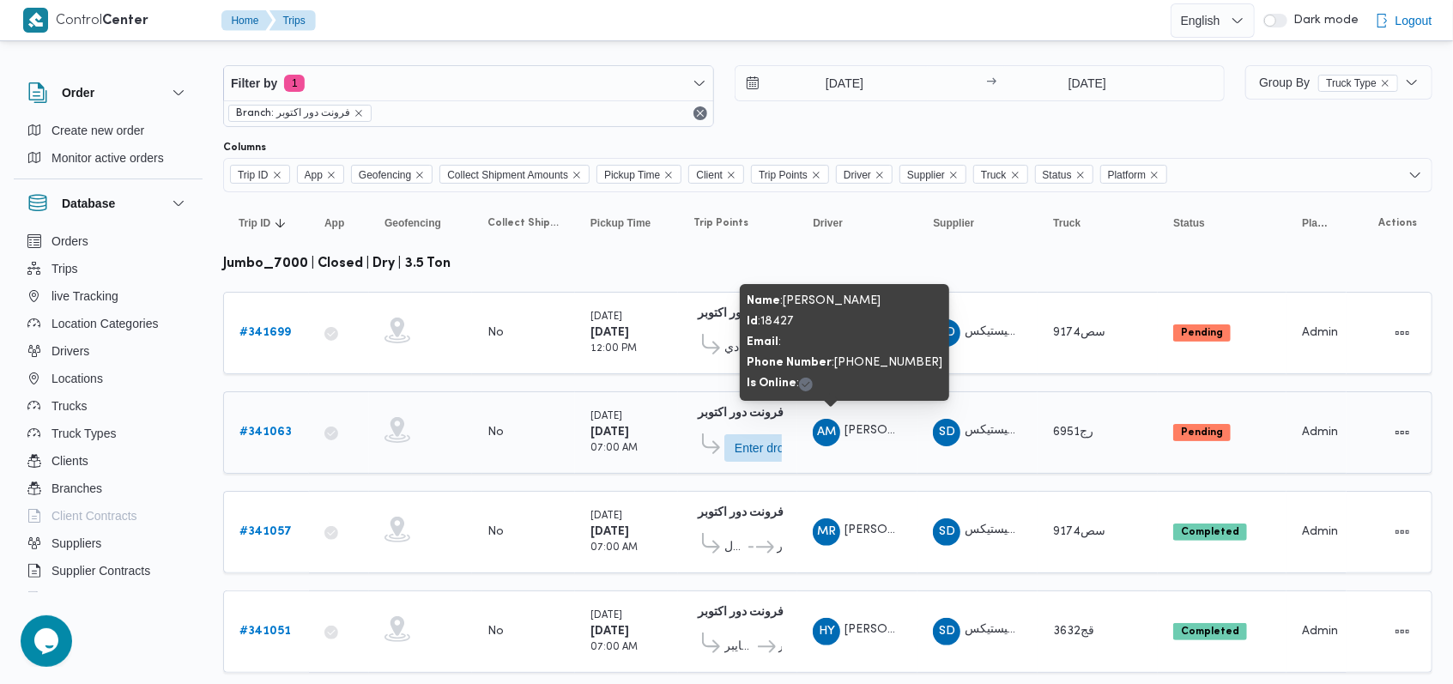
scroll to position [0, 0]
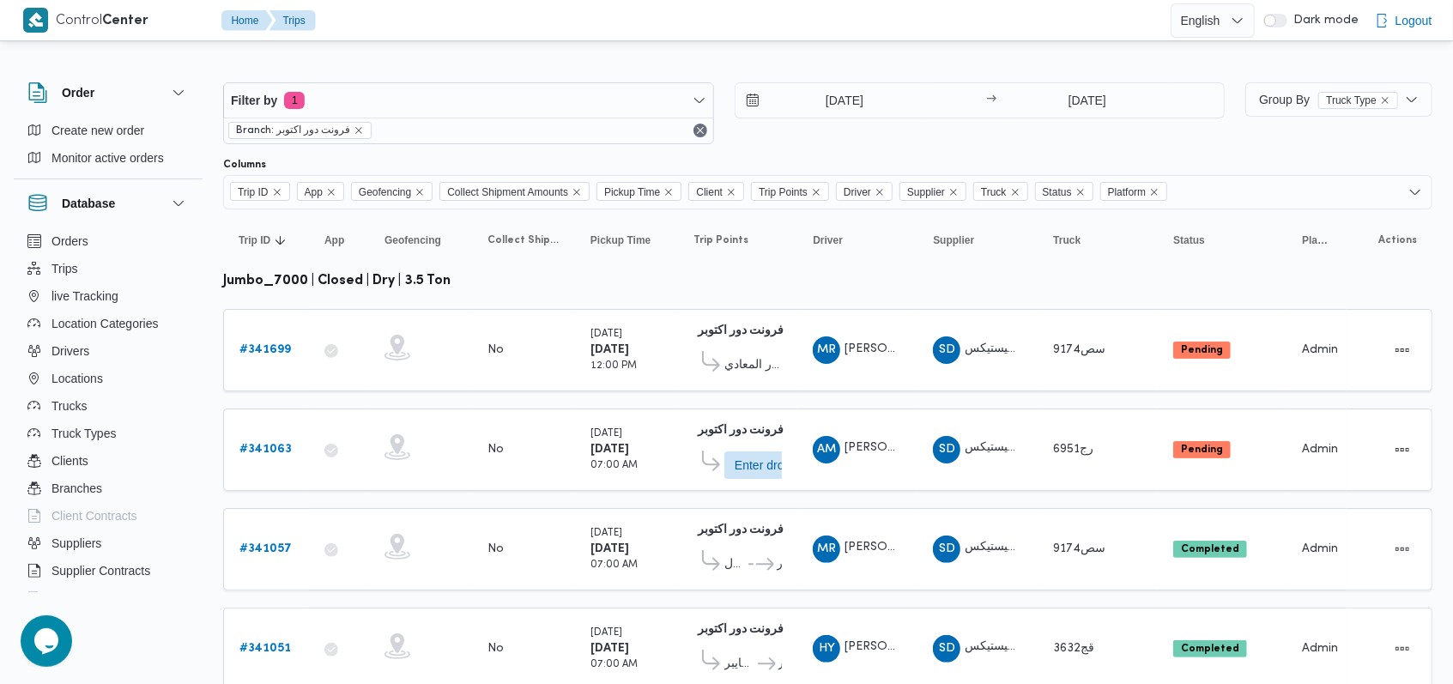
click at [857, 150] on div "Filter by 1 Branch: فرونت دور اكتوبر [DATE] → [DATE]" at bounding box center [724, 113] width 1022 height 82
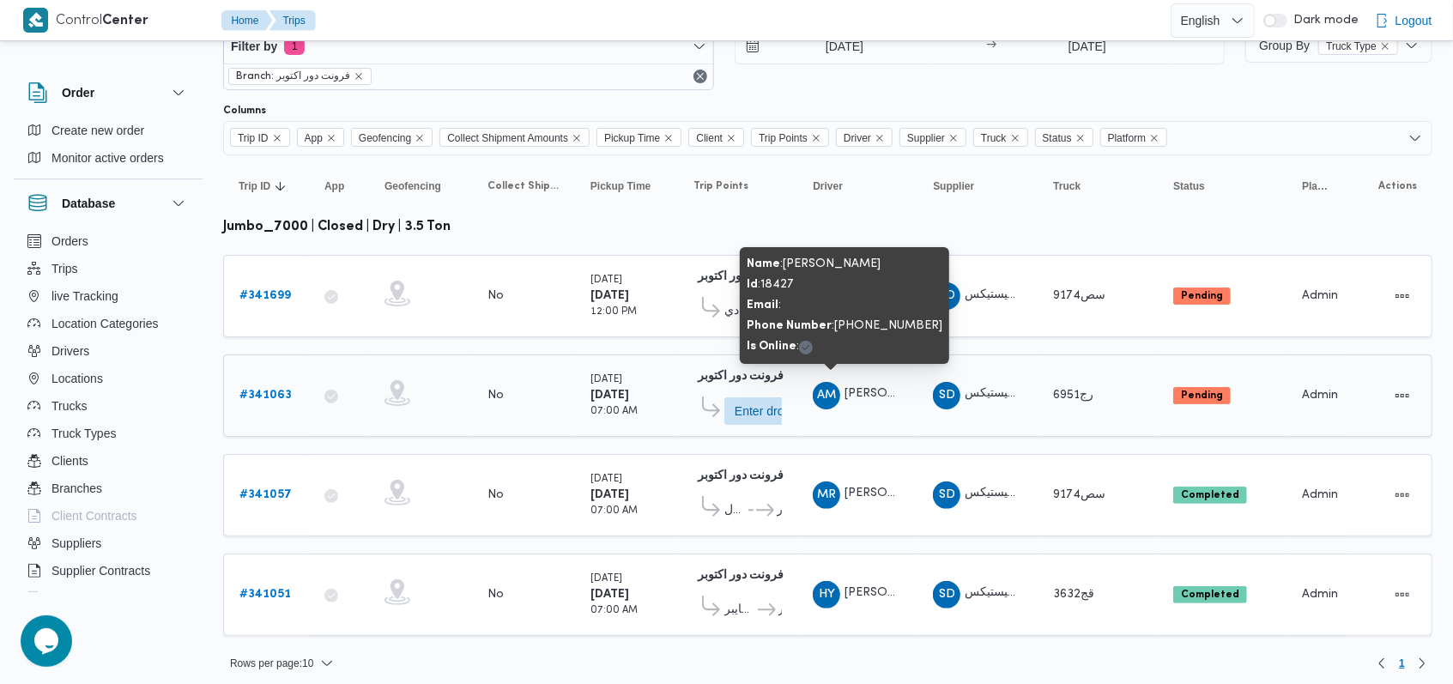
scroll to position [55, 0]
